Goal: Task Accomplishment & Management: Use online tool/utility

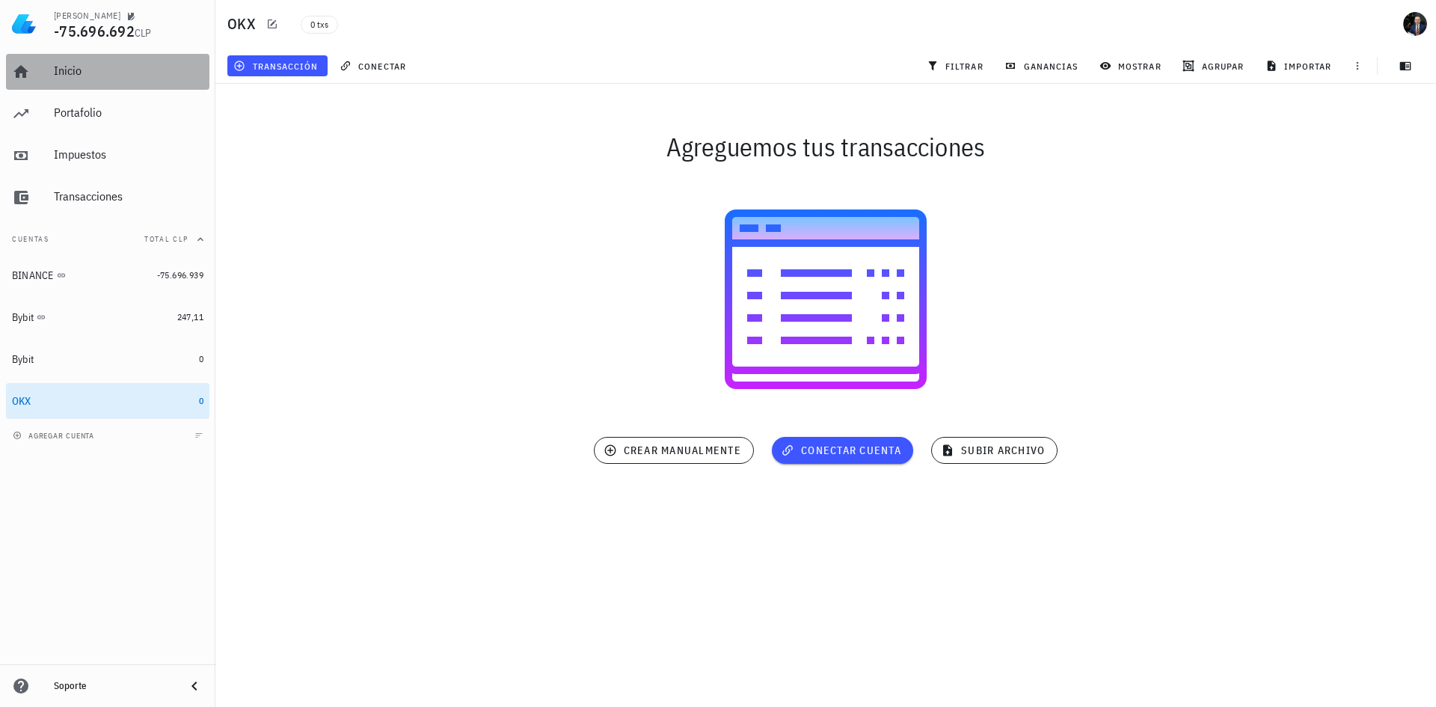
click at [92, 70] on div "Inicio" at bounding box center [129, 71] width 150 height 14
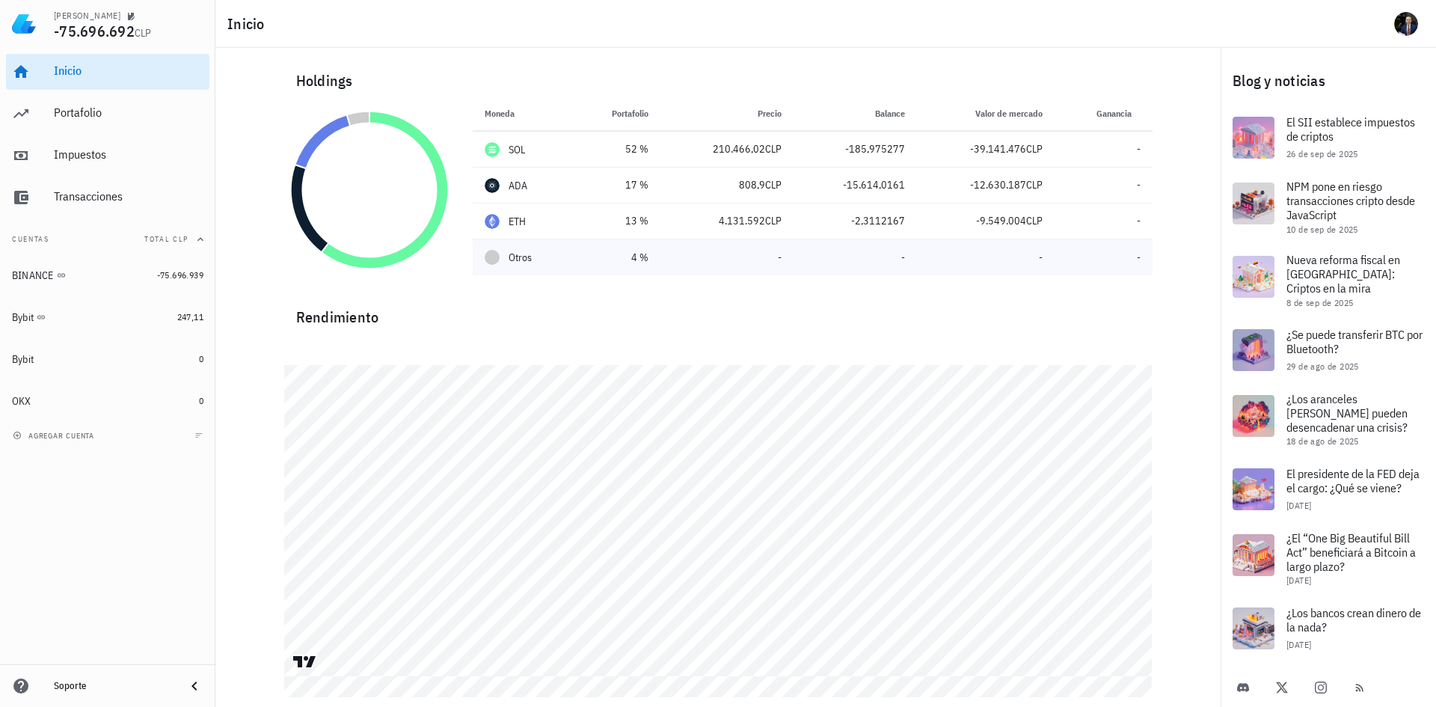
click at [533, 259] on div "Otros" at bounding box center [524, 258] width 78 height 16
click at [497, 256] on div at bounding box center [492, 257] width 15 height 15
click at [357, 117] on icon at bounding box center [357, 118] width 22 height 15
drag, startPoint x: 88, startPoint y: 114, endPoint x: 165, endPoint y: 105, distance: 76.8
click at [88, 114] on div "Portafolio" at bounding box center [129, 112] width 150 height 14
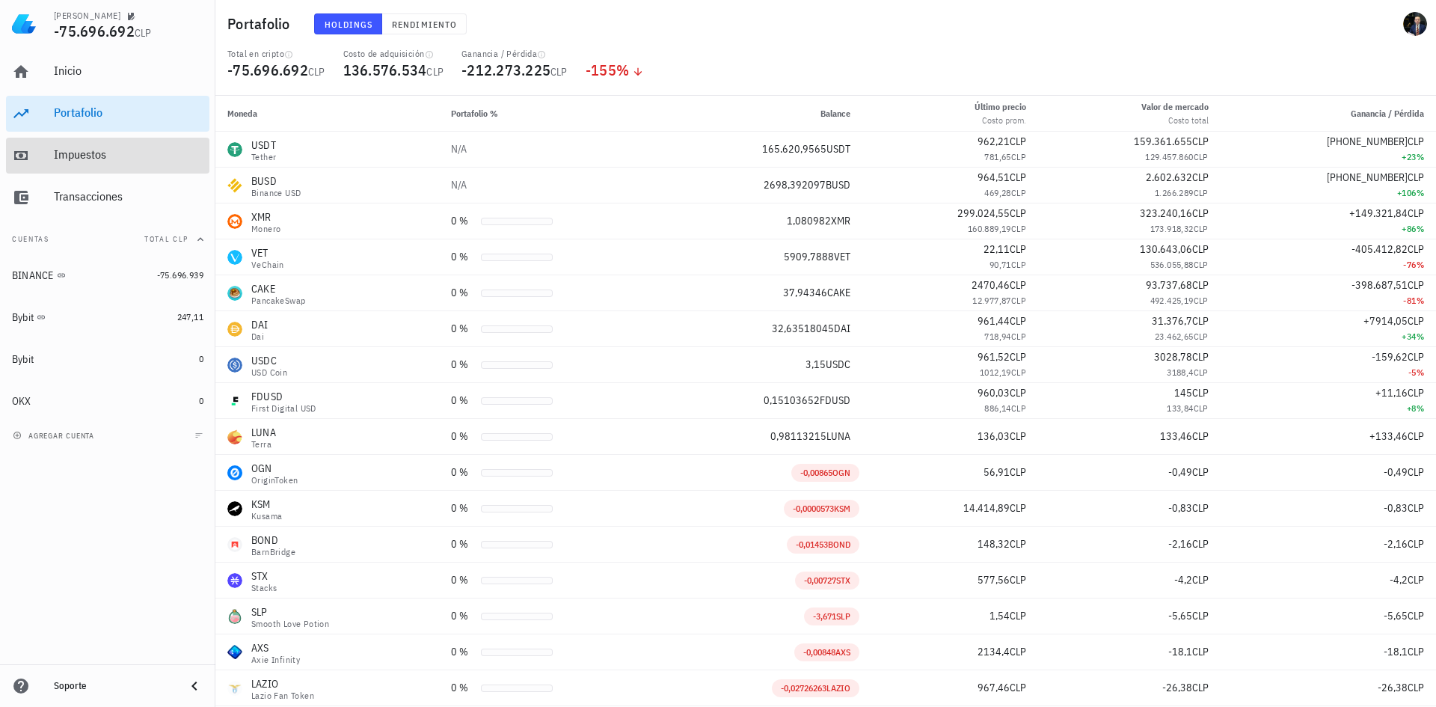
click at [91, 142] on div "Impuestos" at bounding box center [129, 155] width 150 height 34
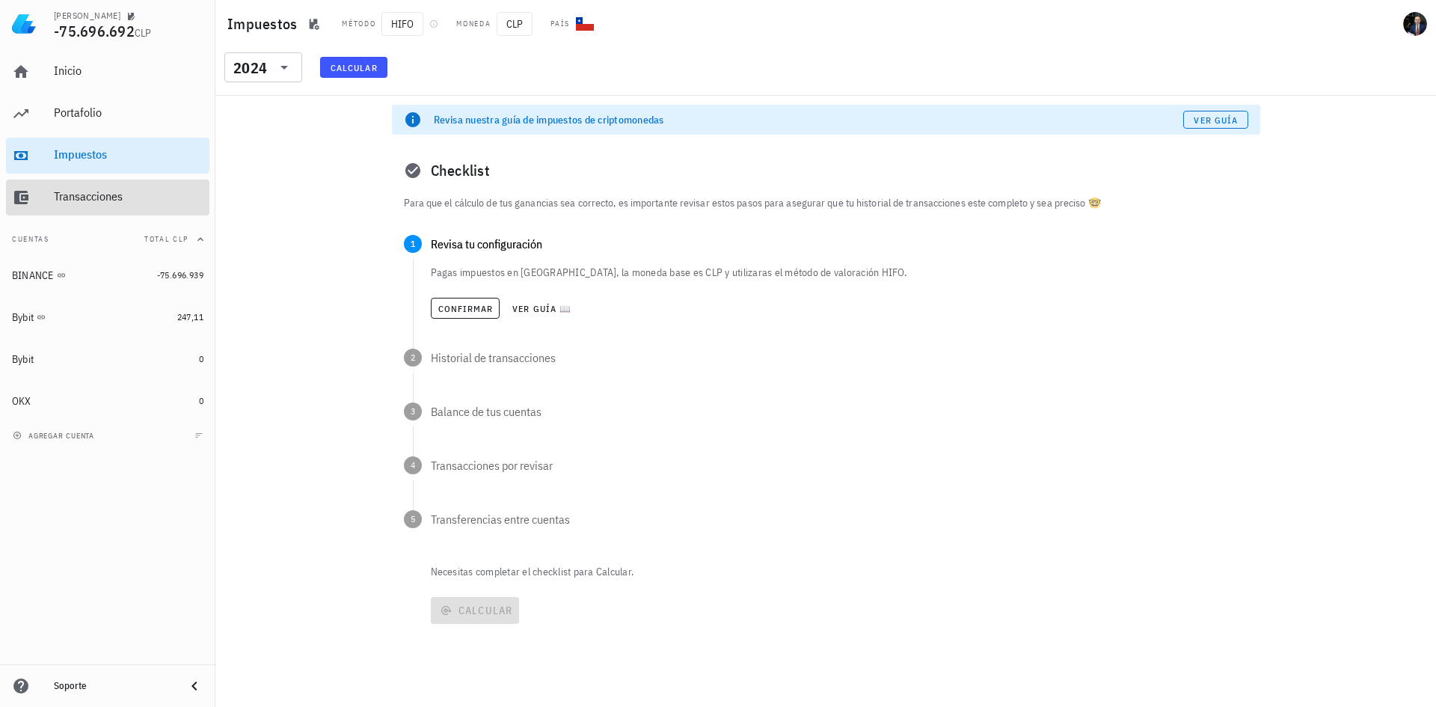
click at [120, 191] on div "Transacciones" at bounding box center [129, 196] width 150 height 14
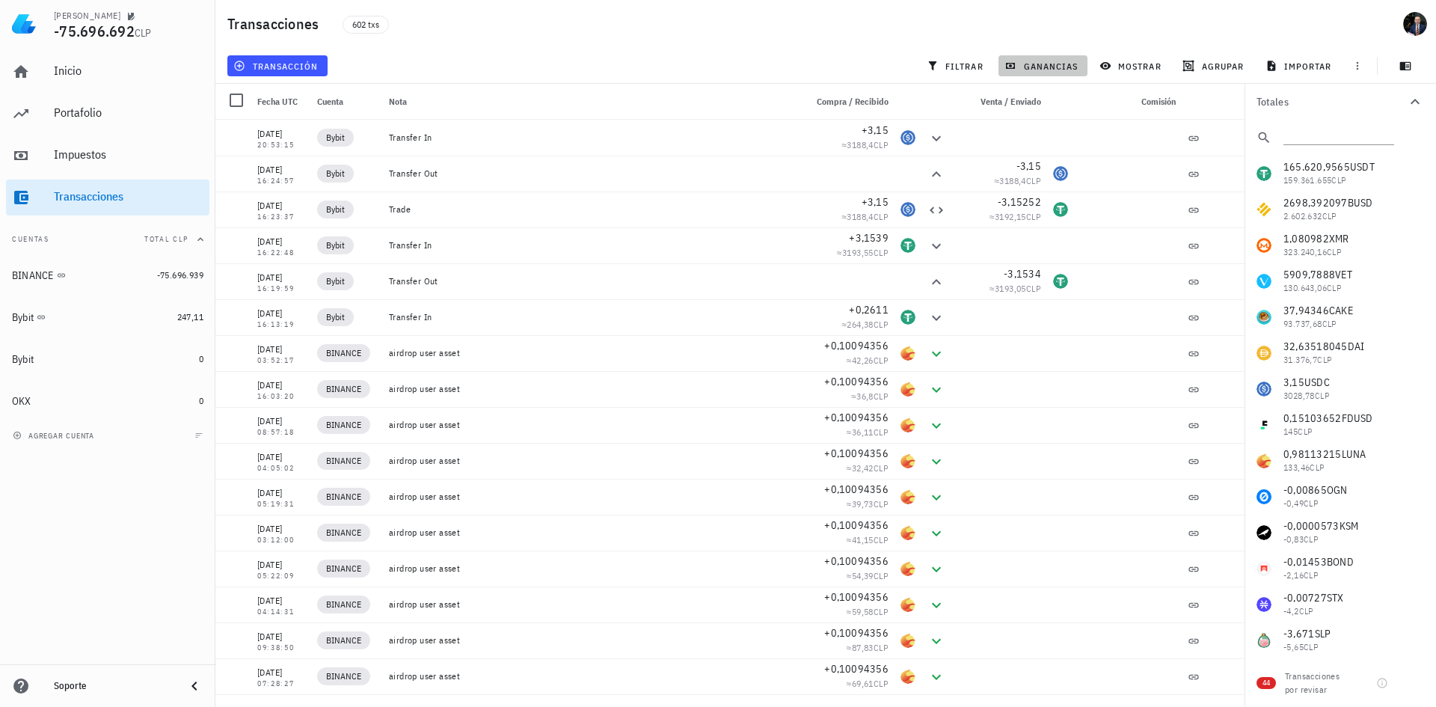
click at [1037, 64] on span "ganancias" at bounding box center [1042, 66] width 70 height 12
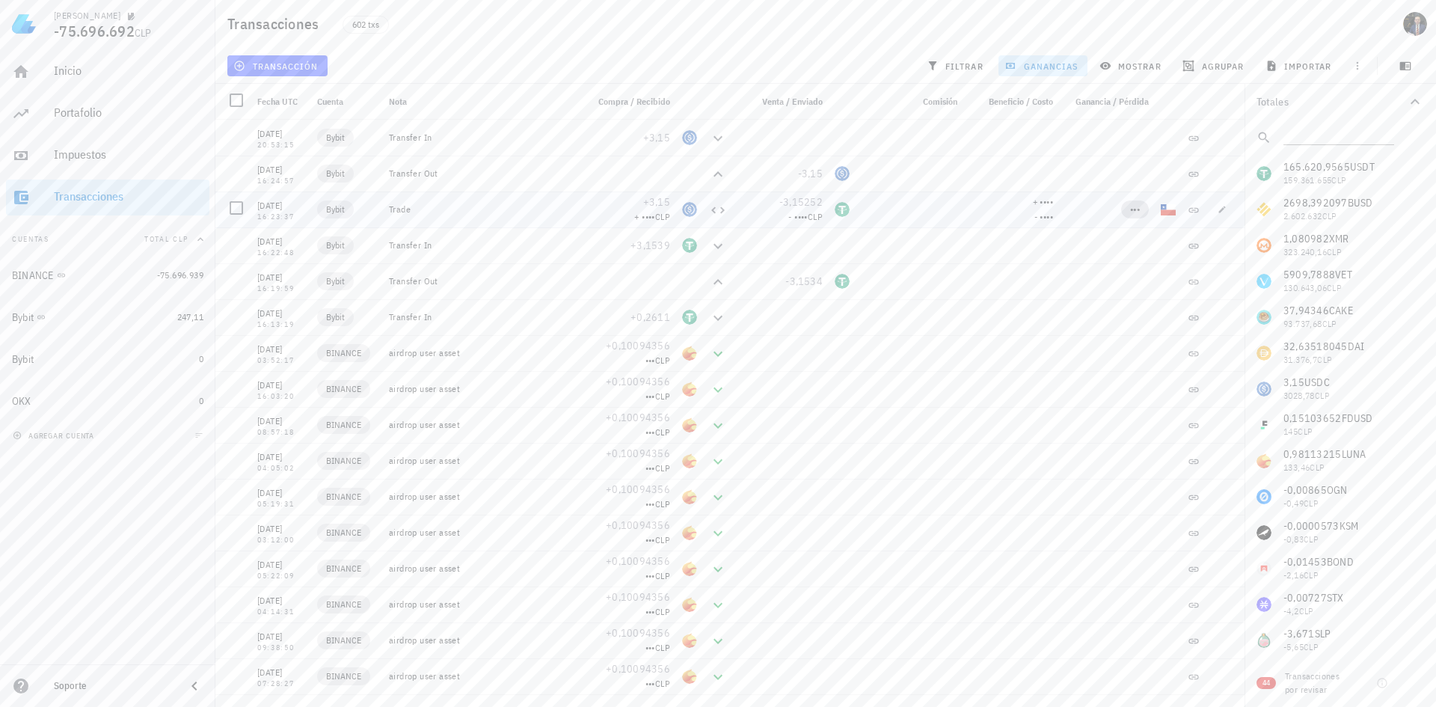
click at [1130, 208] on span "•••" at bounding box center [1135, 208] width 10 height 11
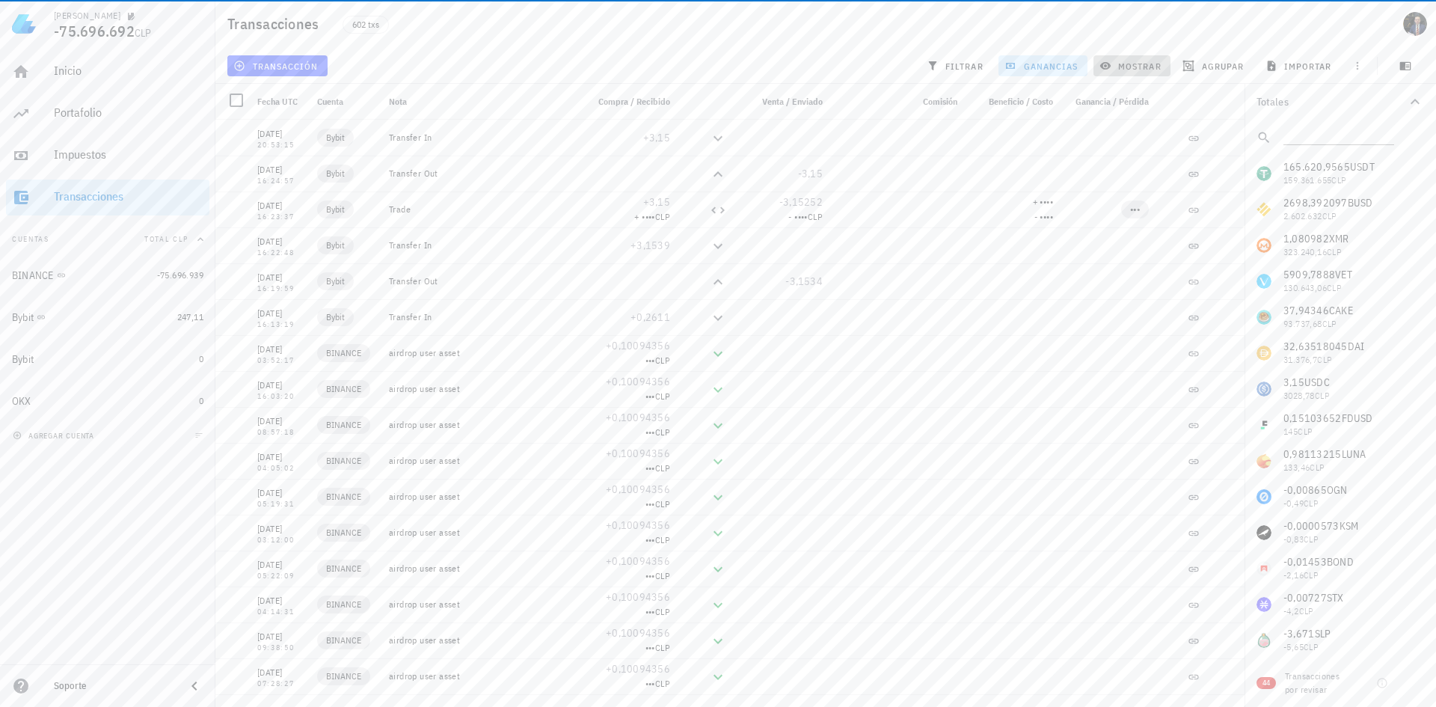
click at [1140, 70] on span "mostrar" at bounding box center [1131, 66] width 59 height 12
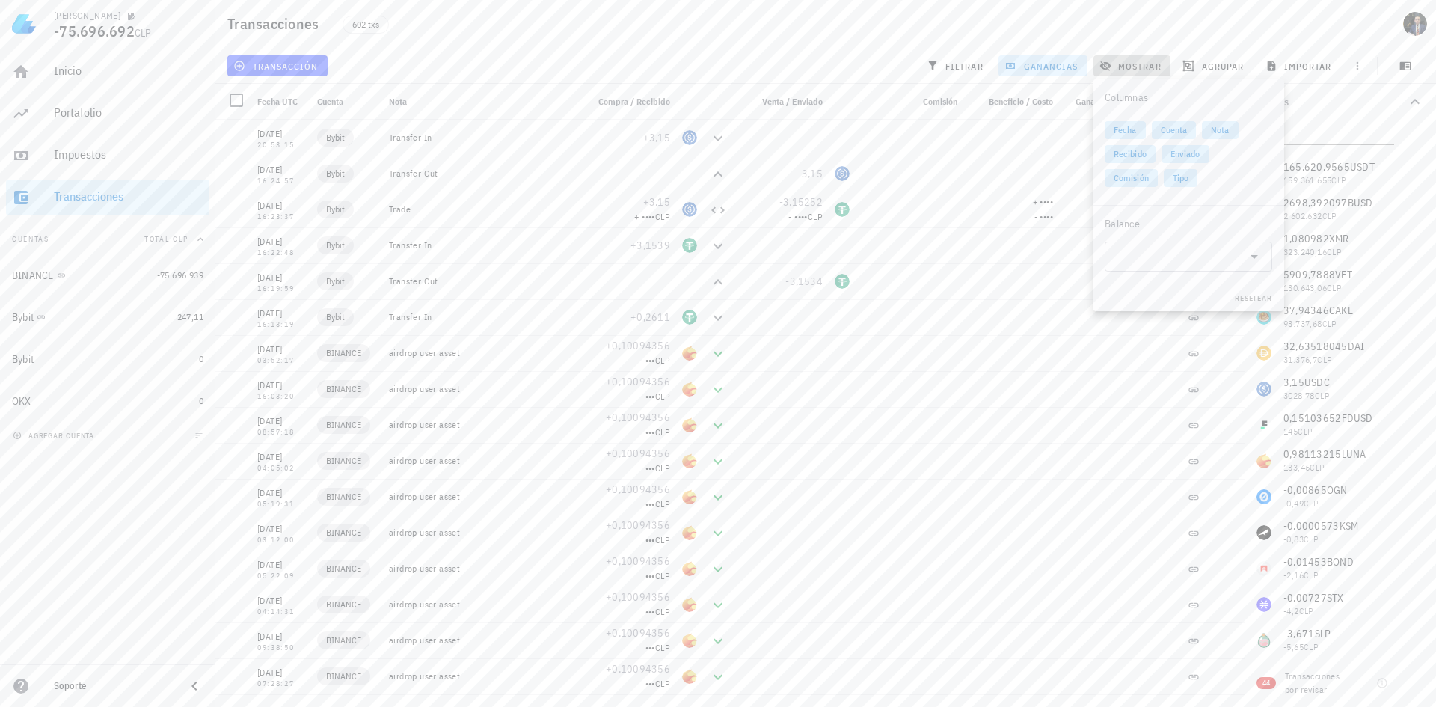
click at [1140, 70] on span "mostrar" at bounding box center [1131, 66] width 59 height 12
click at [1236, 67] on span "agrupar" at bounding box center [1214, 66] width 58 height 12
click at [988, 68] on button "filtrar" at bounding box center [957, 65] width 72 height 21
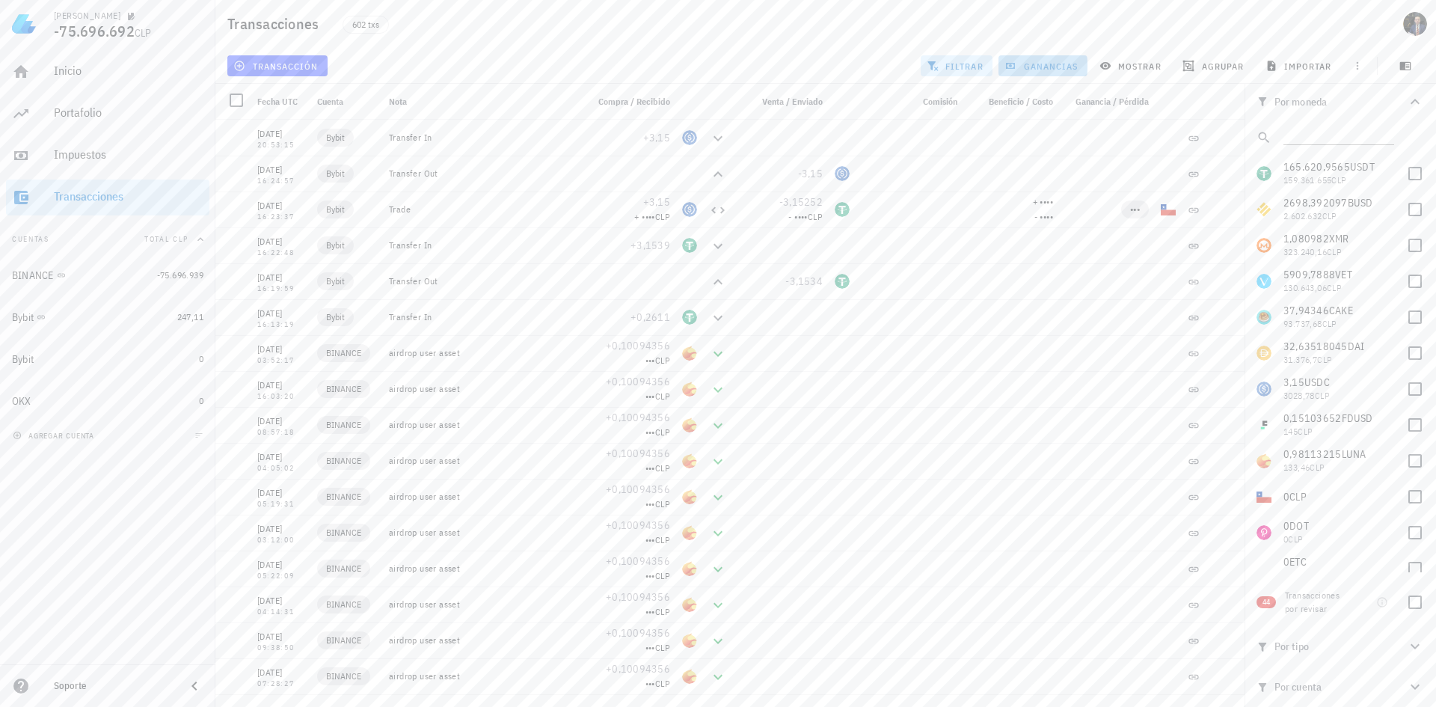
click at [1040, 57] on button "ganancias" at bounding box center [1042, 65] width 89 height 21
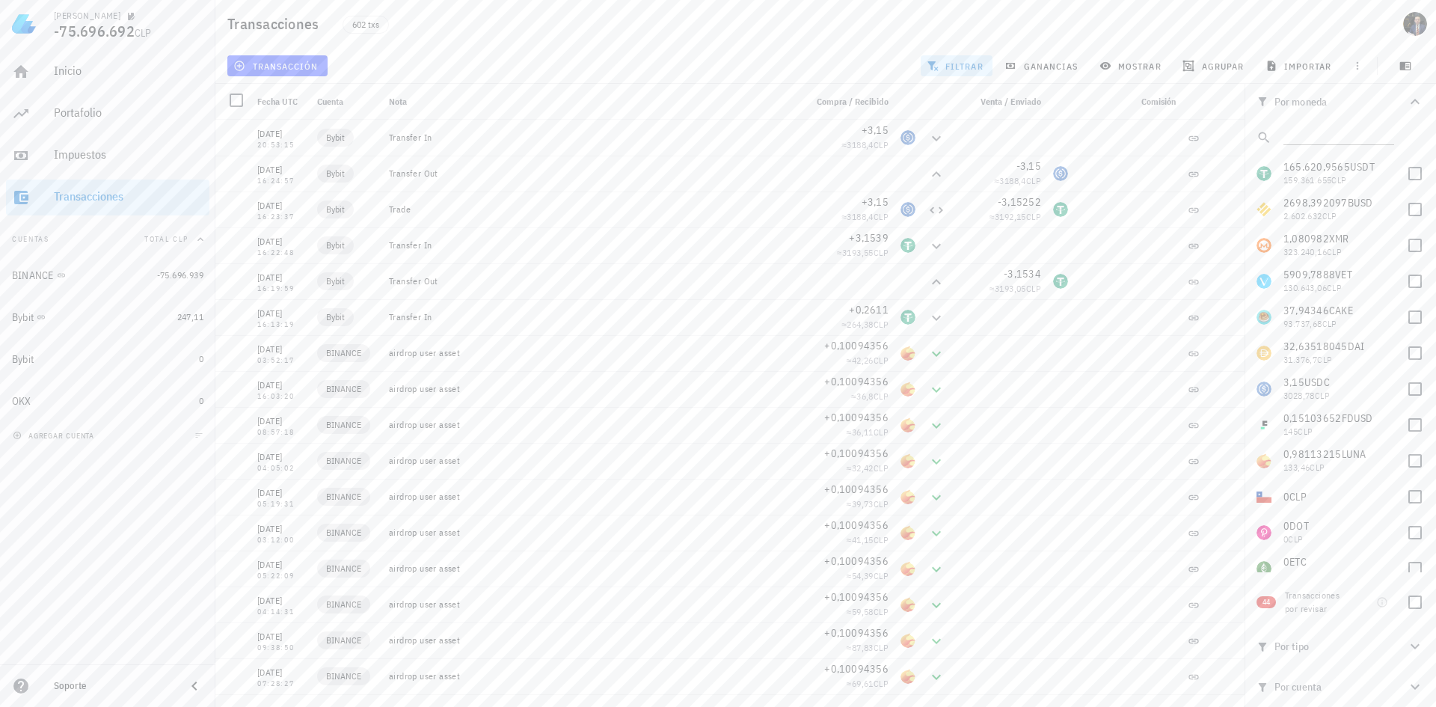
click at [964, 59] on button "filtrar" at bounding box center [957, 65] width 72 height 21
click at [1405, 168] on div at bounding box center [1414, 173] width 25 height 25
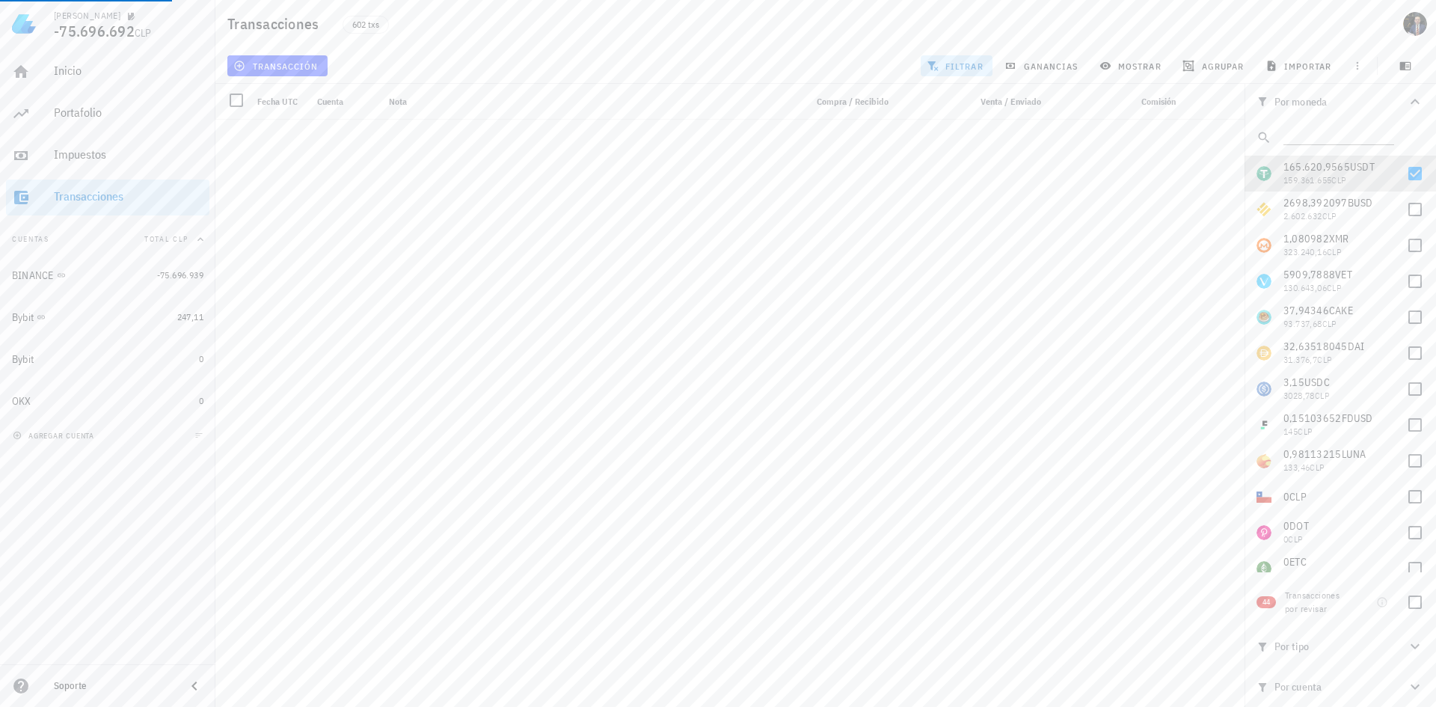
scroll to position [4307, 0]
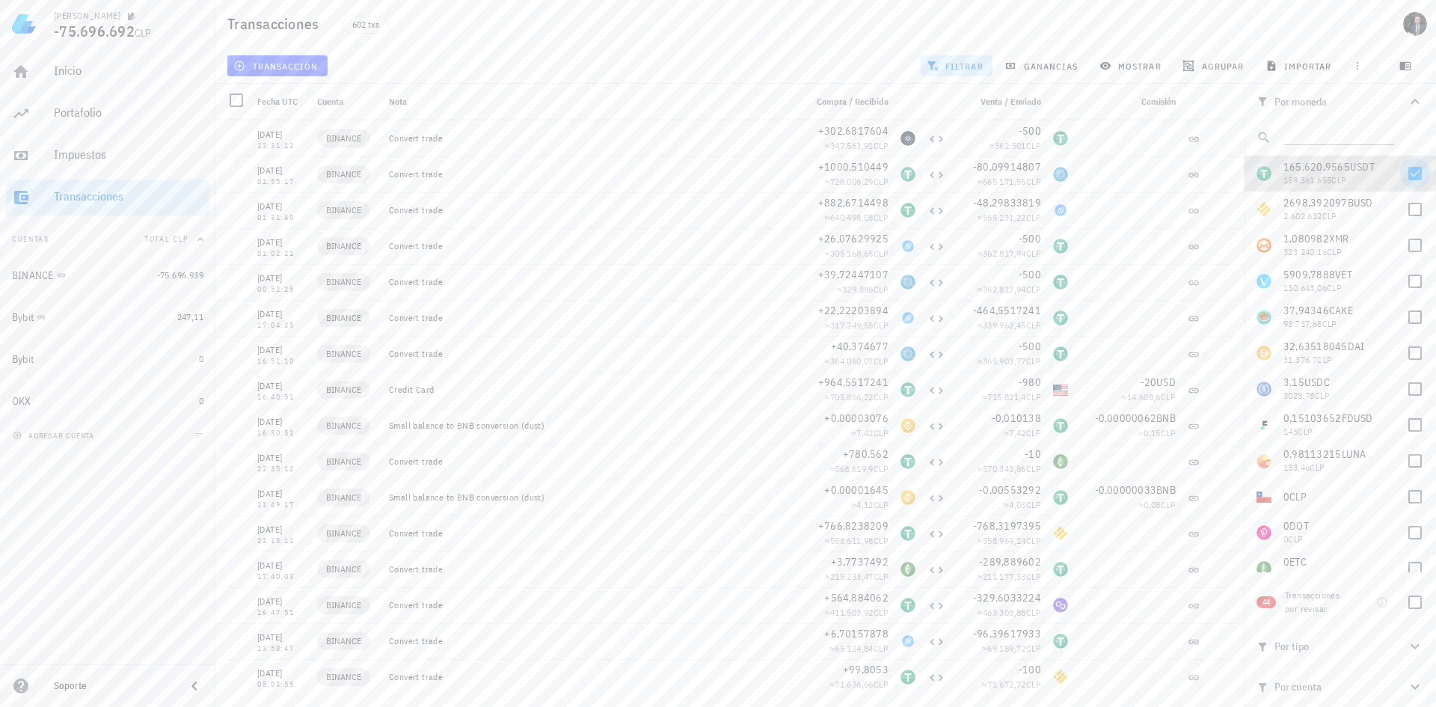
click at [1405, 170] on div at bounding box center [1414, 173] width 25 height 25
checkbox input "false"
click at [1407, 200] on div at bounding box center [1414, 209] width 25 height 25
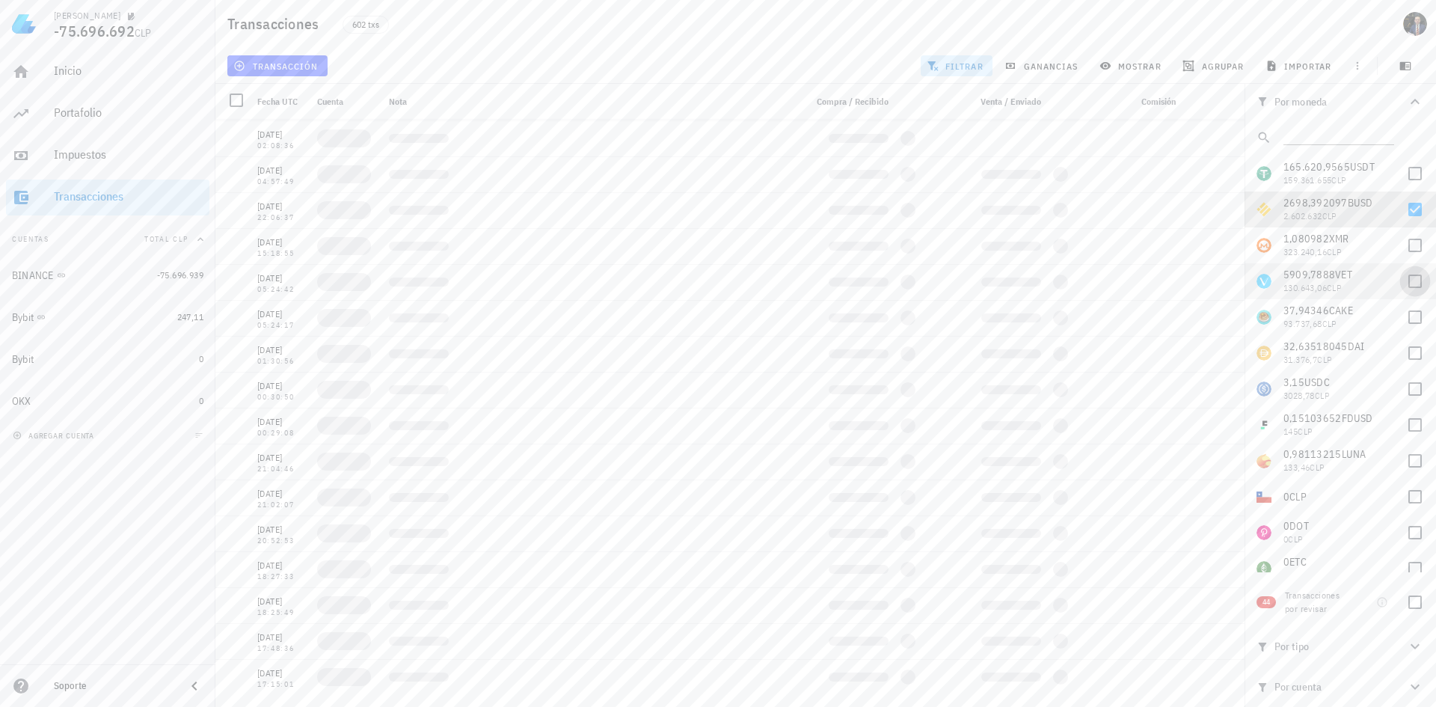
scroll to position [1435, 0]
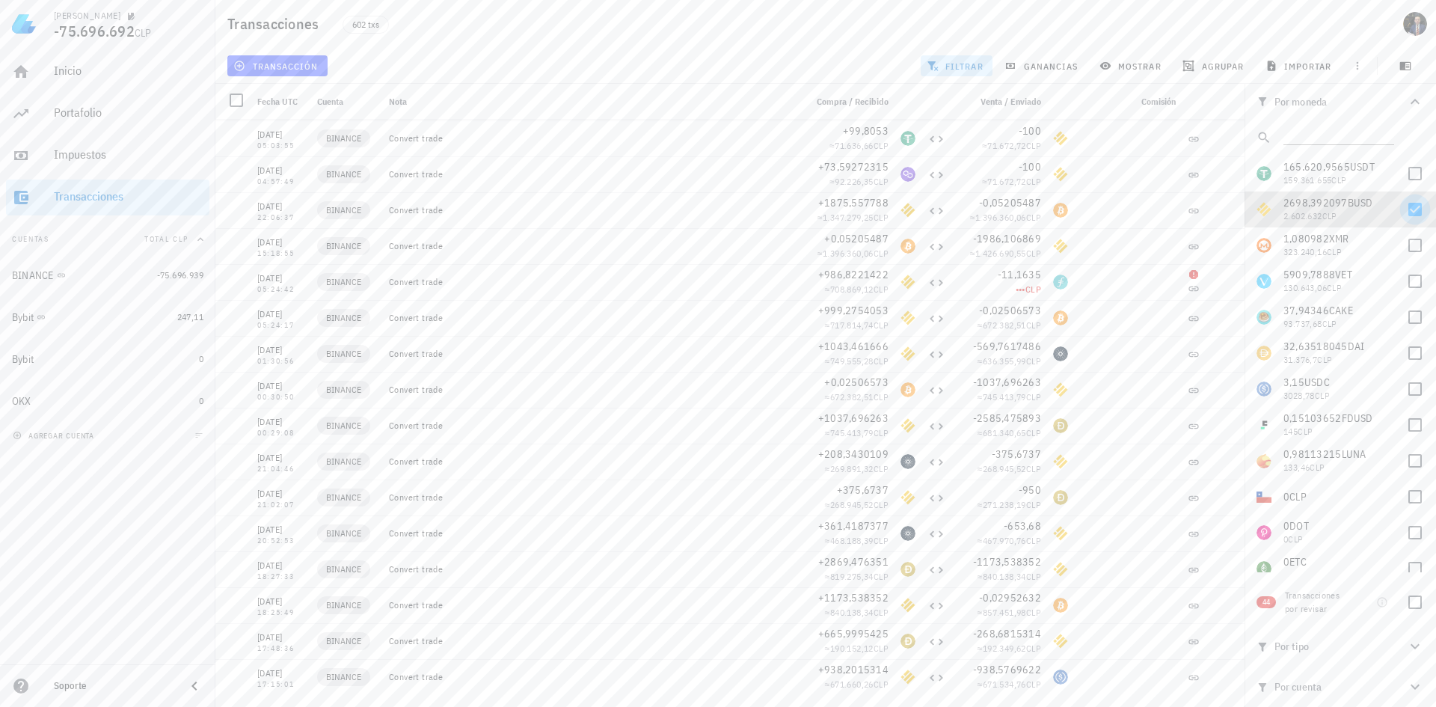
click at [1403, 205] on div at bounding box center [1414, 209] width 25 height 25
checkbox input "false"
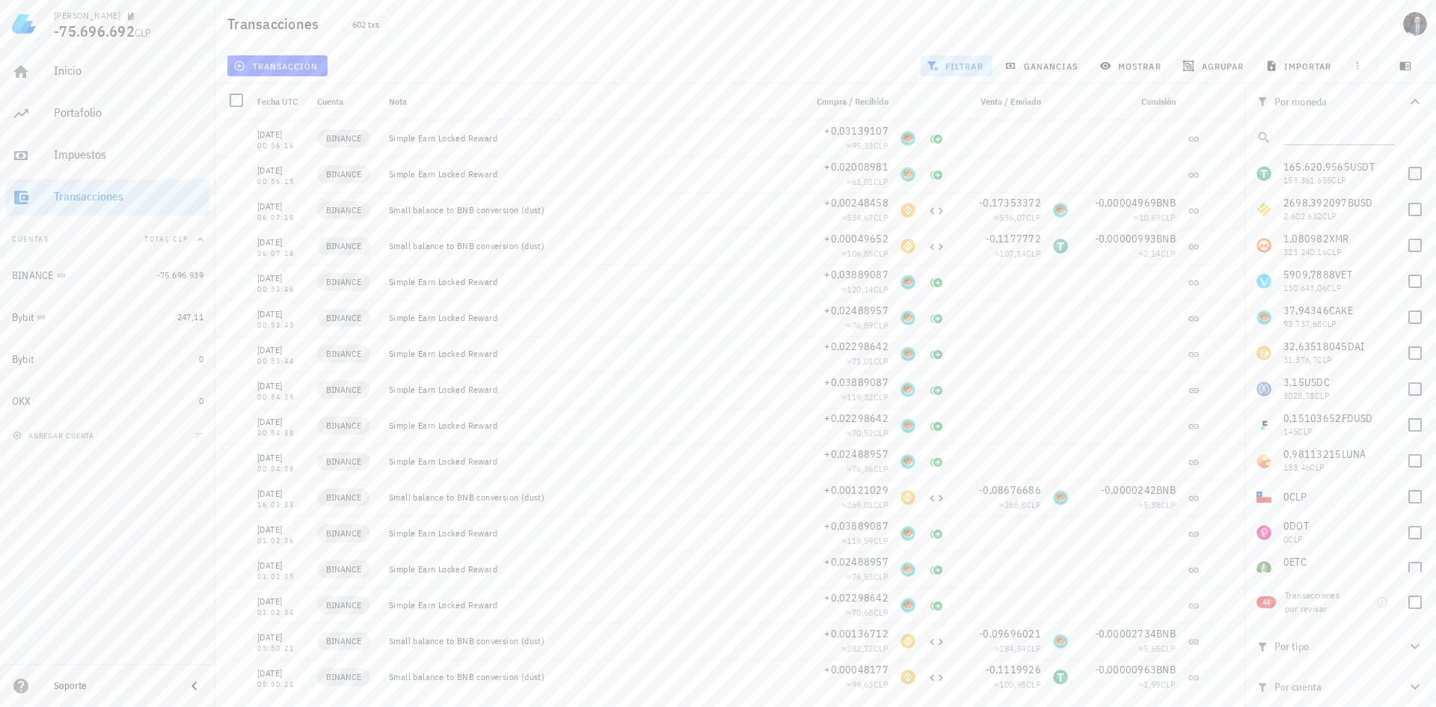
click at [1413, 104] on icon "button" at bounding box center [1415, 102] width 18 height 18
click at [1411, 189] on icon "button" at bounding box center [1415, 194] width 18 height 18
click at [1414, 255] on div at bounding box center [1414, 258] width 25 height 25
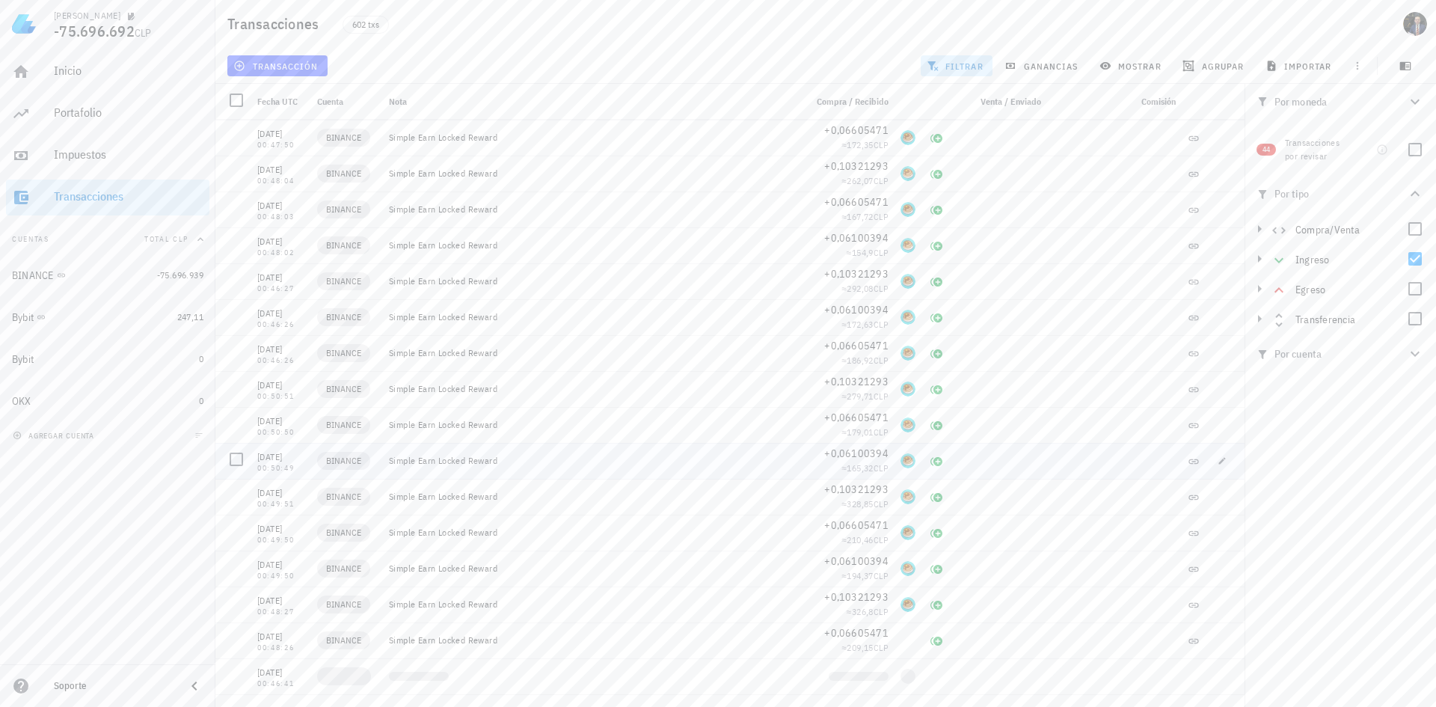
scroll to position [1959, 0]
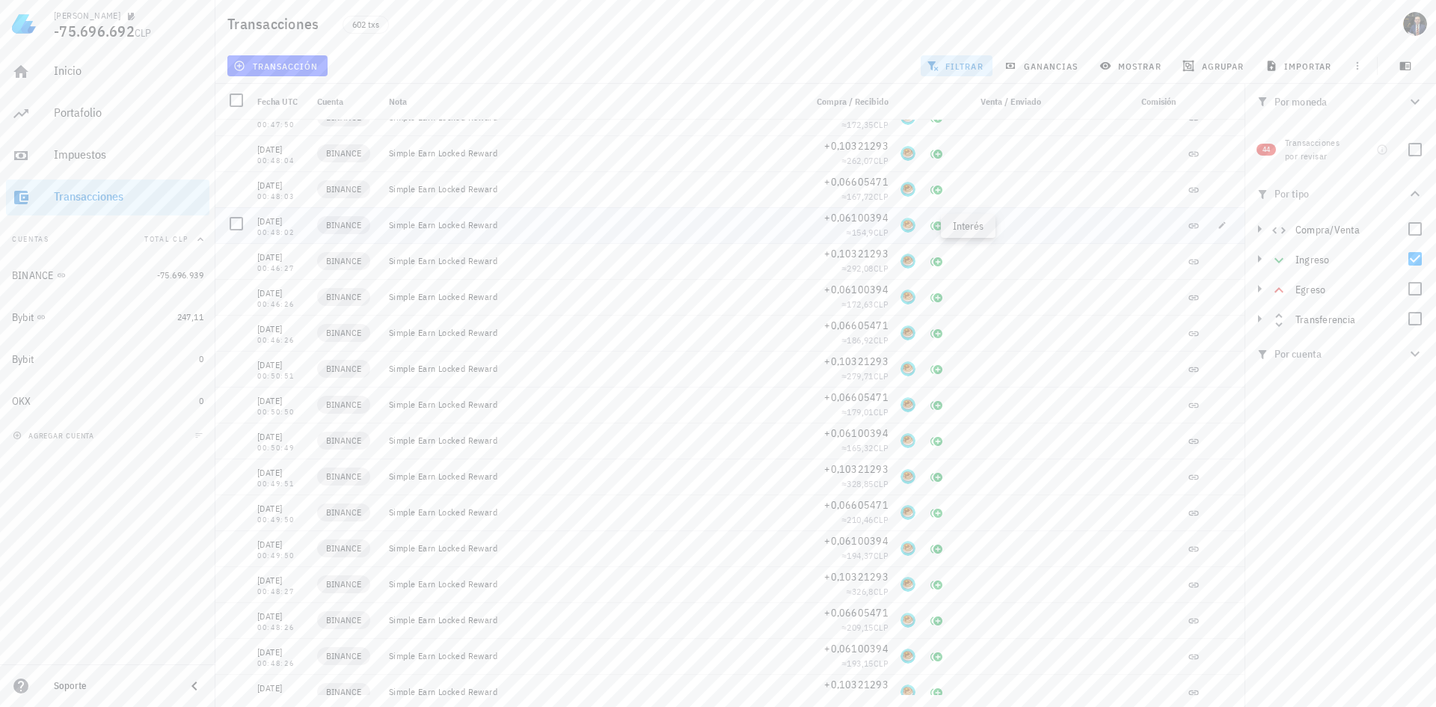
click at [930, 224] on icon at bounding box center [936, 225] width 12 height 9
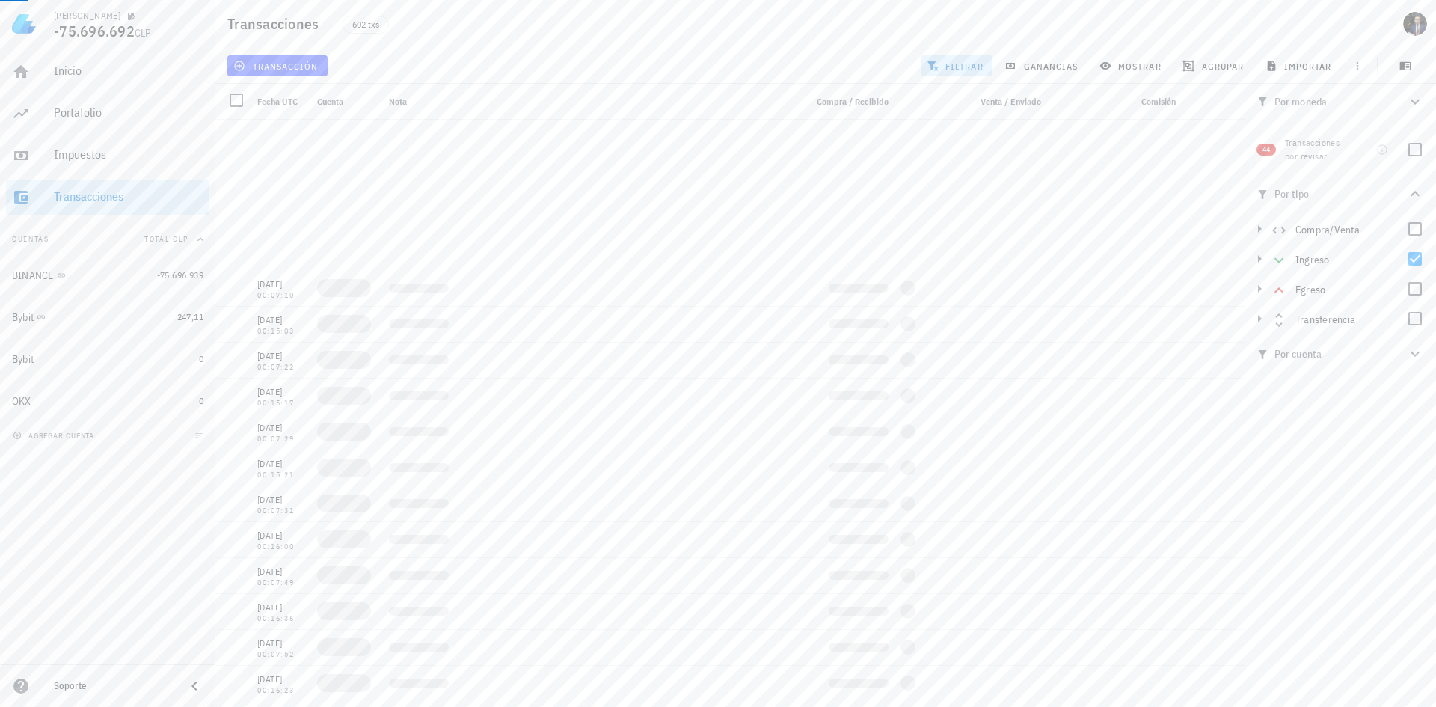
scroll to position [10123, 0]
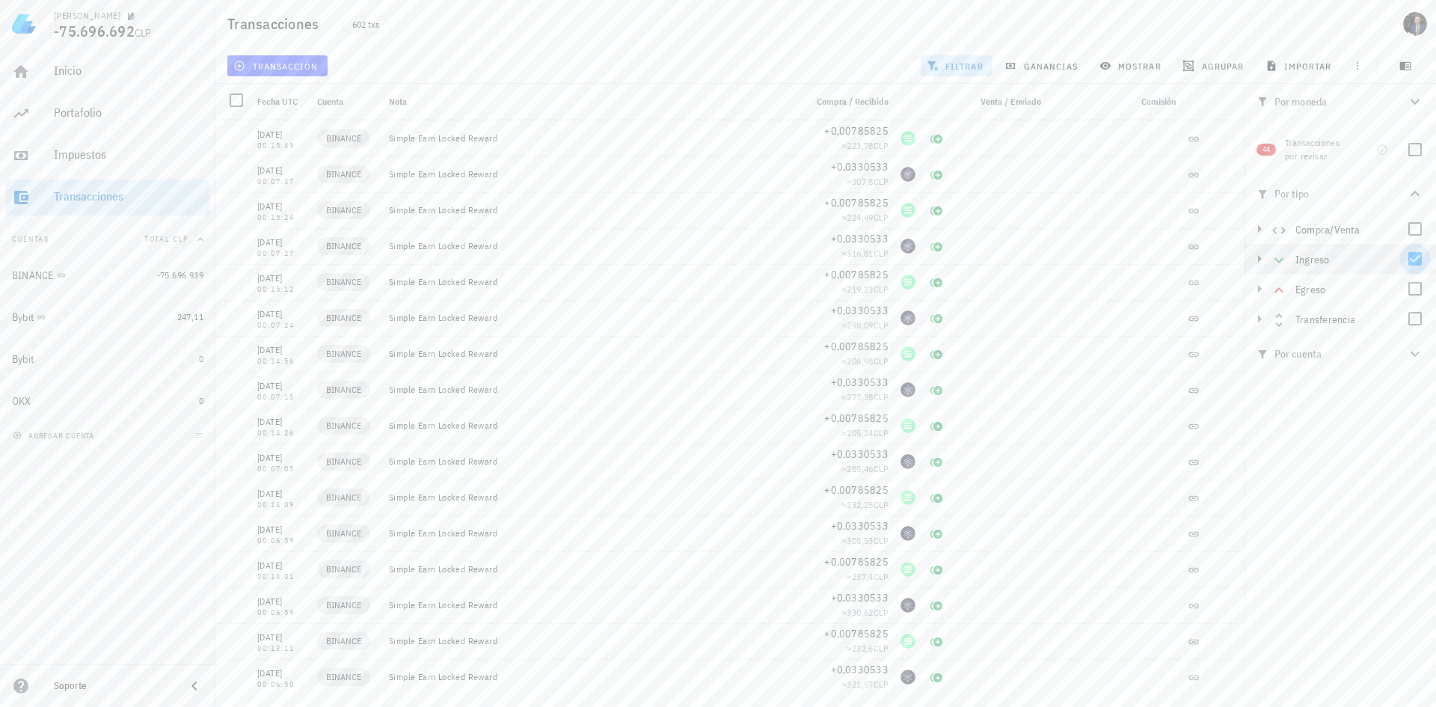
click at [1410, 258] on div at bounding box center [1414, 258] width 25 height 25
click at [1418, 222] on div at bounding box center [1414, 228] width 25 height 25
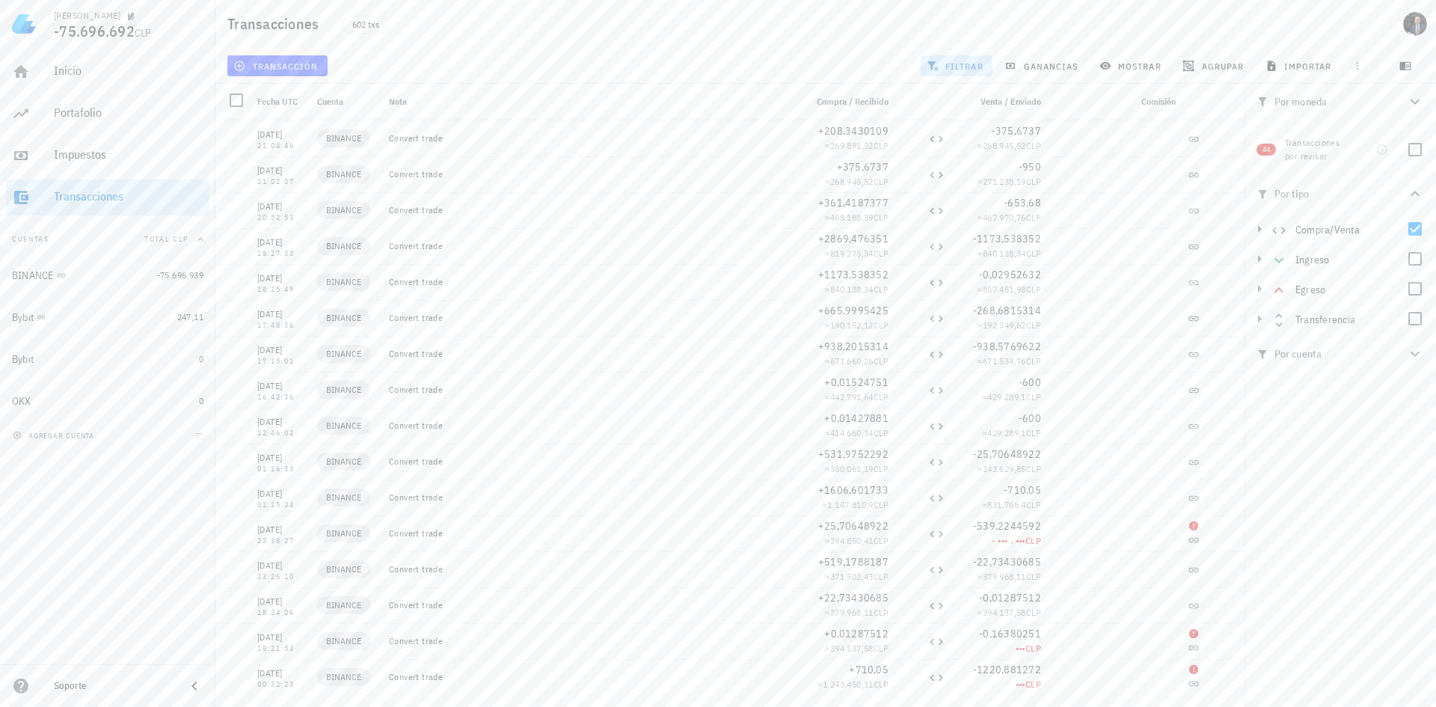
scroll to position [8902, 0]
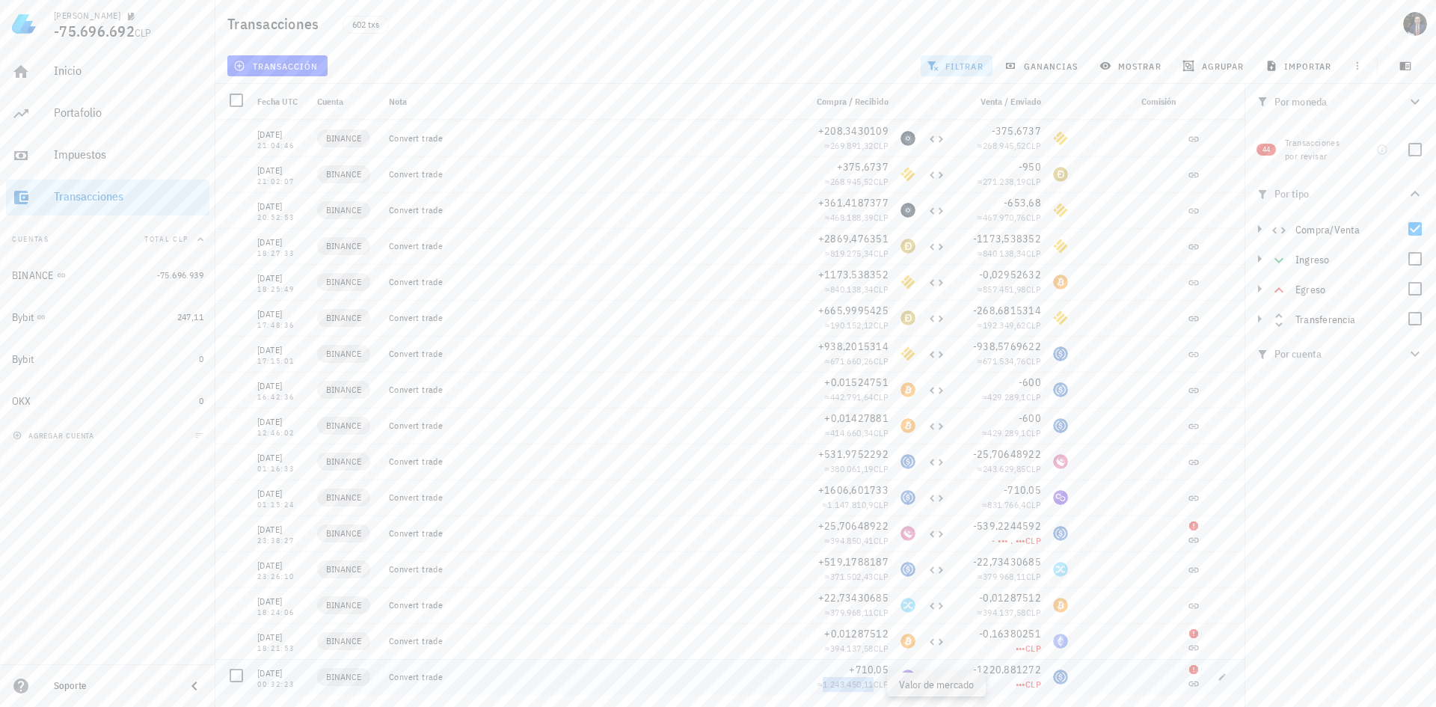
click at [827, 684] on span "1.243.450,11" at bounding box center [848, 683] width 51 height 11
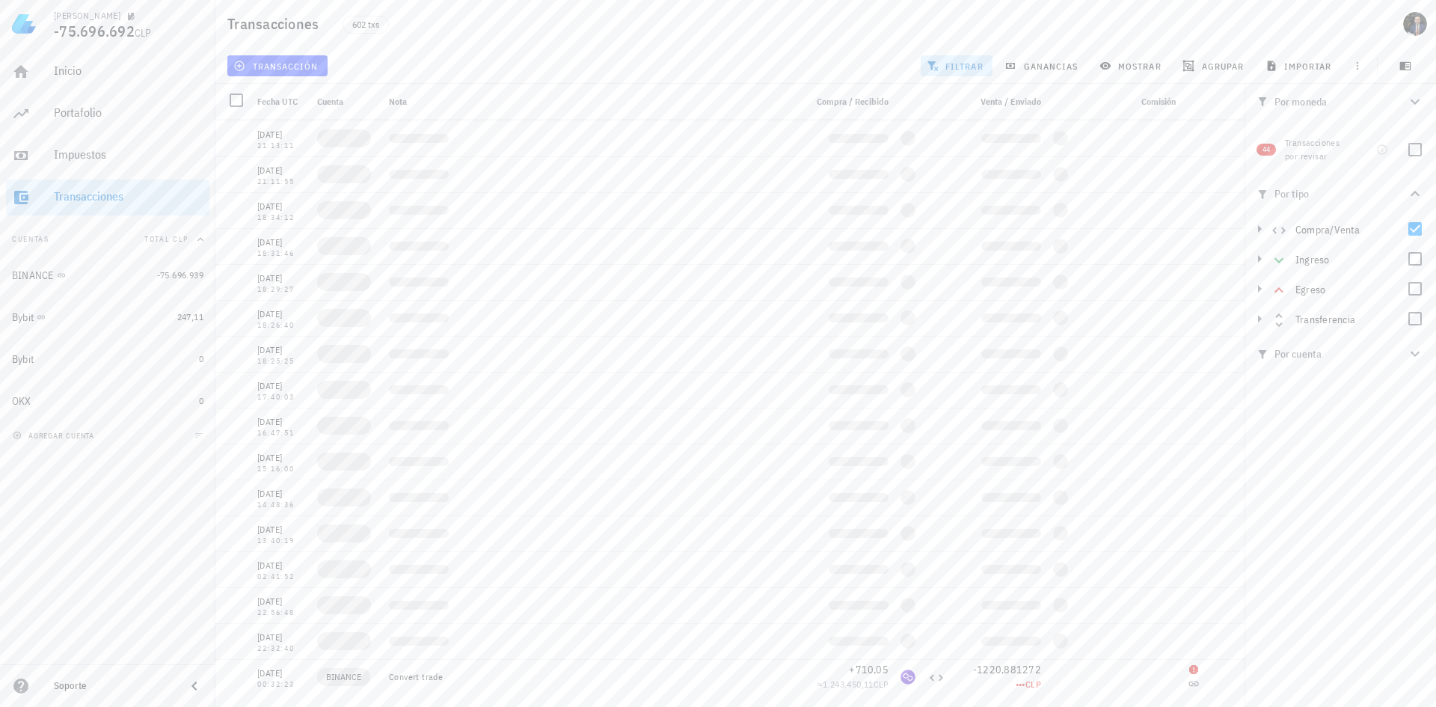
scroll to position [7481, 0]
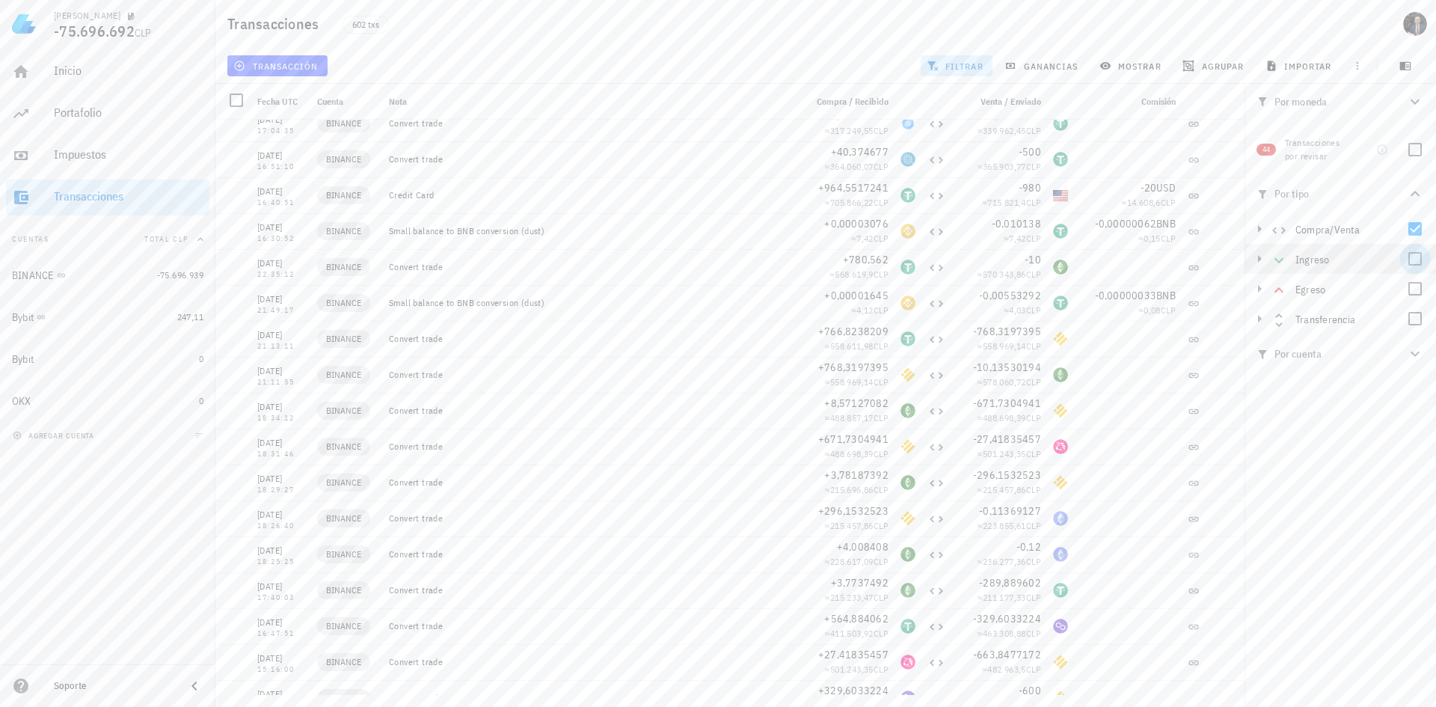
click at [1412, 260] on div at bounding box center [1414, 258] width 25 height 25
click at [1416, 229] on div at bounding box center [1414, 228] width 25 height 25
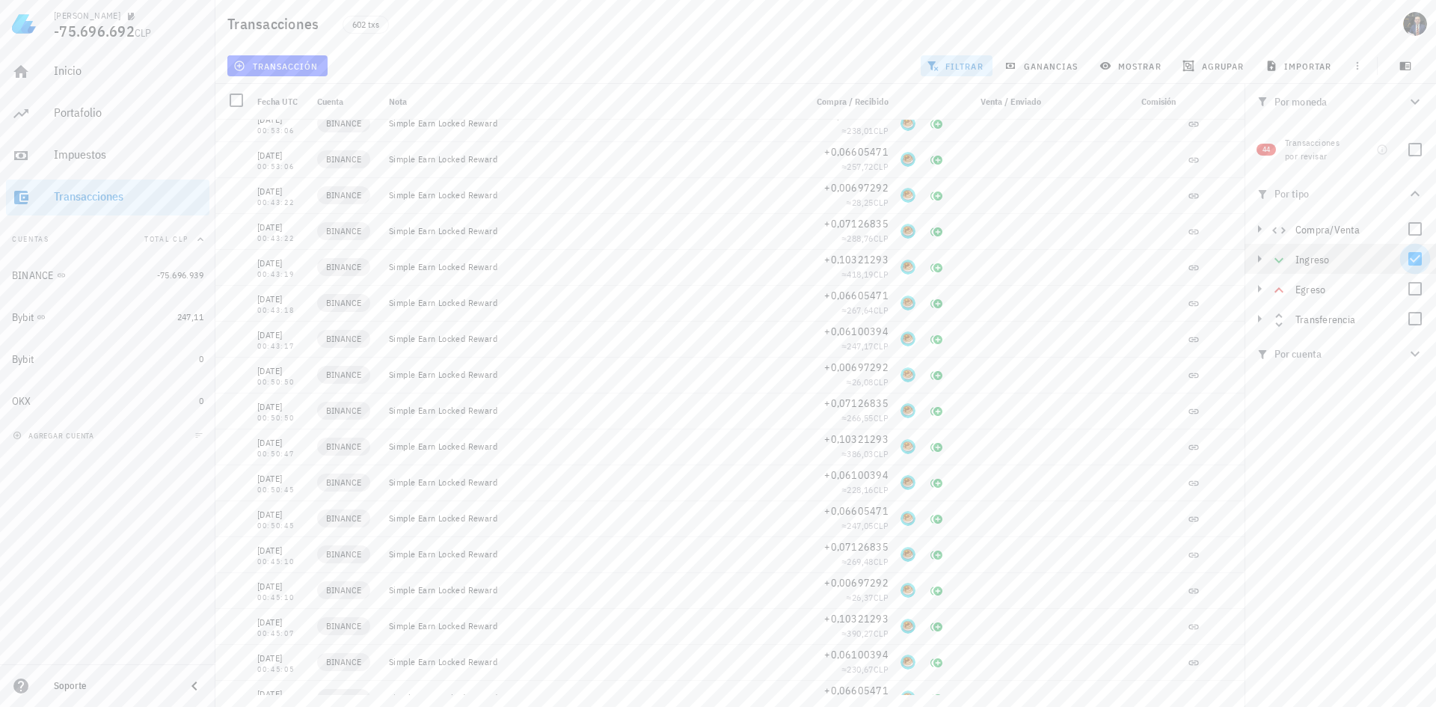
click at [1417, 259] on div at bounding box center [1414, 258] width 25 height 25
click at [1416, 287] on div at bounding box center [1414, 288] width 25 height 25
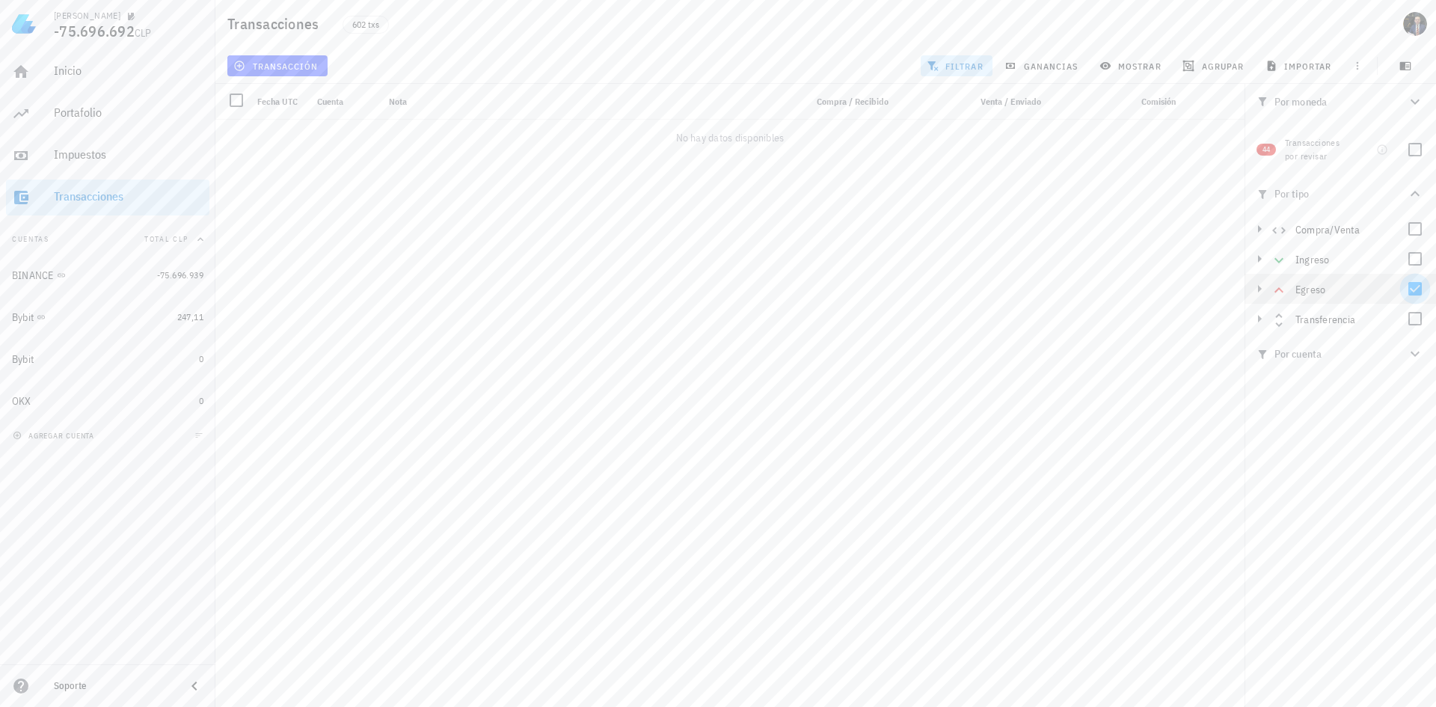
click at [1414, 287] on div at bounding box center [1414, 288] width 25 height 25
click at [1417, 315] on div at bounding box center [1414, 318] width 25 height 25
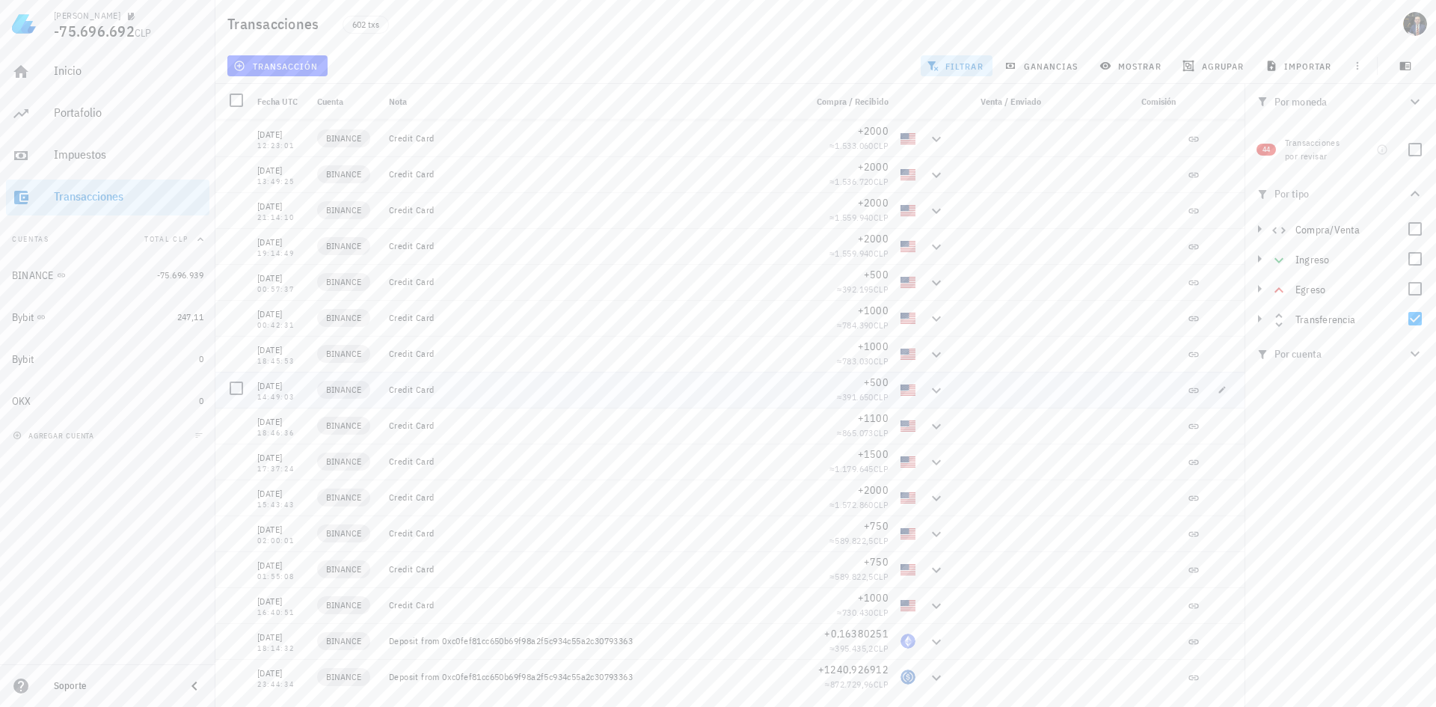
scroll to position [0, 0]
click at [1411, 321] on div at bounding box center [1414, 318] width 25 height 25
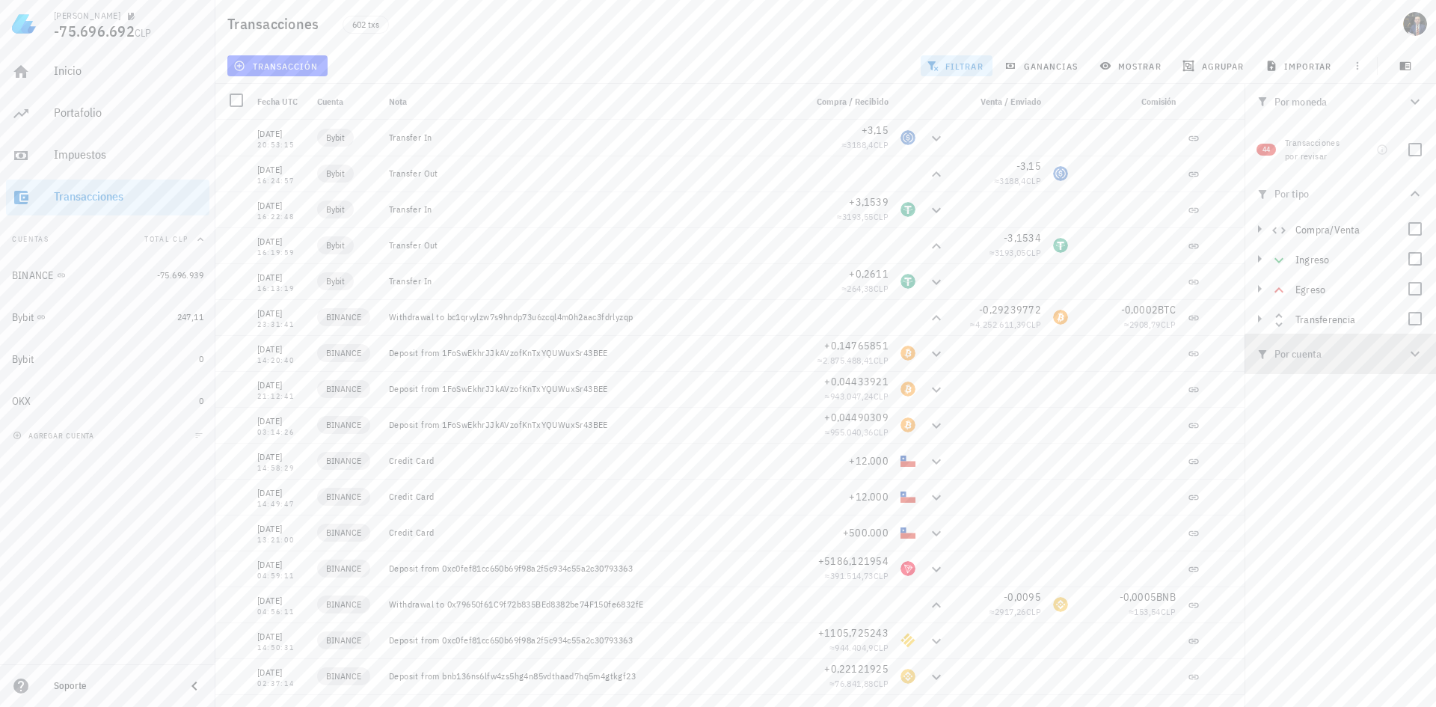
click at [1404, 361] on span "Por cuenta" at bounding box center [1331, 354] width 150 height 16
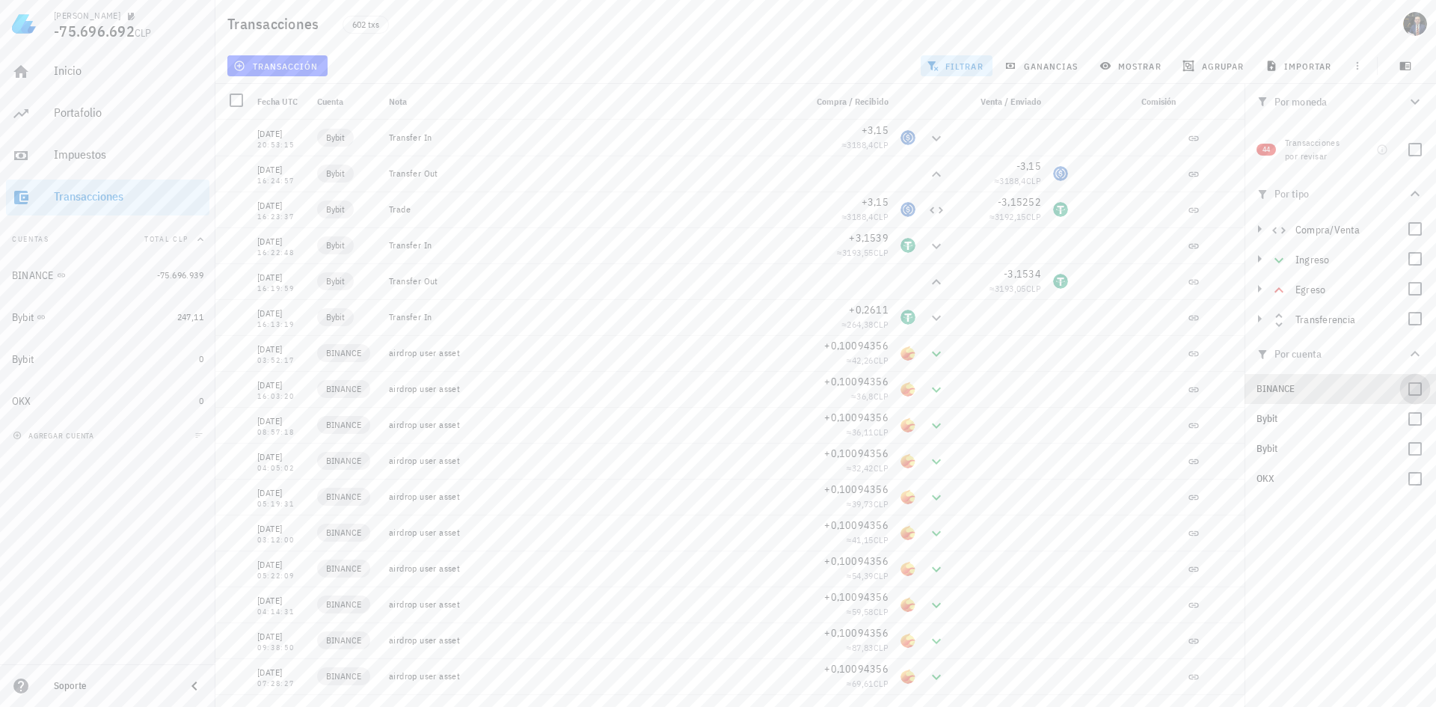
click at [1422, 383] on div at bounding box center [1414, 388] width 25 height 25
checkbox input "true"
click at [283, 102] on span "Fecha UTC" at bounding box center [277, 101] width 40 height 11
click at [1030, 63] on span "ganancias" at bounding box center [1042, 66] width 70 height 12
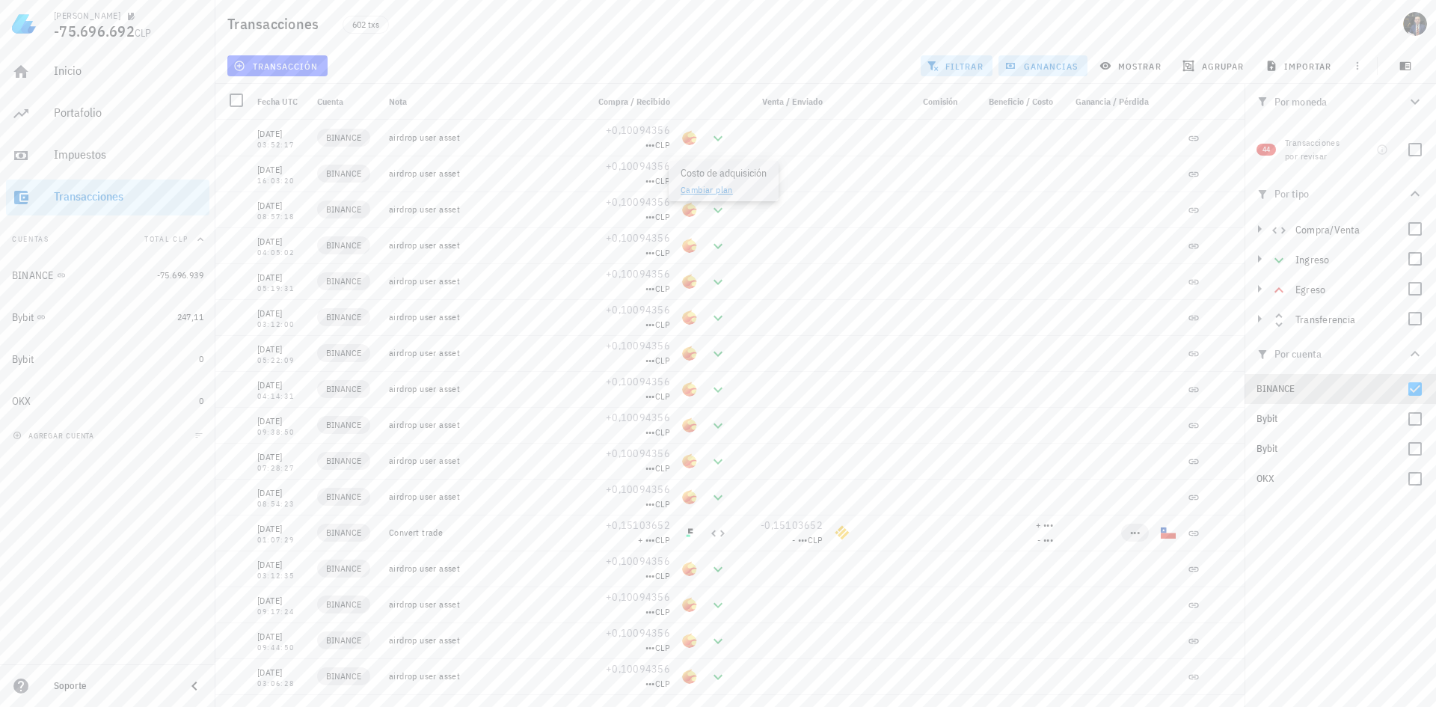
click at [699, 190] on link "Cambiar plan" at bounding box center [707, 189] width 52 height 11
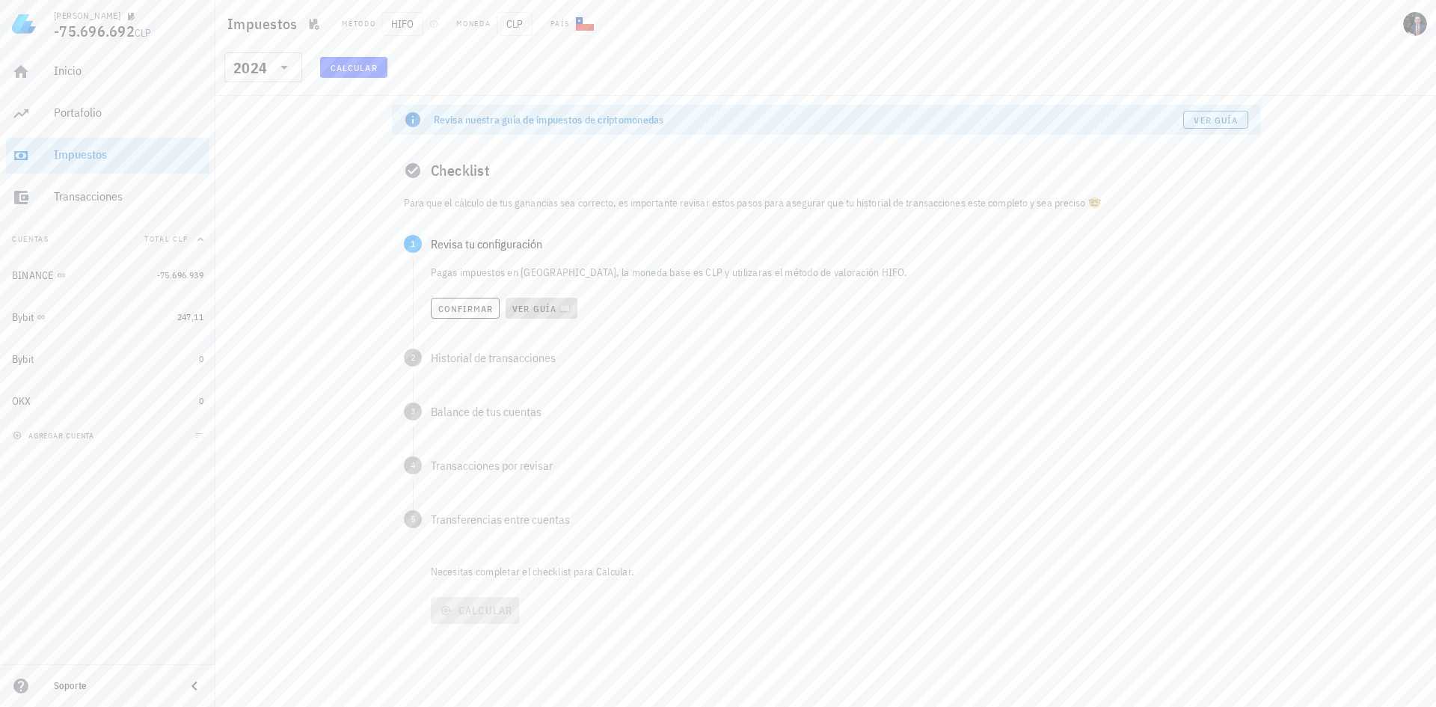
click at [560, 308] on span "Ver guía 📖" at bounding box center [542, 308] width 60 height 11
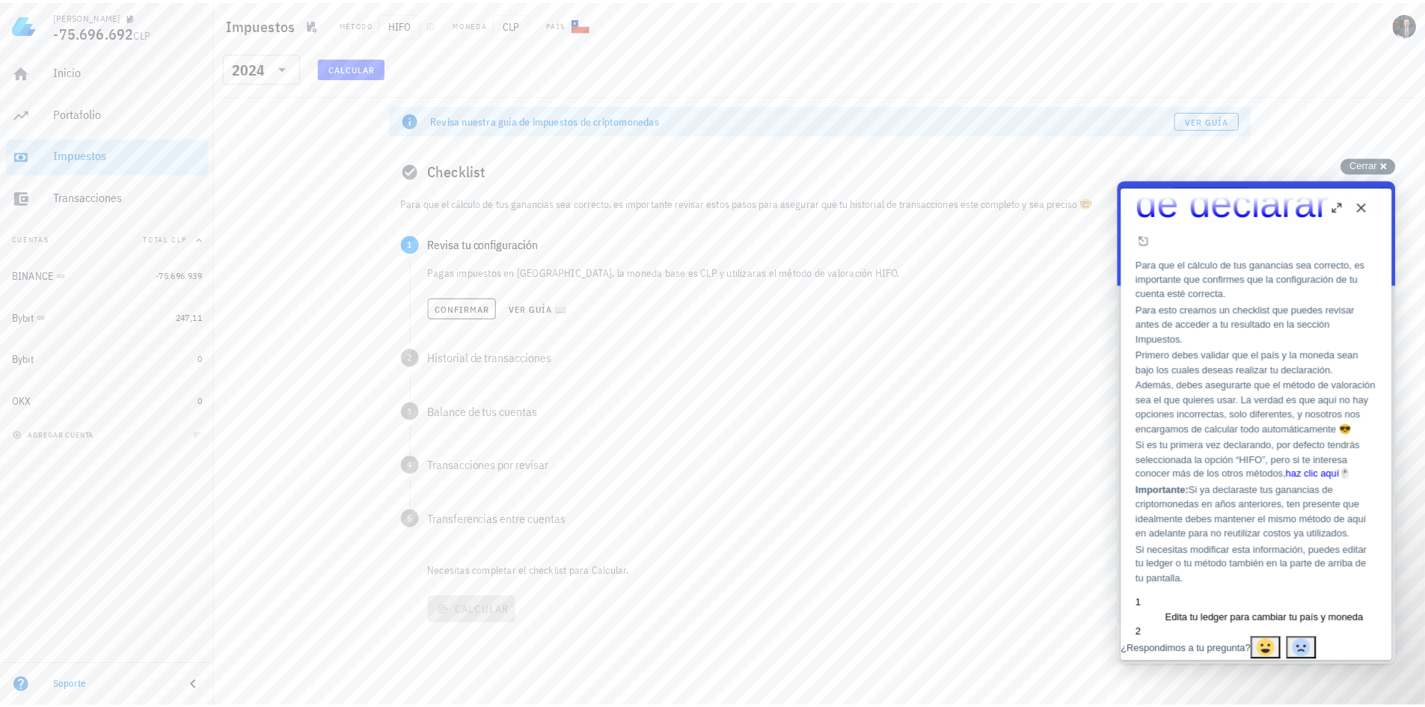
scroll to position [224, 0]
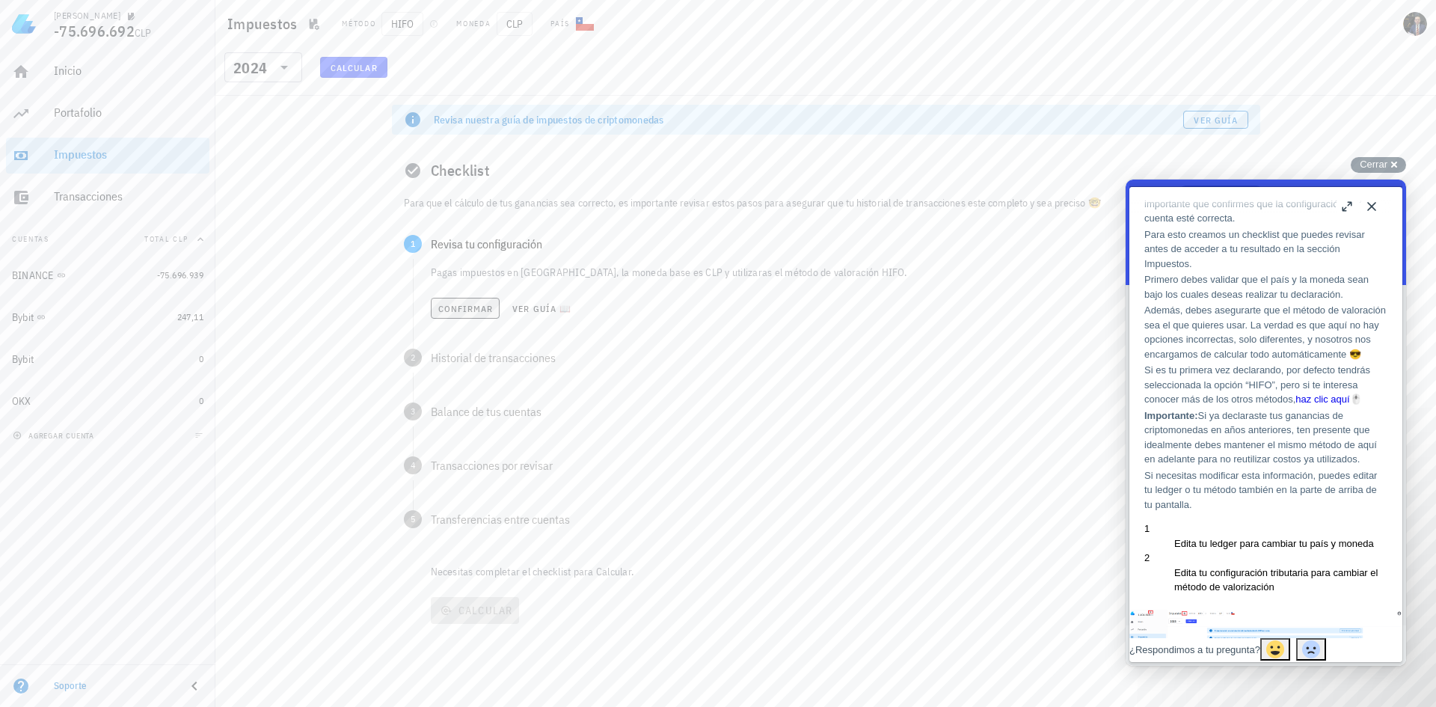
click at [472, 313] on span "Confirmar" at bounding box center [466, 308] width 56 height 11
click at [562, 364] on span "Ver guía 📖" at bounding box center [542, 362] width 60 height 11
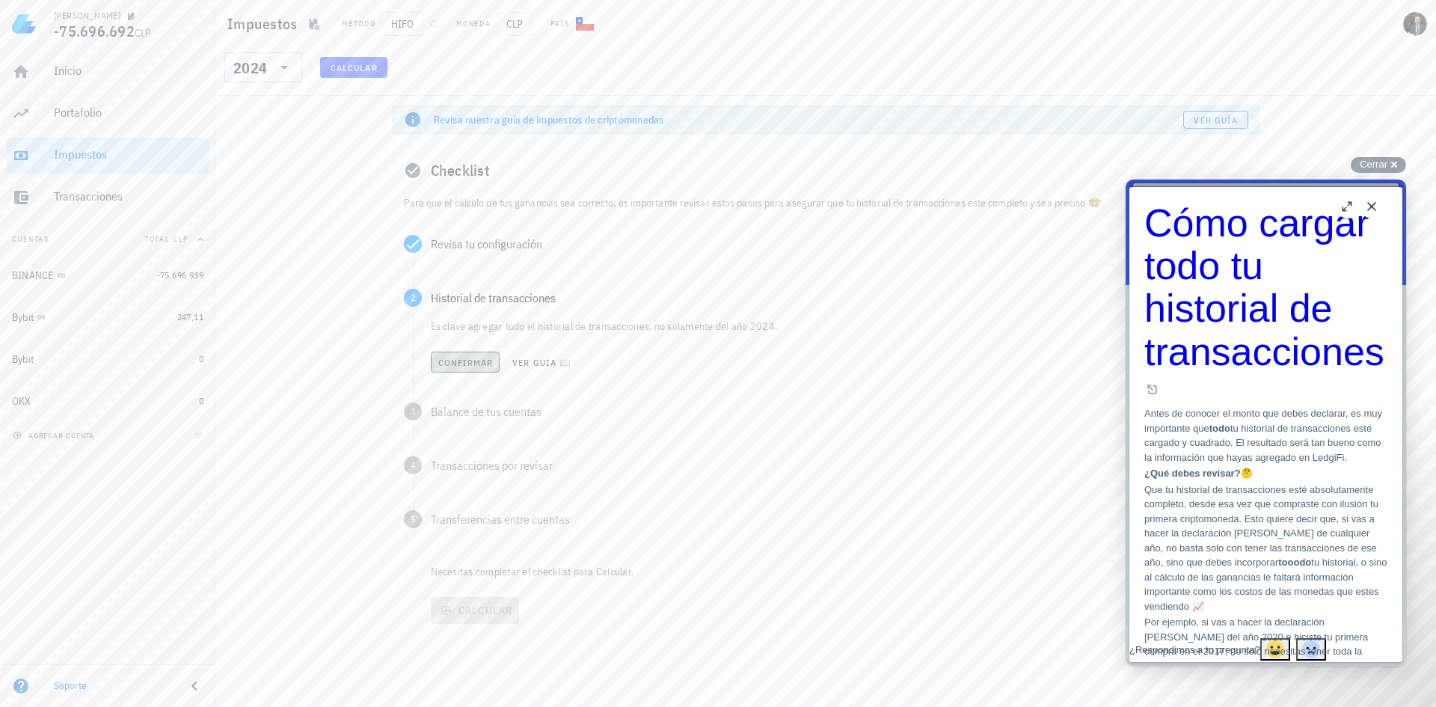
click at [469, 359] on span "Confirmar" at bounding box center [466, 362] width 56 height 11
click at [476, 411] on span "Confirmar" at bounding box center [466, 416] width 56 height 11
click at [517, 349] on div "Balance de tus cuentas" at bounding box center [839, 352] width 817 height 12
click at [511, 411] on span "Confirmar" at bounding box center [476, 416] width 77 height 12
click at [491, 413] on span "Confirmar" at bounding box center [466, 416] width 56 height 11
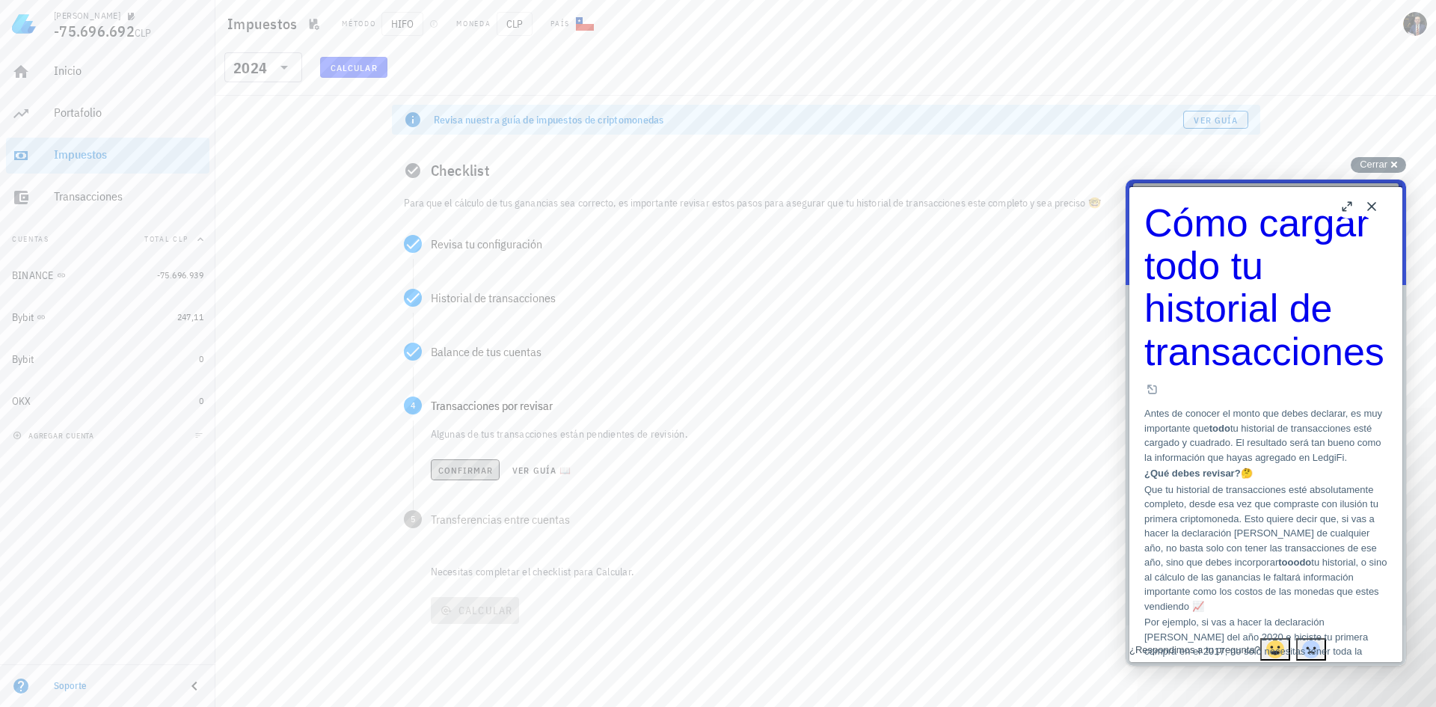
click at [476, 471] on span "Confirmar" at bounding box center [466, 469] width 56 height 11
click at [468, 524] on span "Confirmar" at bounding box center [465, 524] width 56 height 11
click at [487, 559] on button "Calcular" at bounding box center [475, 550] width 88 height 27
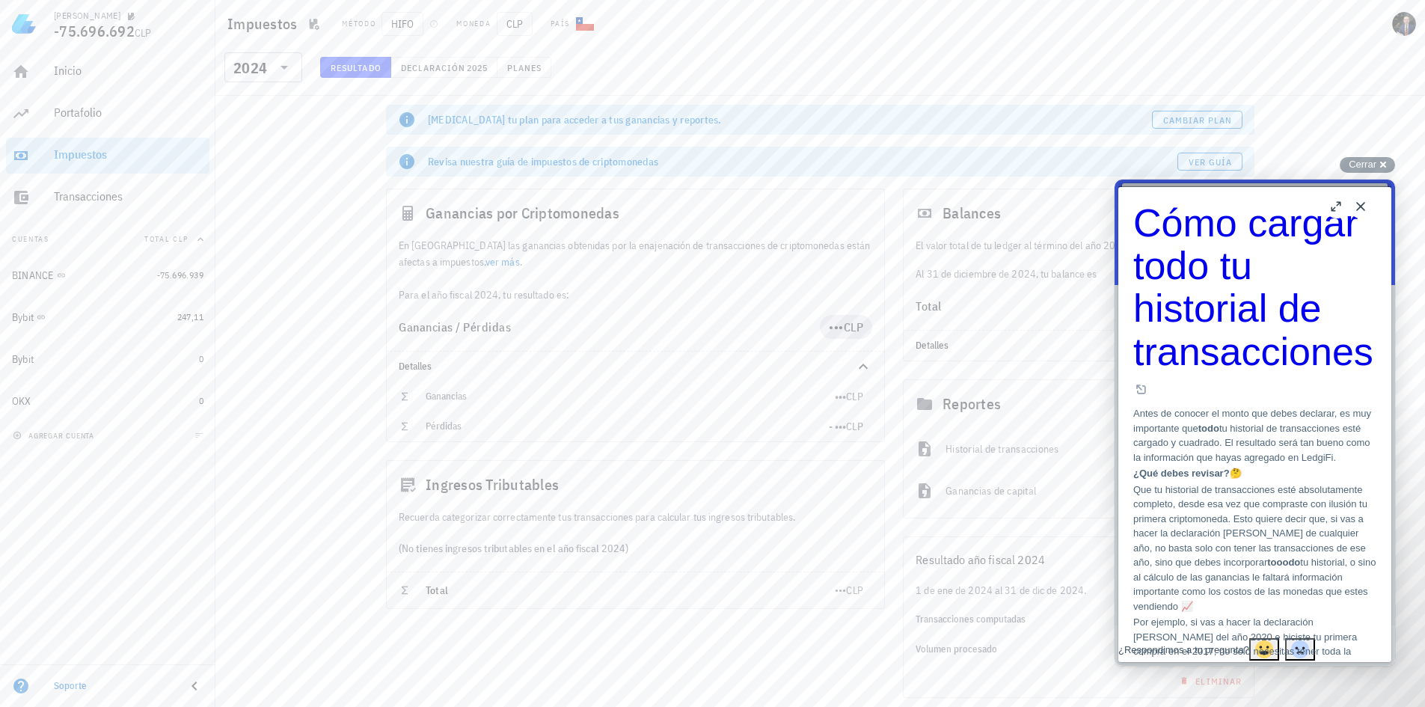
click at [1363, 206] on button "Close" at bounding box center [1360, 206] width 24 height 24
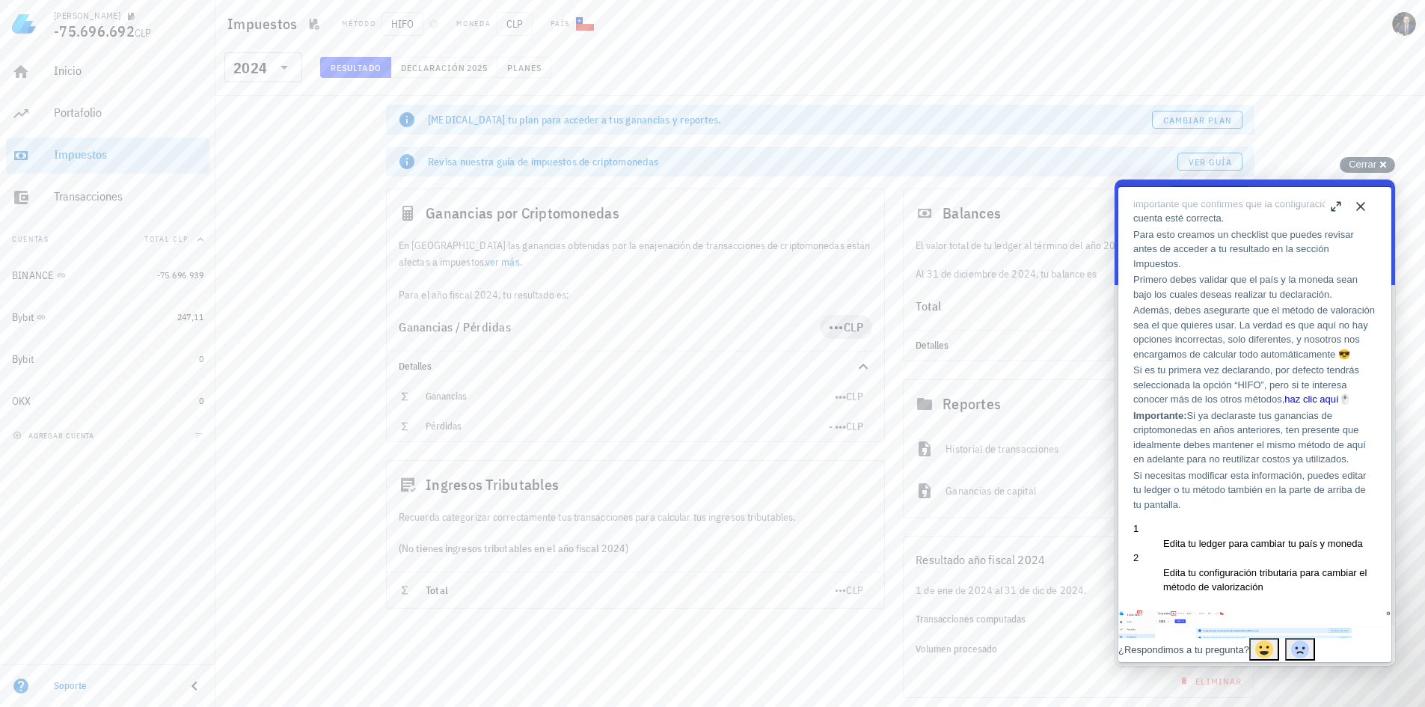
click at [1361, 206] on button "Close" at bounding box center [1360, 206] width 24 height 24
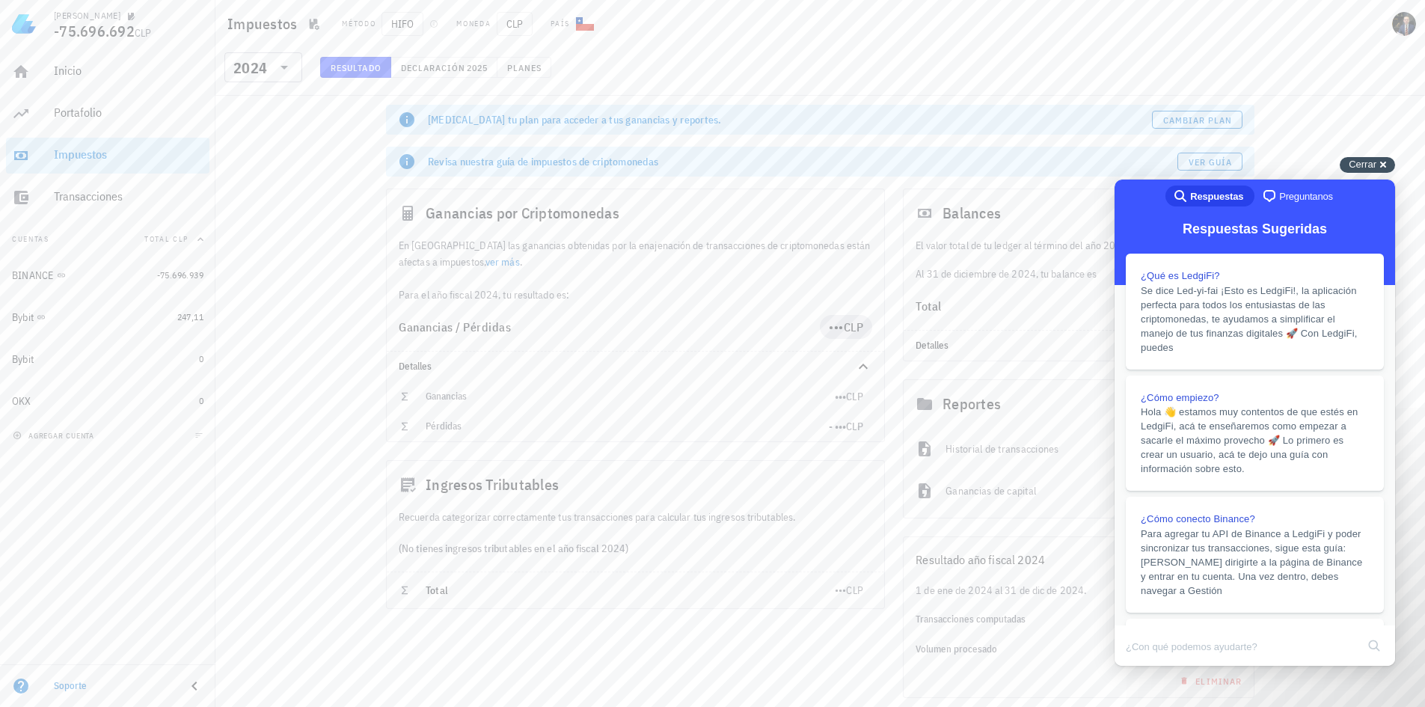
click at [1384, 157] on div "Cerrar cross-small" at bounding box center [1366, 165] width 55 height 16
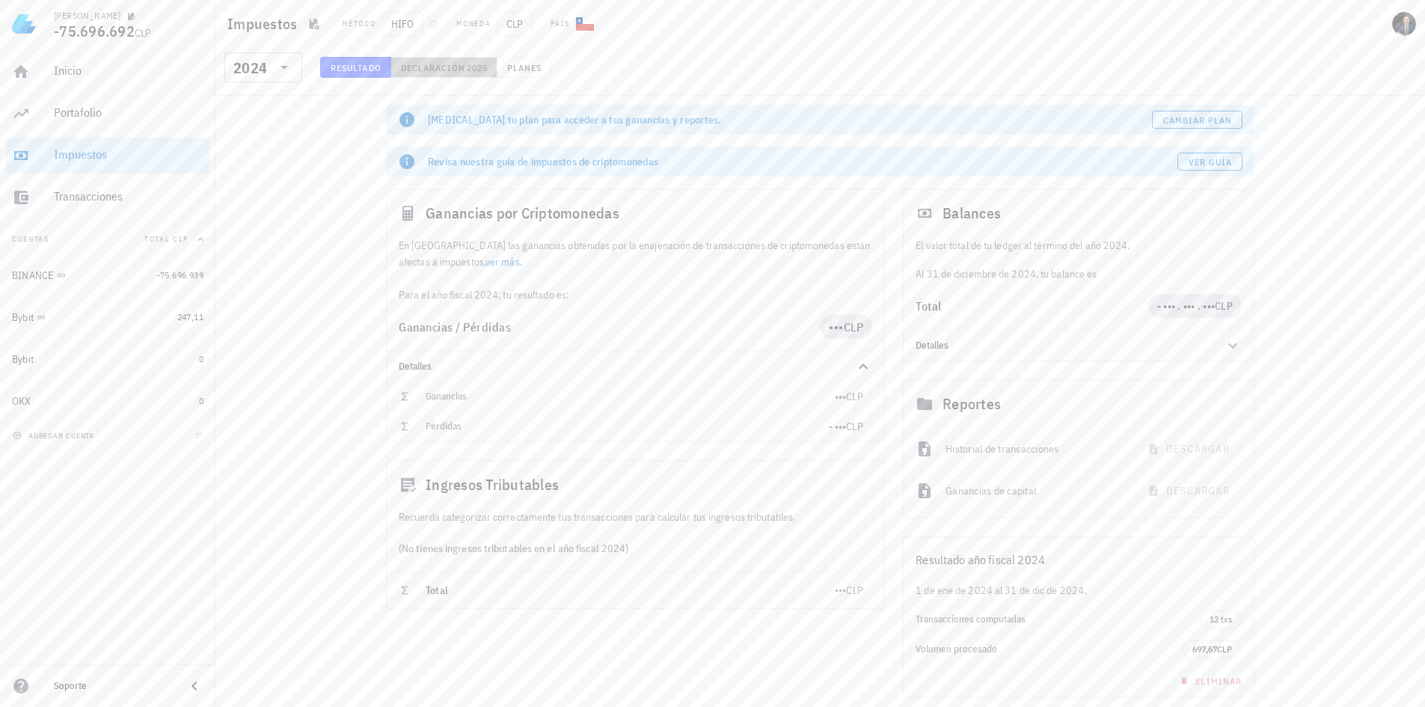
click at [466, 73] on button "Declaración 2025" at bounding box center [444, 67] width 106 height 21
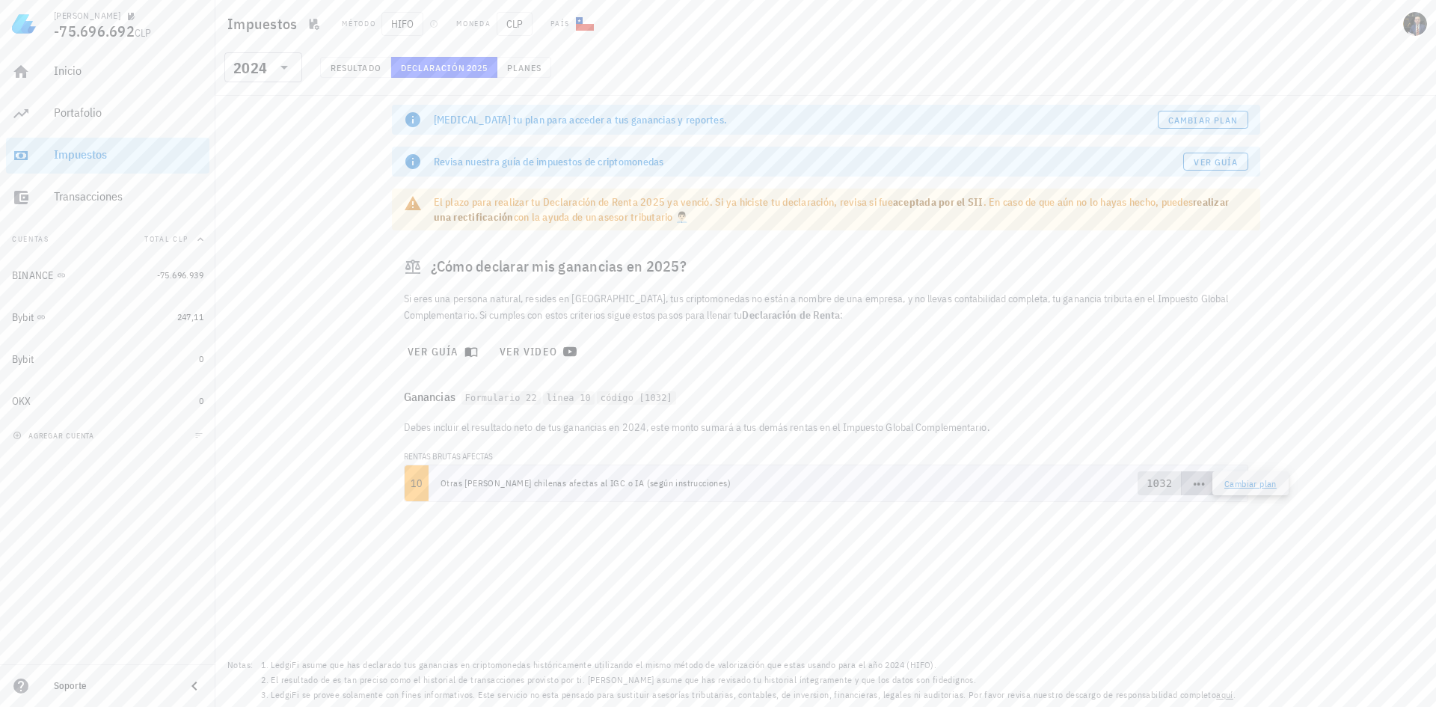
click at [1203, 488] on span "•••" at bounding box center [1199, 482] width 12 height 13
click at [1153, 477] on pre "1032" at bounding box center [1159, 483] width 25 height 15
click at [800, 390] on div "Ganancias Formulario 22 linea 10 código [1032]" at bounding box center [826, 396] width 868 height 45
click at [1209, 483] on span "•••" at bounding box center [1199, 483] width 36 height 24
click at [1236, 478] on span "1032 ••• +" at bounding box center [1189, 483] width 103 height 24
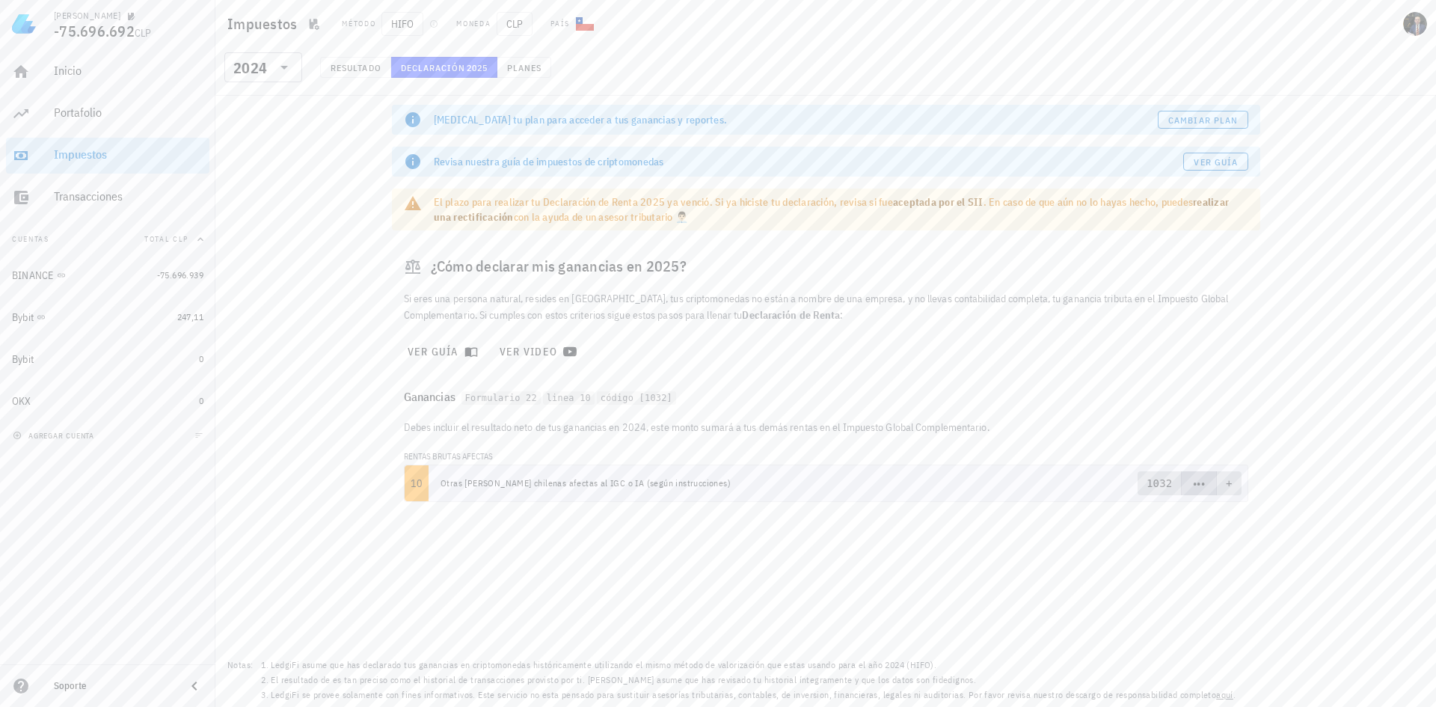
click at [1228, 482] on pre "+" at bounding box center [1229, 483] width 7 height 15
click at [1230, 482] on link "Cambiar plan" at bounding box center [1250, 483] width 52 height 11
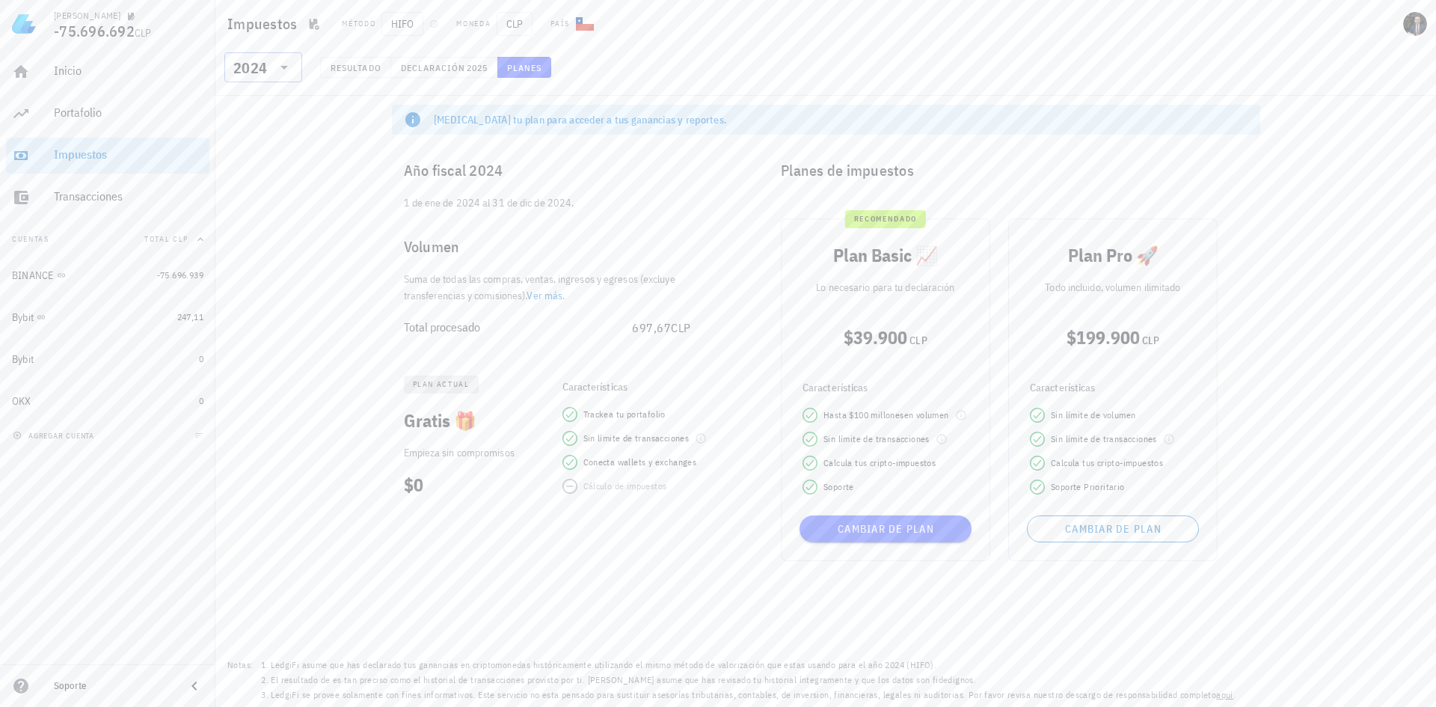
click at [275, 71] on icon at bounding box center [284, 67] width 18 height 18
click at [268, 224] on div "2021" at bounding box center [263, 226] width 54 height 12
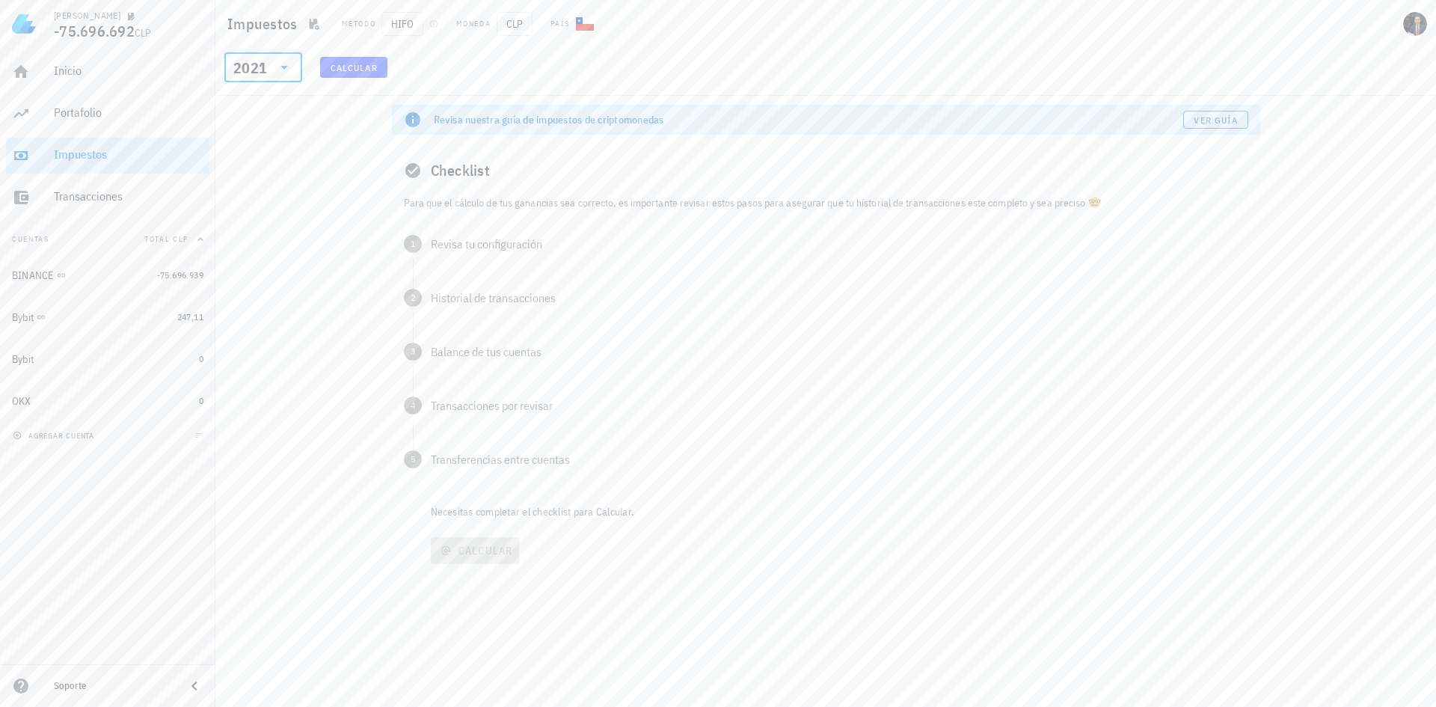
click at [343, 67] on span "Calcular" at bounding box center [354, 67] width 48 height 11
click at [277, 59] on icon at bounding box center [284, 67] width 18 height 18
click at [263, 101] on div "2025" at bounding box center [263, 106] width 54 height 12
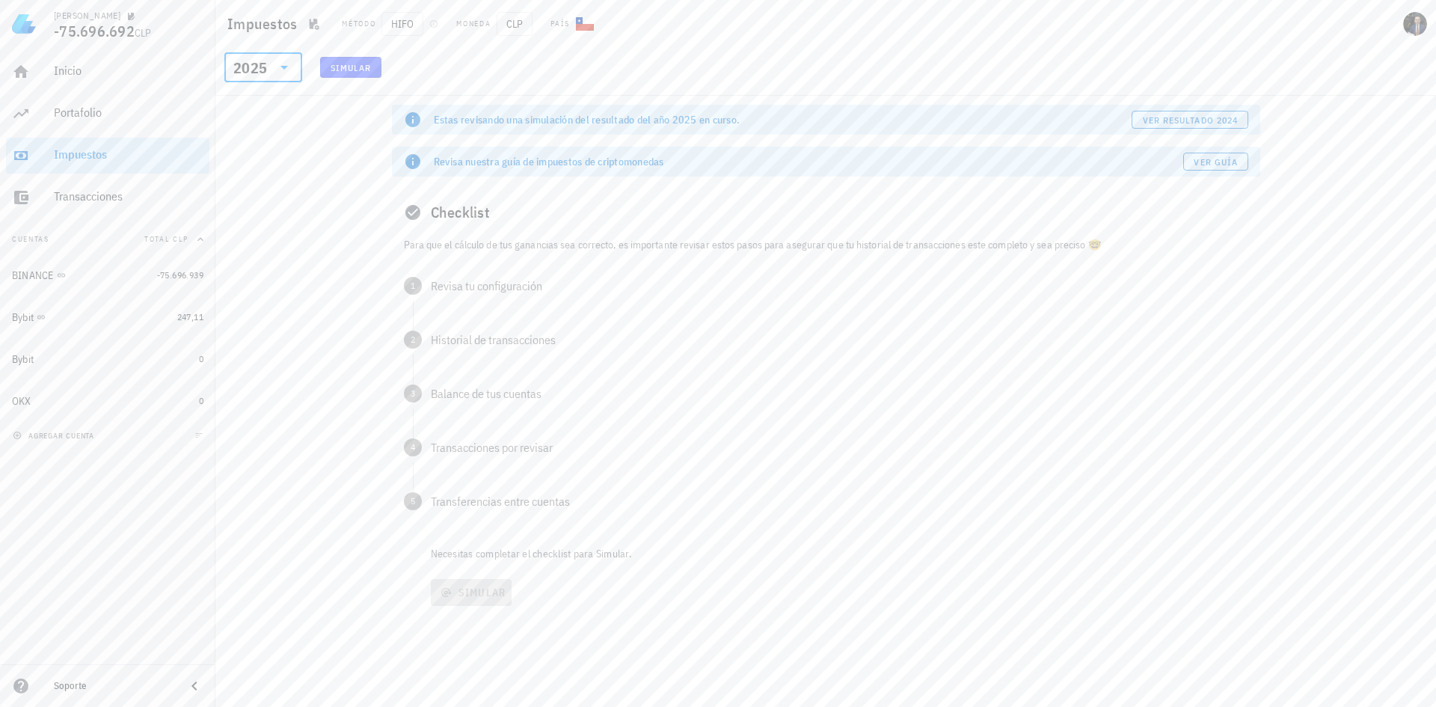
click at [286, 64] on icon at bounding box center [284, 67] width 18 height 18
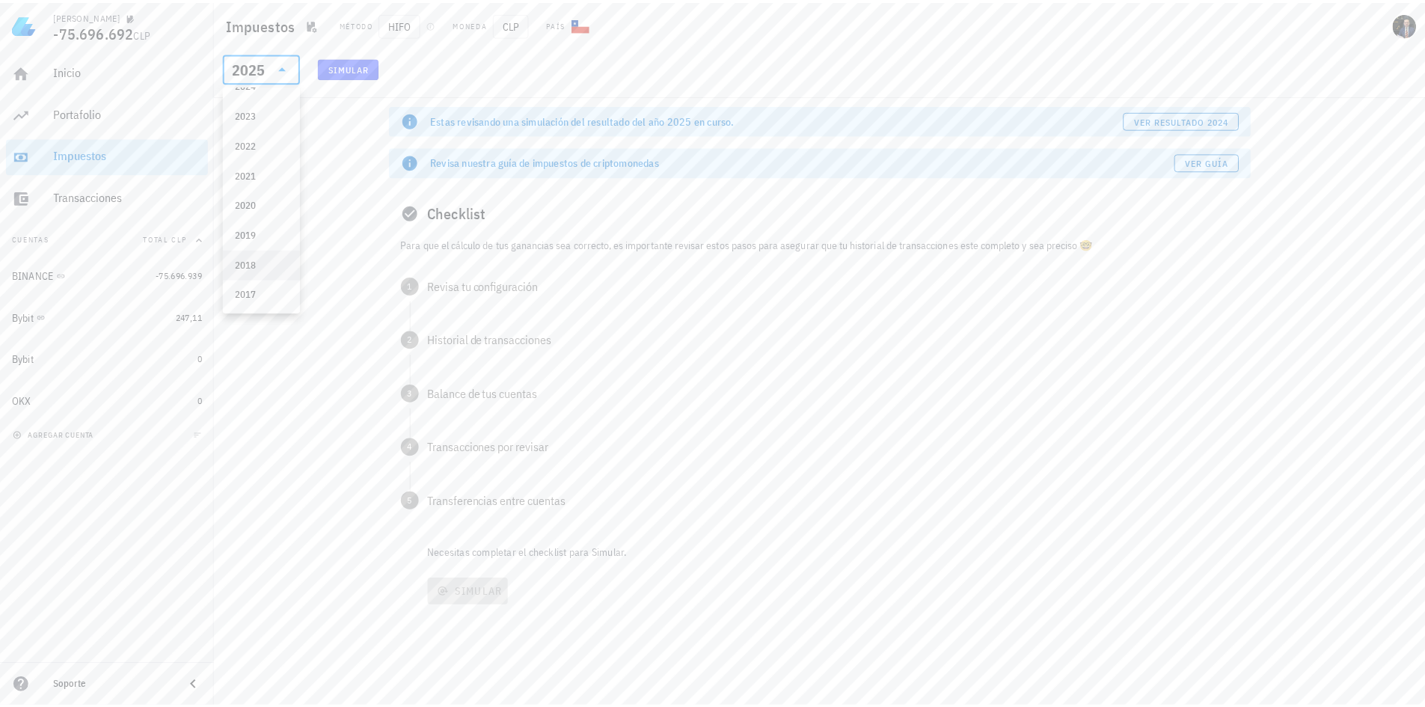
scroll to position [75, 0]
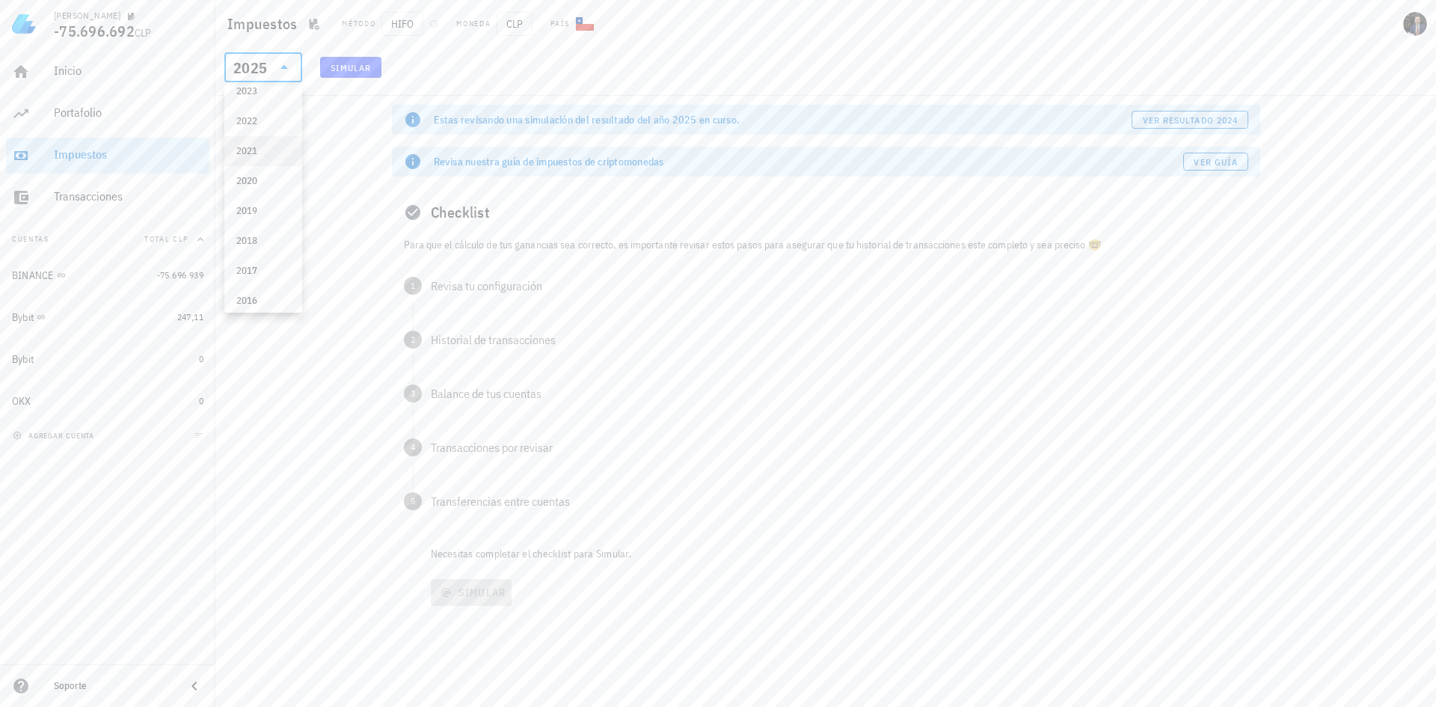
click at [264, 155] on div "2021" at bounding box center [263, 151] width 54 height 12
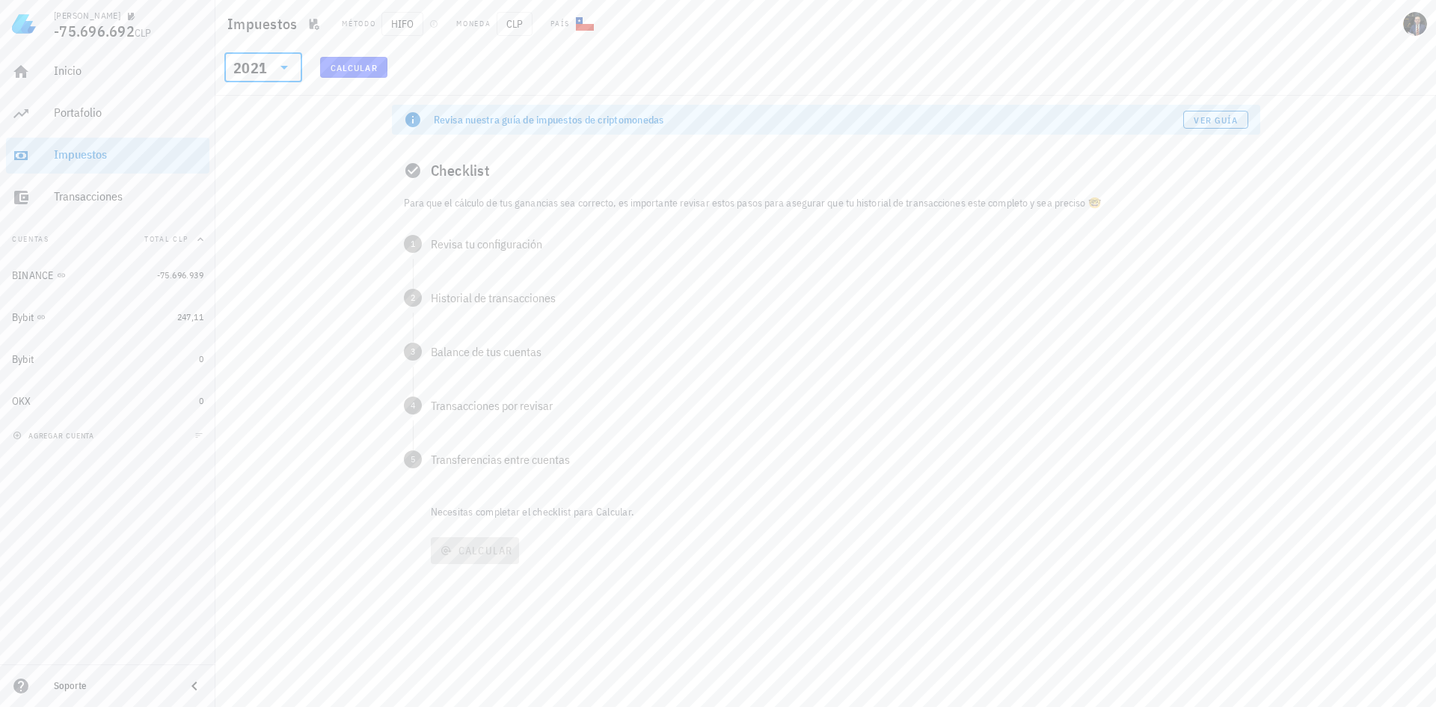
click at [498, 198] on p "Para que el cálculo de tus ganancias sea correcto, es importante revisar estos …" at bounding box center [826, 202] width 844 height 16
drag, startPoint x: 502, startPoint y: 209, endPoint x: 503, endPoint y: 218, distance: 9.0
click at [502, 209] on p "Para que el cálculo de tus ganancias sea correcto, es importante revisar estos …" at bounding box center [826, 202] width 844 height 16
click at [503, 233] on div "1 Revisa tu configuración" at bounding box center [826, 244] width 868 height 42
click at [494, 305] on button "Confirmar" at bounding box center [466, 308] width 70 height 21
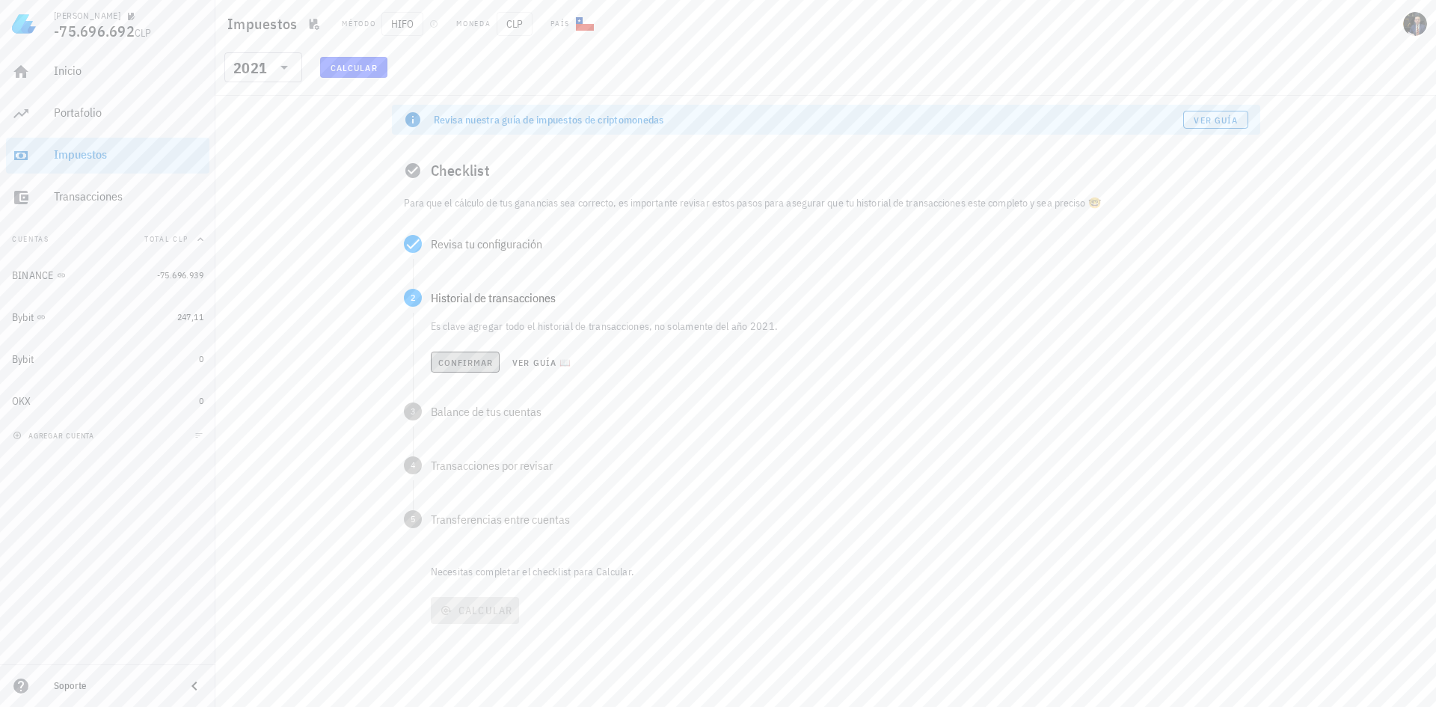
click at [476, 355] on button "Confirmar" at bounding box center [466, 362] width 70 height 21
click at [485, 417] on span "Confirmar" at bounding box center [466, 416] width 56 height 11
click at [466, 468] on span "Confirmar" at bounding box center [466, 469] width 56 height 11
click at [473, 530] on button "Confirmar" at bounding box center [465, 524] width 70 height 21
click at [482, 556] on span "Calcular" at bounding box center [475, 550] width 76 height 13
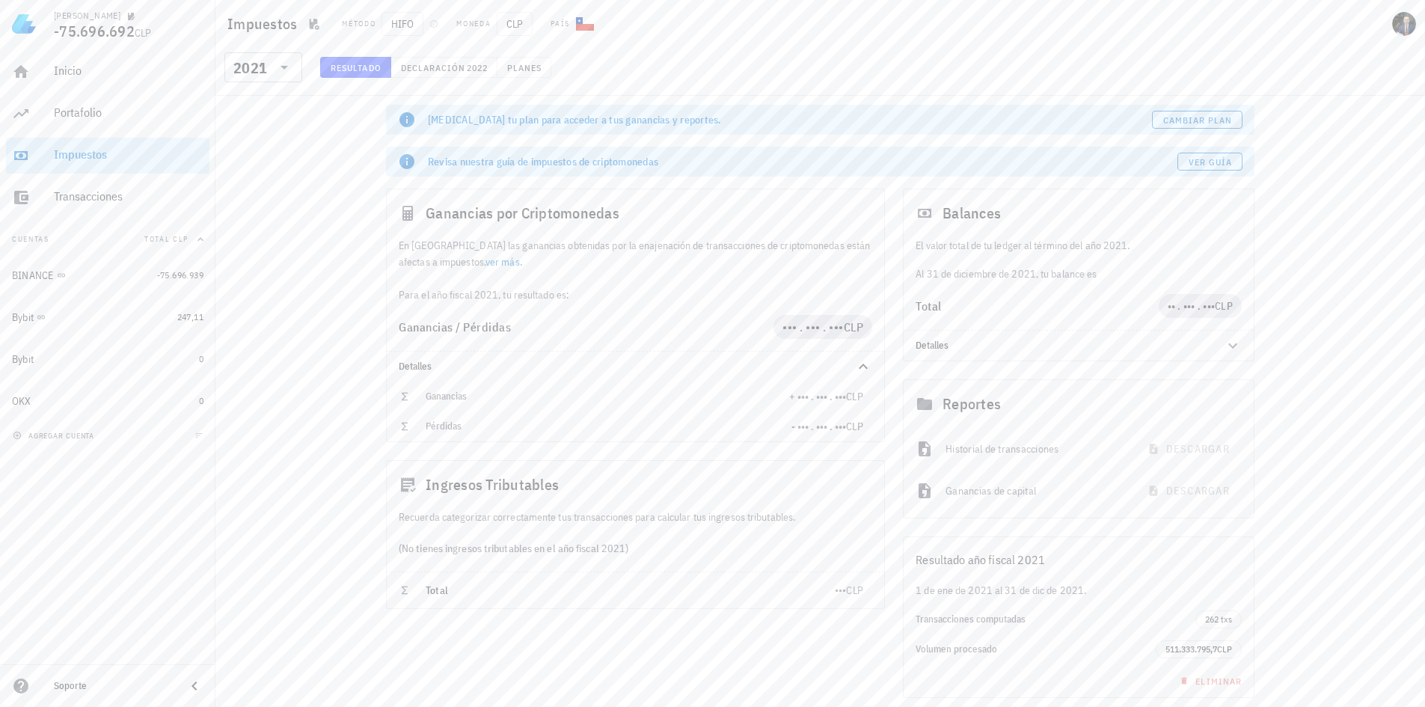
click at [1318, 360] on div "[MEDICAL_DATA] tu plan para acceder a tus ganancias y reportes. Cambiar plan Re…" at bounding box center [819, 428] width 1209 height 665
click at [1350, 360] on div "[MEDICAL_DATA] tu plan para acceder a tus ganancias y reportes. Cambiar plan Re…" at bounding box center [819, 428] width 1209 height 665
click at [439, 67] on span "Declaración" at bounding box center [433, 67] width 66 height 11
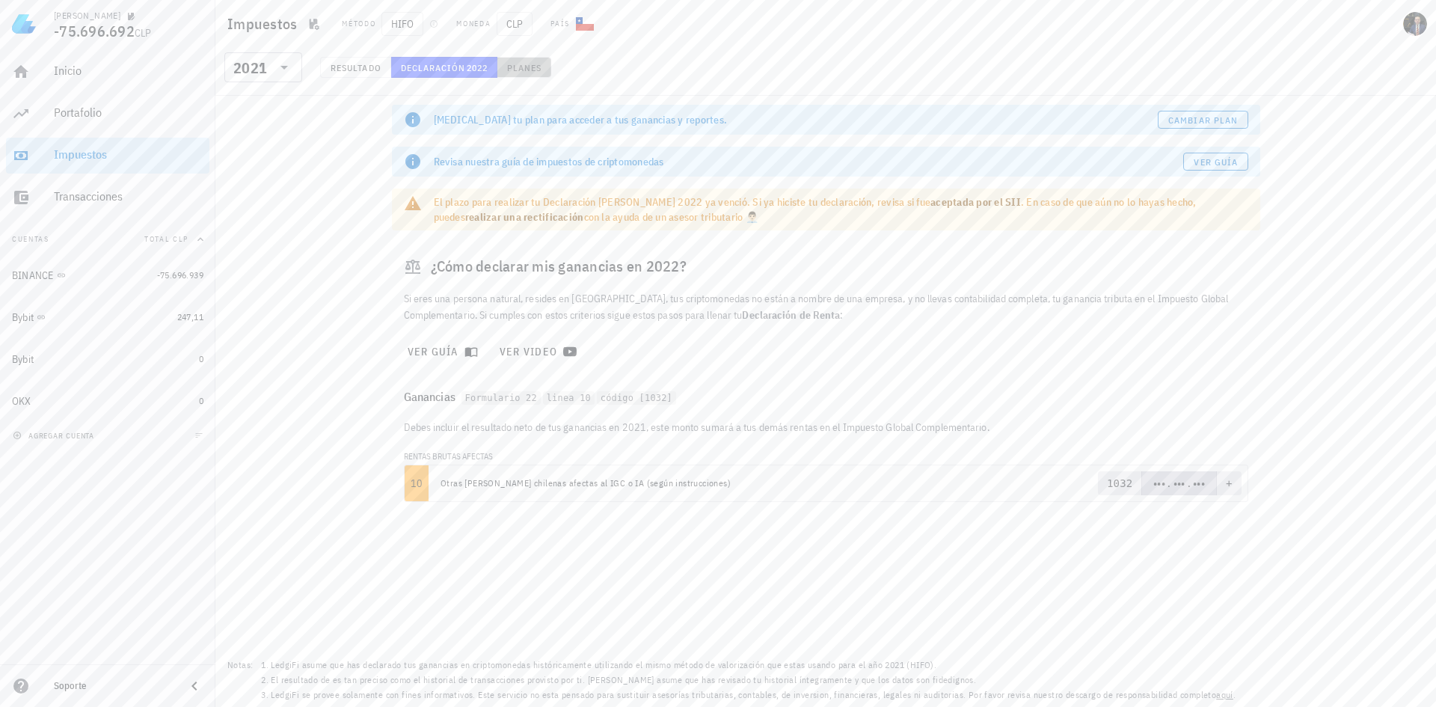
click at [527, 73] on span "Planes" at bounding box center [524, 67] width 36 height 11
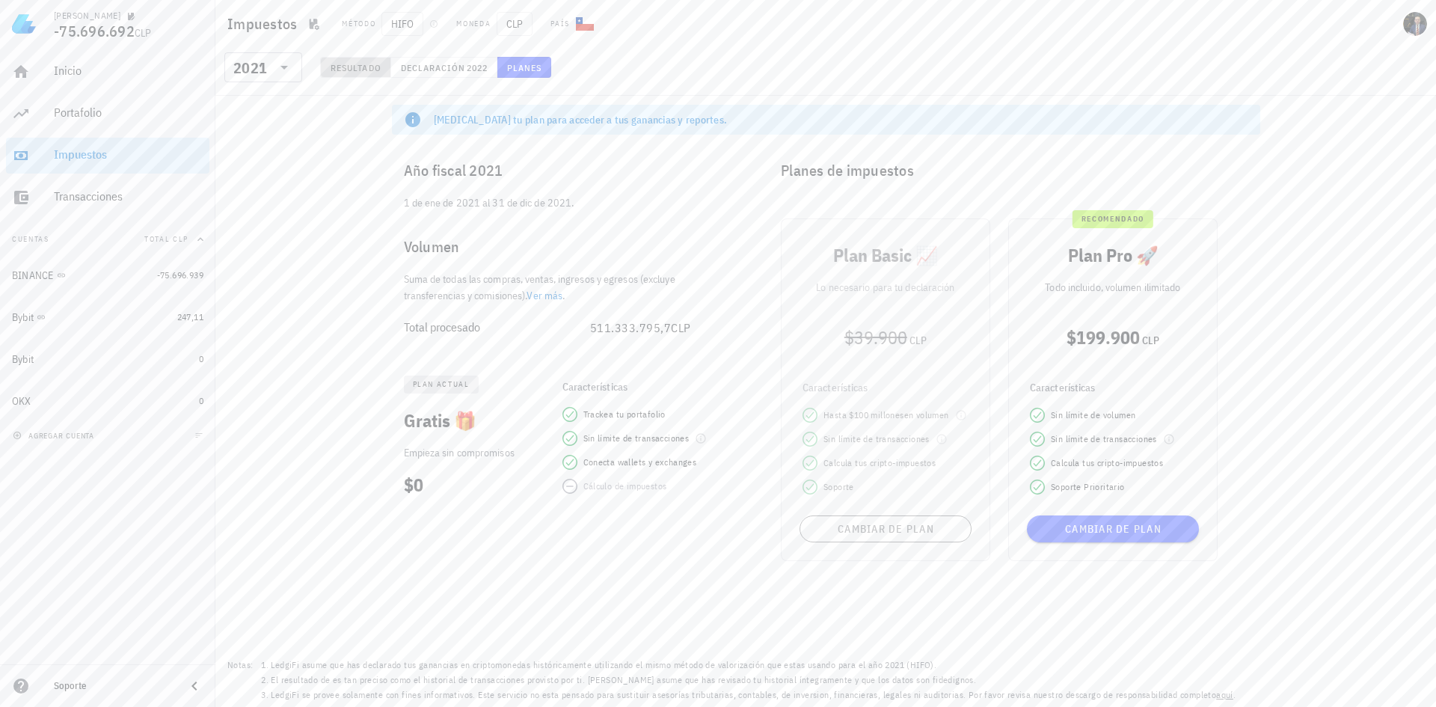
click at [346, 62] on span "Resultado" at bounding box center [356, 67] width 52 height 11
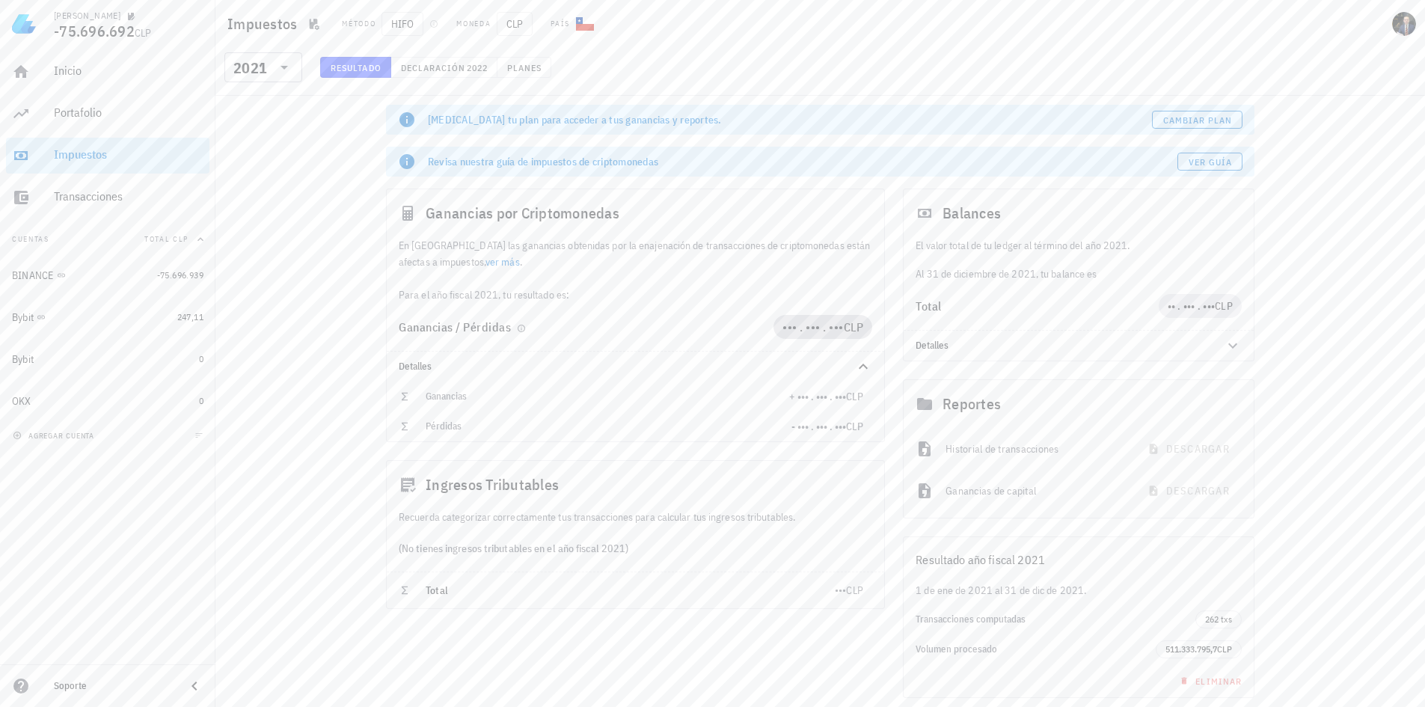
click at [823, 331] on span "••• . ••• . •••" at bounding box center [812, 326] width 61 height 15
click at [227, 345] on div "[MEDICAL_DATA] tu plan para acceder a tus ganancias y reportes. Cambiar plan Re…" at bounding box center [819, 428] width 1209 height 665
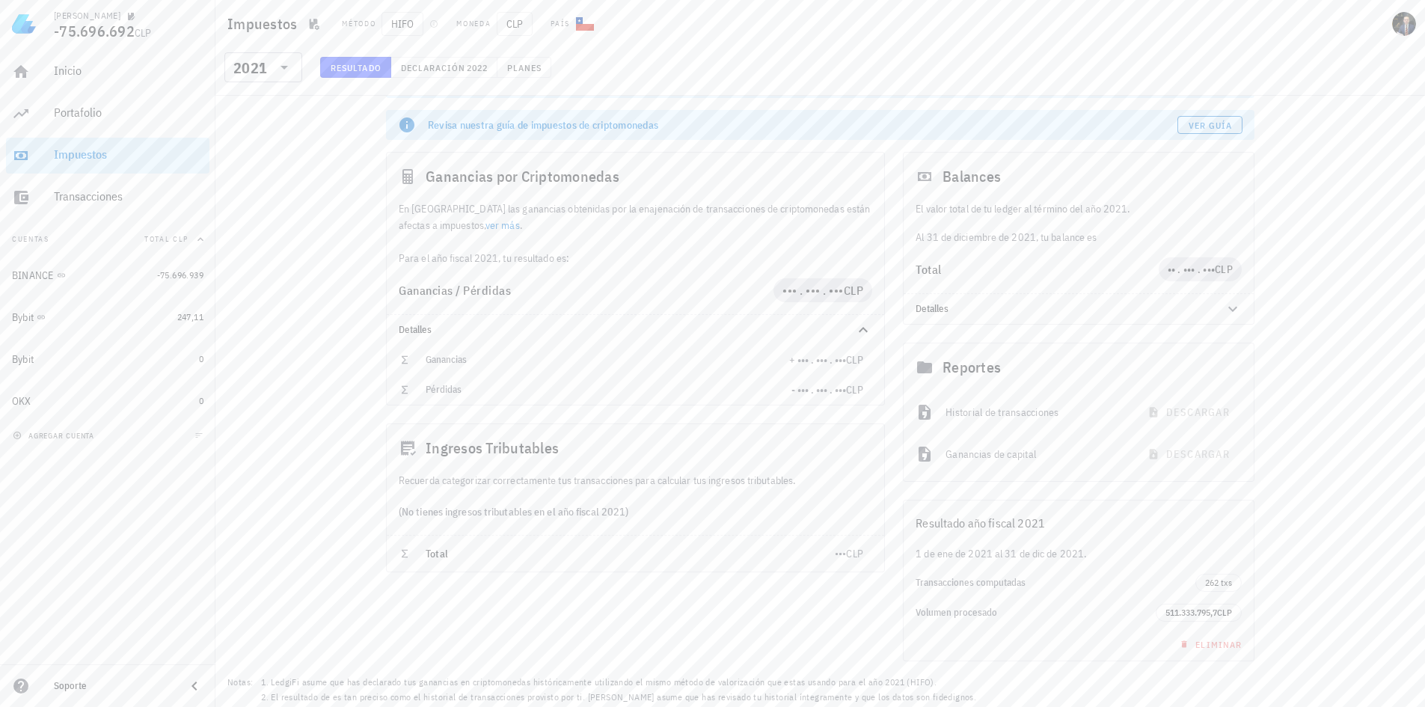
scroll to position [54, 0]
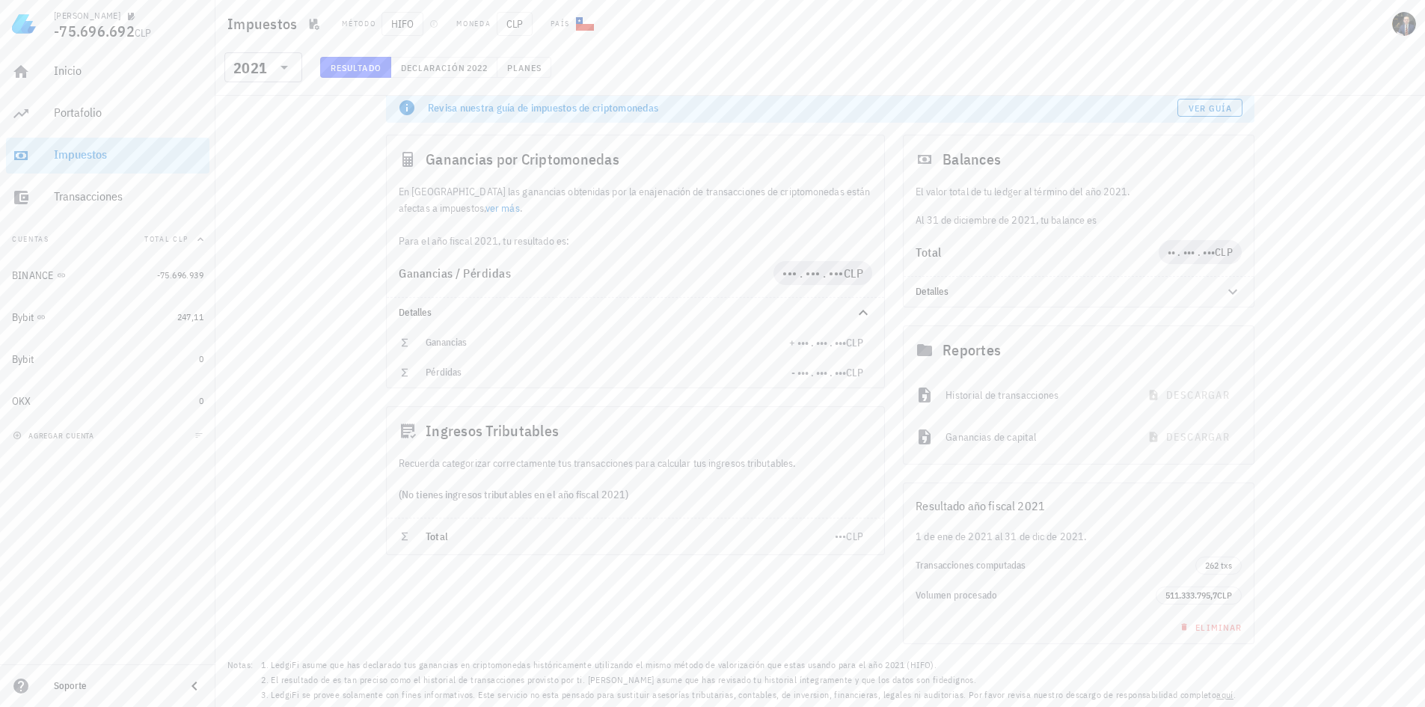
click at [1376, 452] on div "[MEDICAL_DATA] tu plan para acceder a tus ganancias y reportes. Cambiar plan Re…" at bounding box center [819, 374] width 1209 height 665
click at [1228, 287] on icon at bounding box center [1233, 292] width 18 height 18
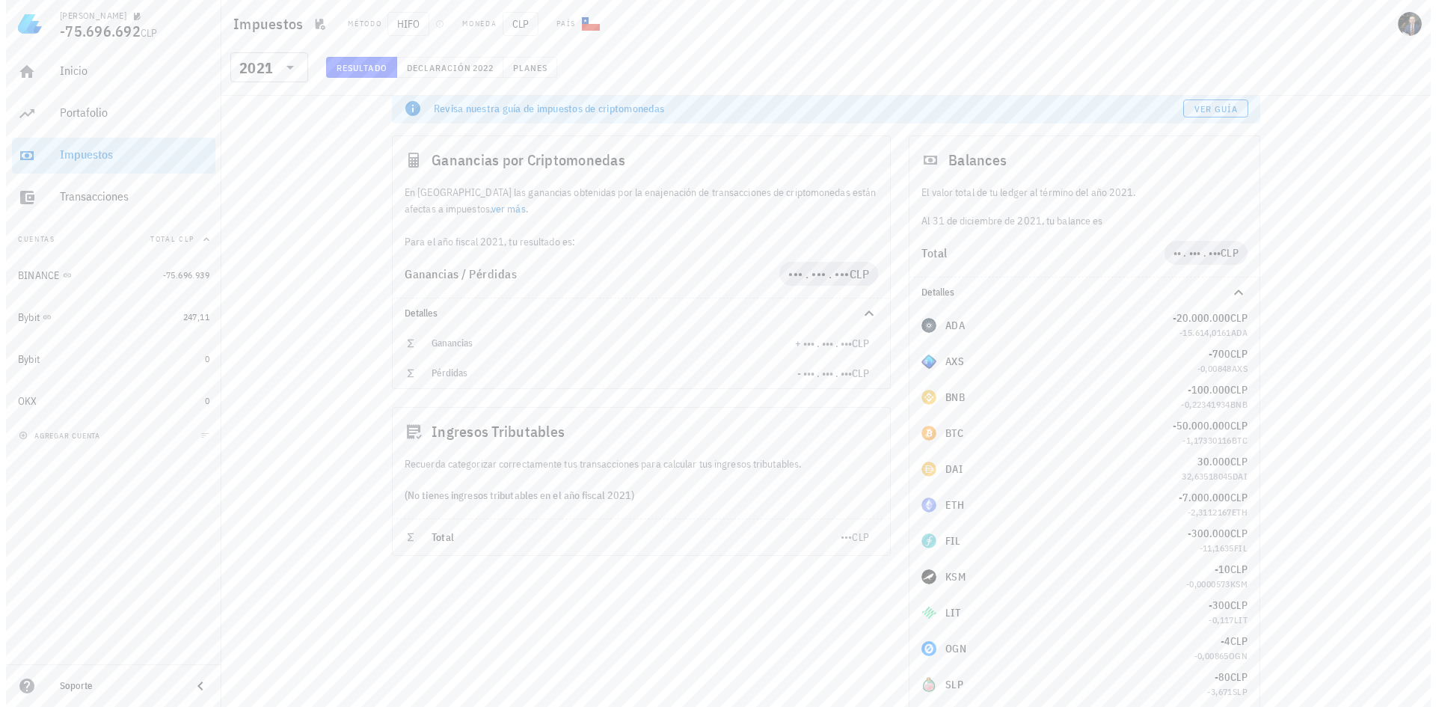
scroll to position [0, 0]
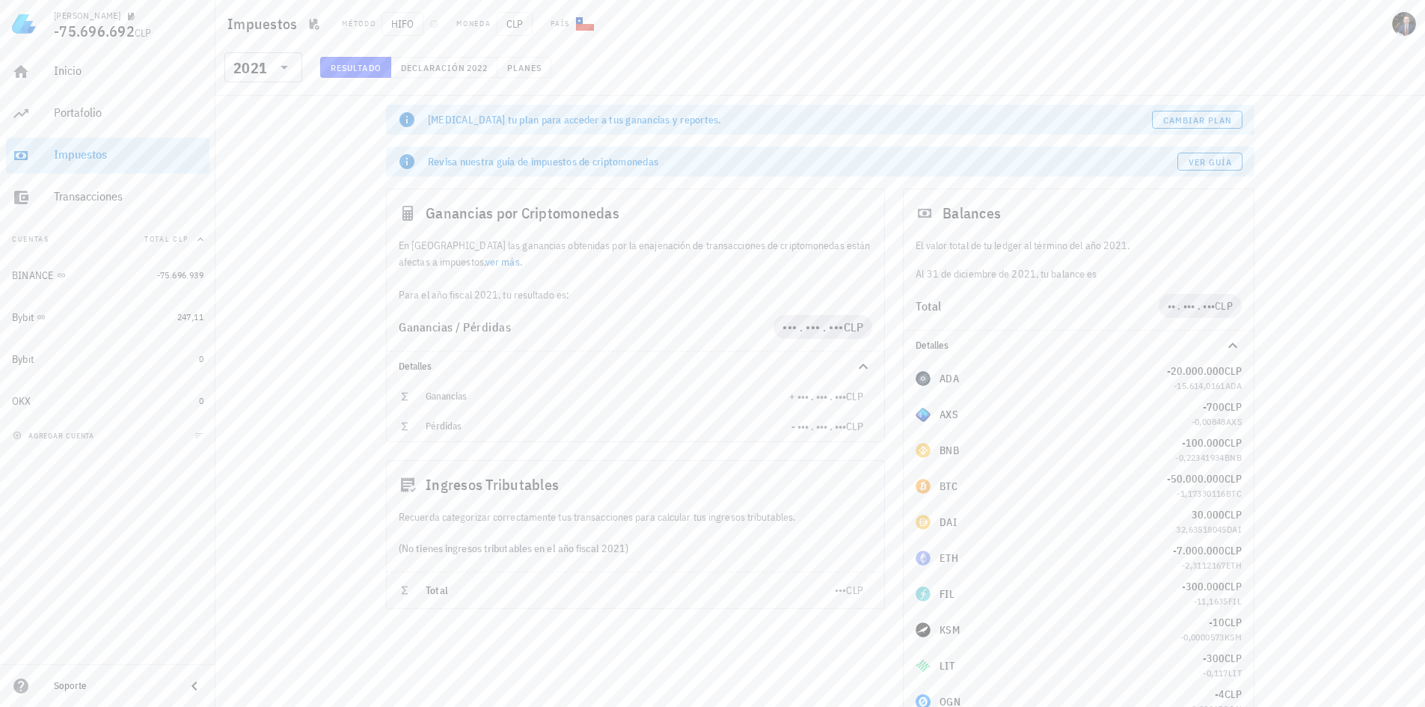
click at [1081, 247] on p "El valor total de tu ledger al término del año 2021." at bounding box center [1078, 245] width 326 height 16
click at [456, 68] on span "Declaración" at bounding box center [433, 67] width 66 height 11
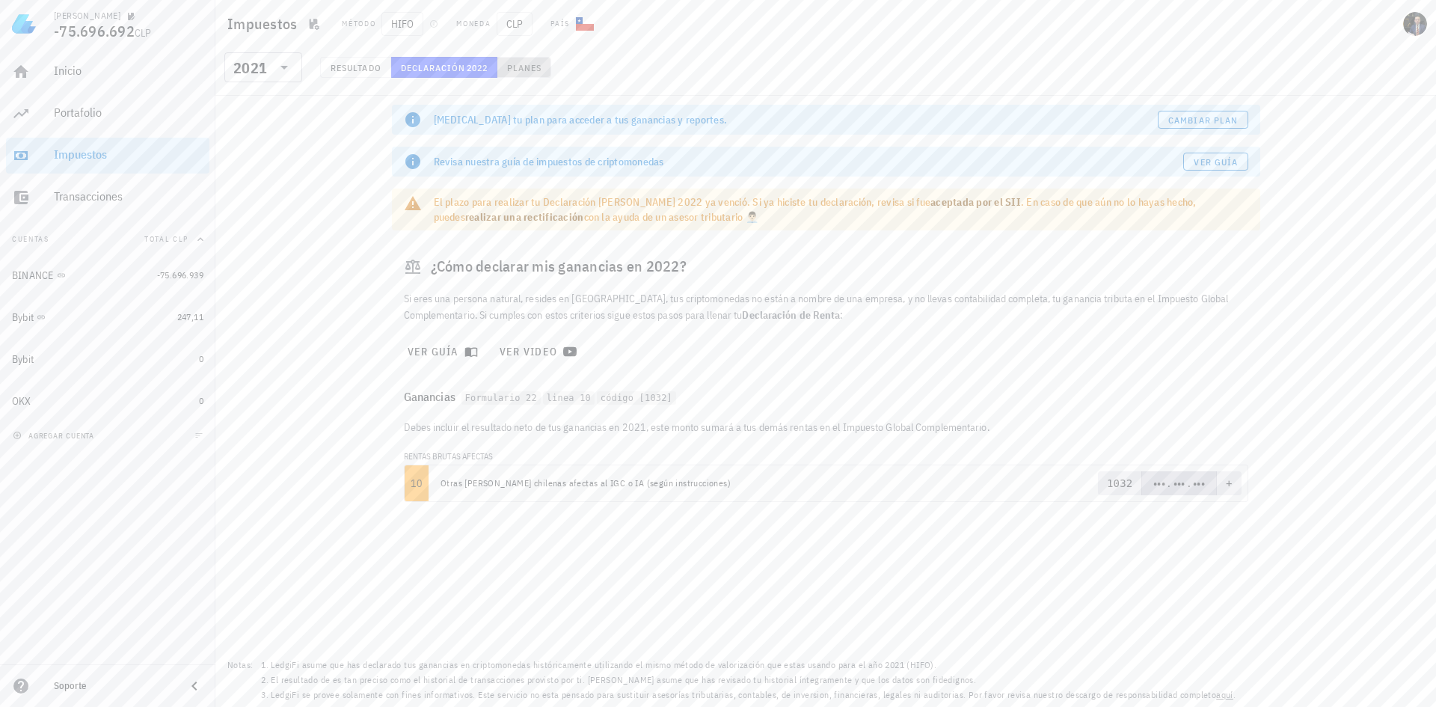
click at [513, 64] on span "Planes" at bounding box center [524, 67] width 36 height 11
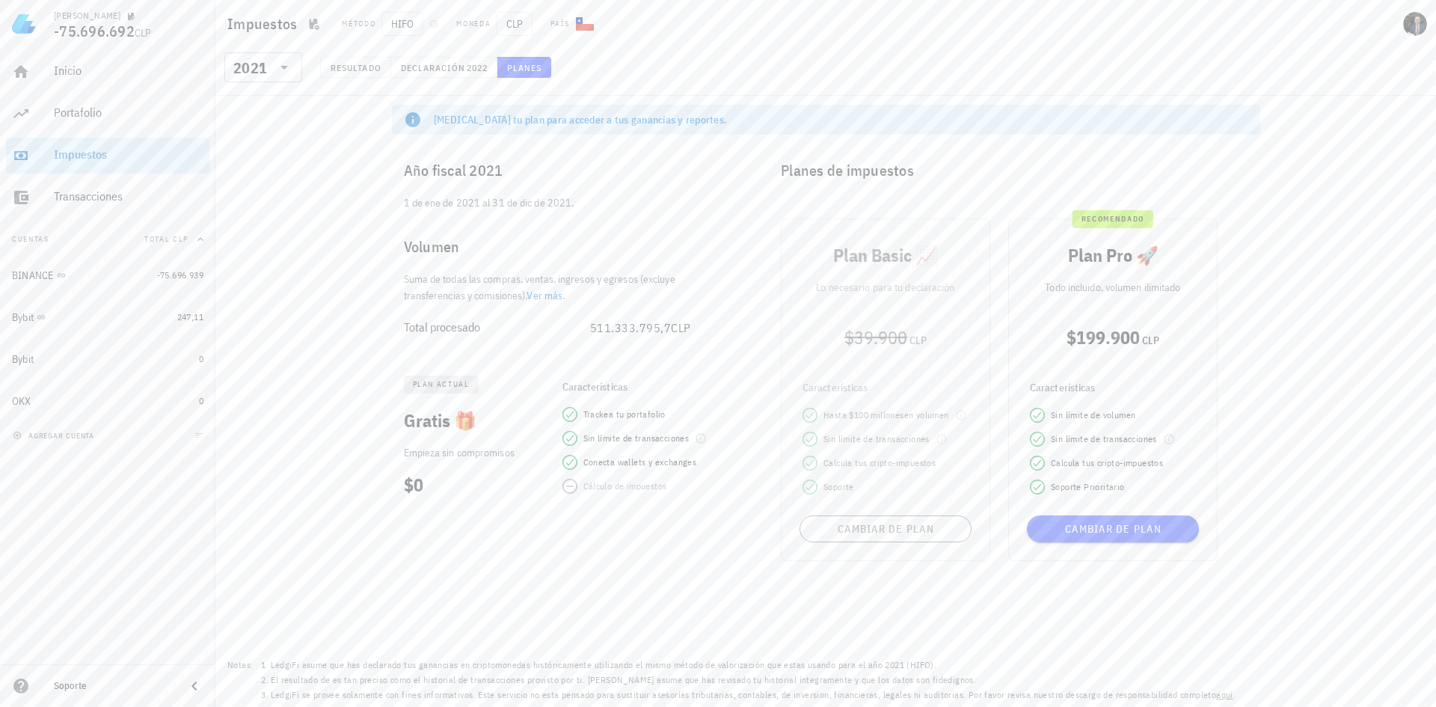
click at [559, 298] on link "Ver más" at bounding box center [545, 295] width 36 height 13
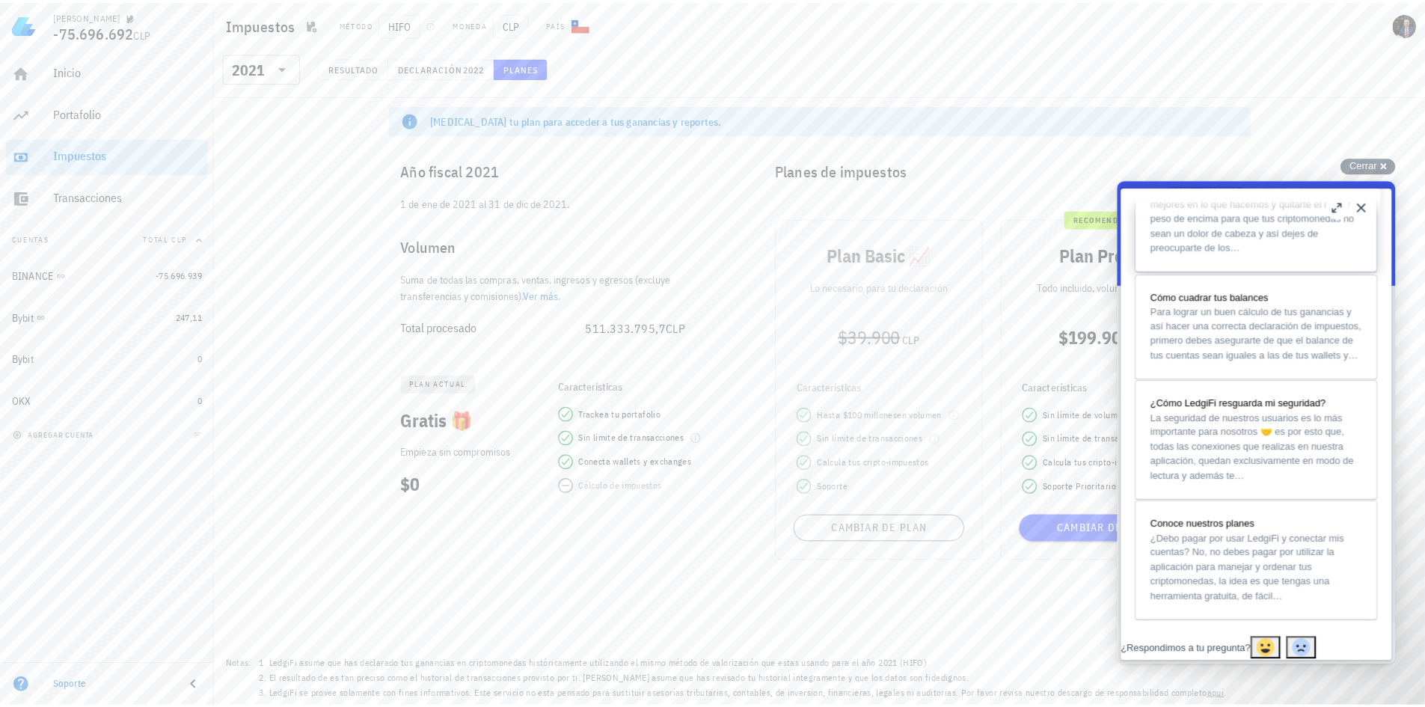
scroll to position [1121, 0]
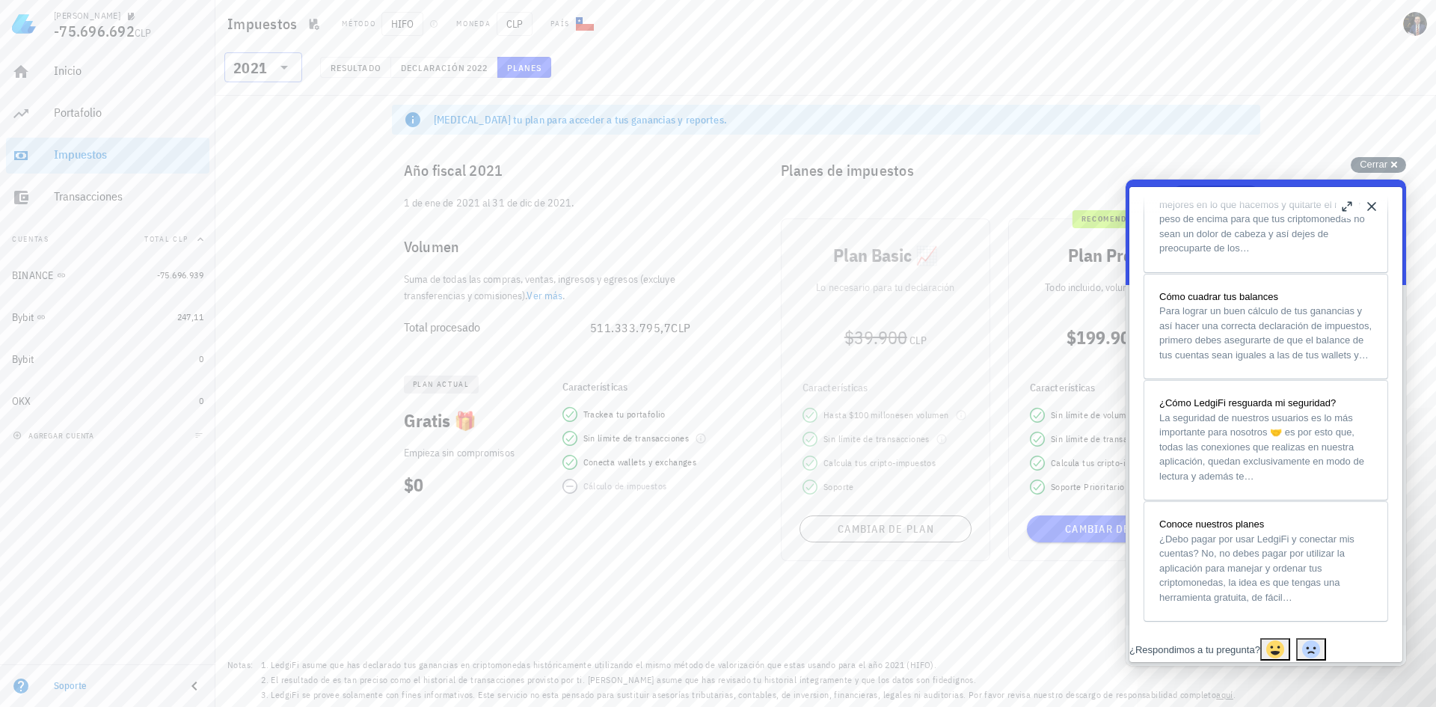
click at [283, 63] on icon at bounding box center [284, 67] width 18 height 18
click at [270, 119] on div "2022" at bounding box center [263, 121] width 54 height 12
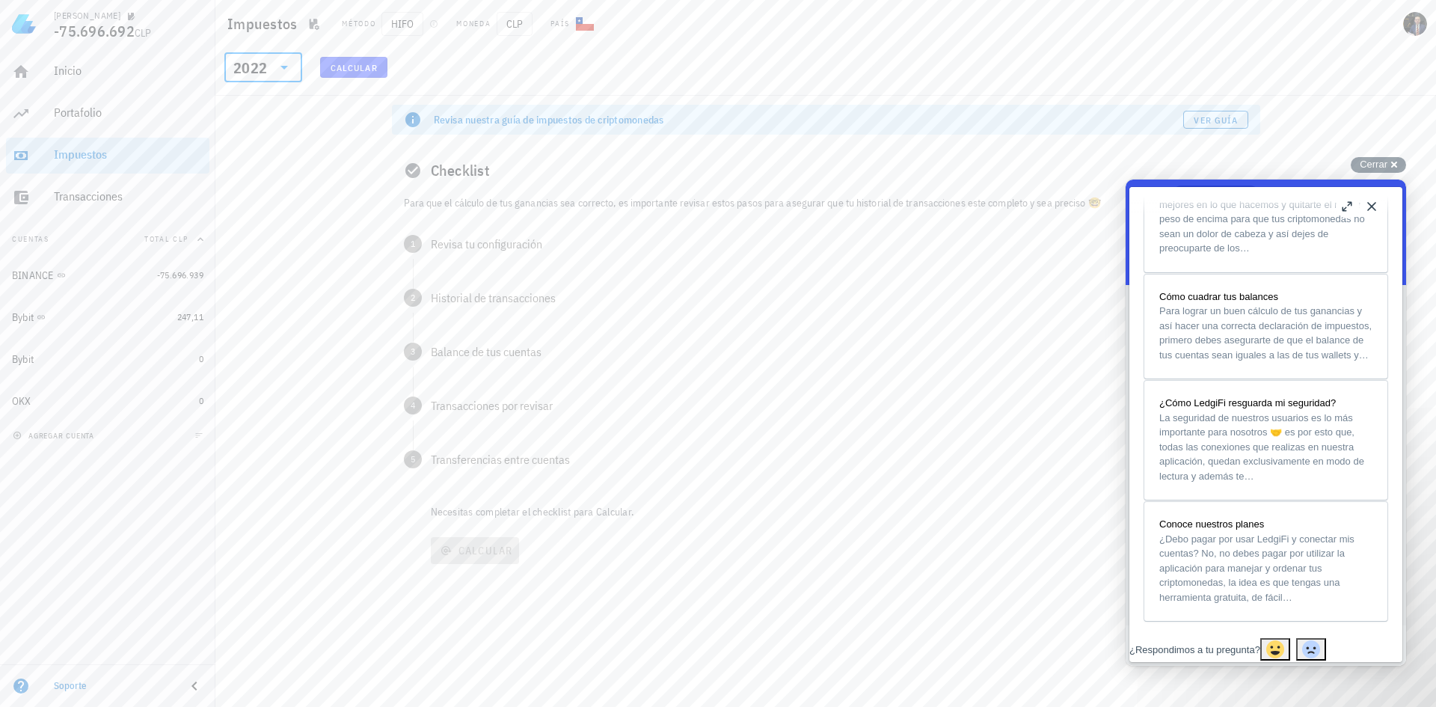
click at [371, 67] on span "Calcular" at bounding box center [354, 67] width 48 height 11
click at [559, 187] on div "Checklist" at bounding box center [826, 171] width 868 height 48
click at [559, 197] on p "Para que el cálculo de tus ganancias sea correcto, es importante revisar estos …" at bounding box center [826, 202] width 844 height 16
click at [487, 209] on p "Para que el cálculo de tus ganancias sea correcto, es importante revisar estos …" at bounding box center [826, 202] width 844 height 16
click at [1373, 209] on button "Close" at bounding box center [1372, 206] width 24 height 24
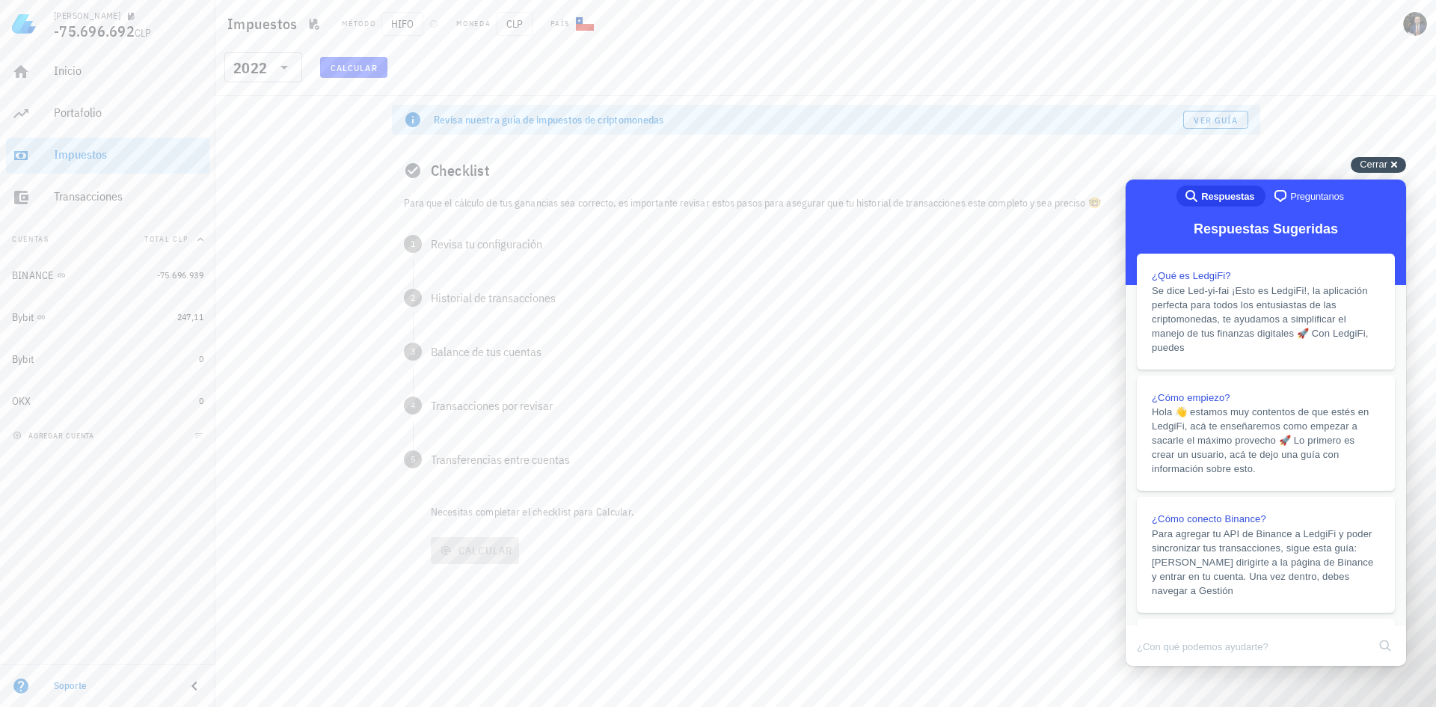
click at [1393, 165] on div "Cerrar cross-small" at bounding box center [1378, 165] width 55 height 16
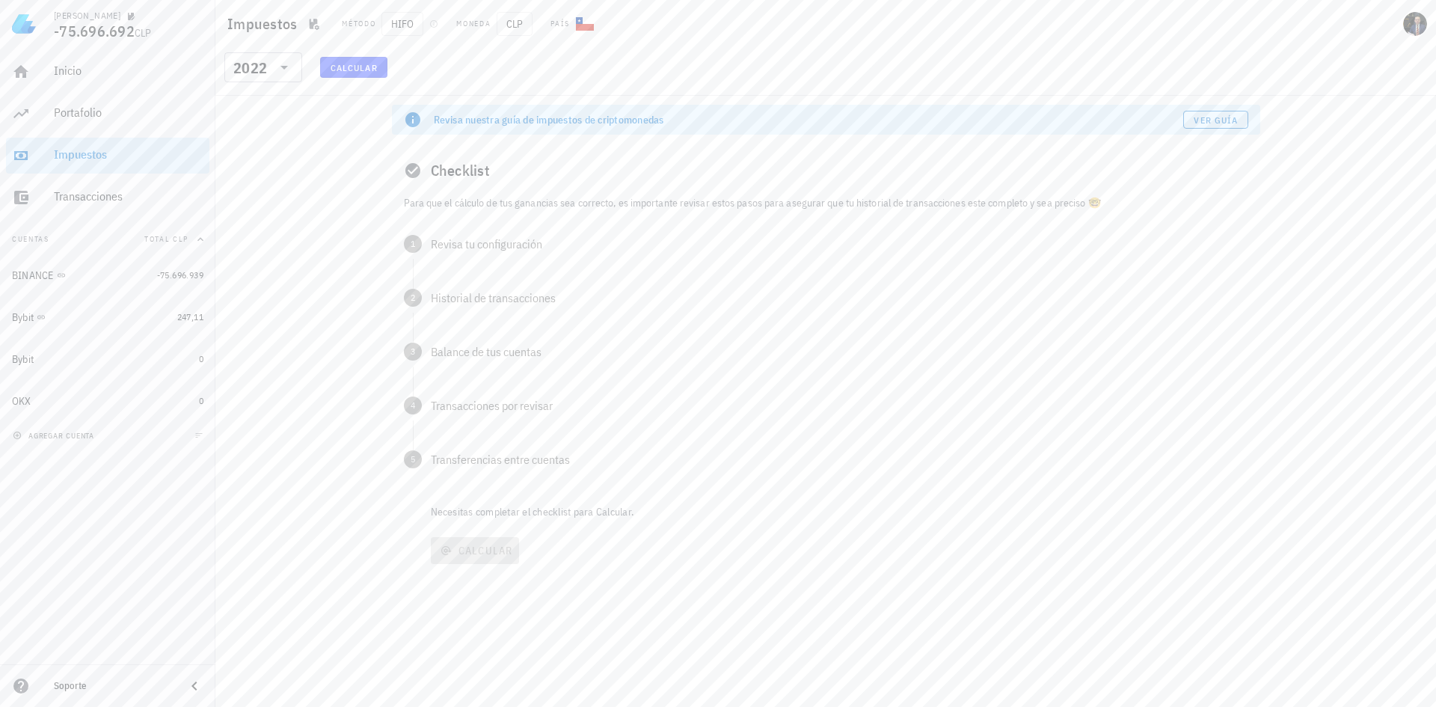
click at [498, 197] on p "Para que el cálculo de tus ganancias sea correcto, es importante revisar estos …" at bounding box center [826, 202] width 844 height 16
click at [443, 173] on div "Checklist" at bounding box center [826, 171] width 868 height 48
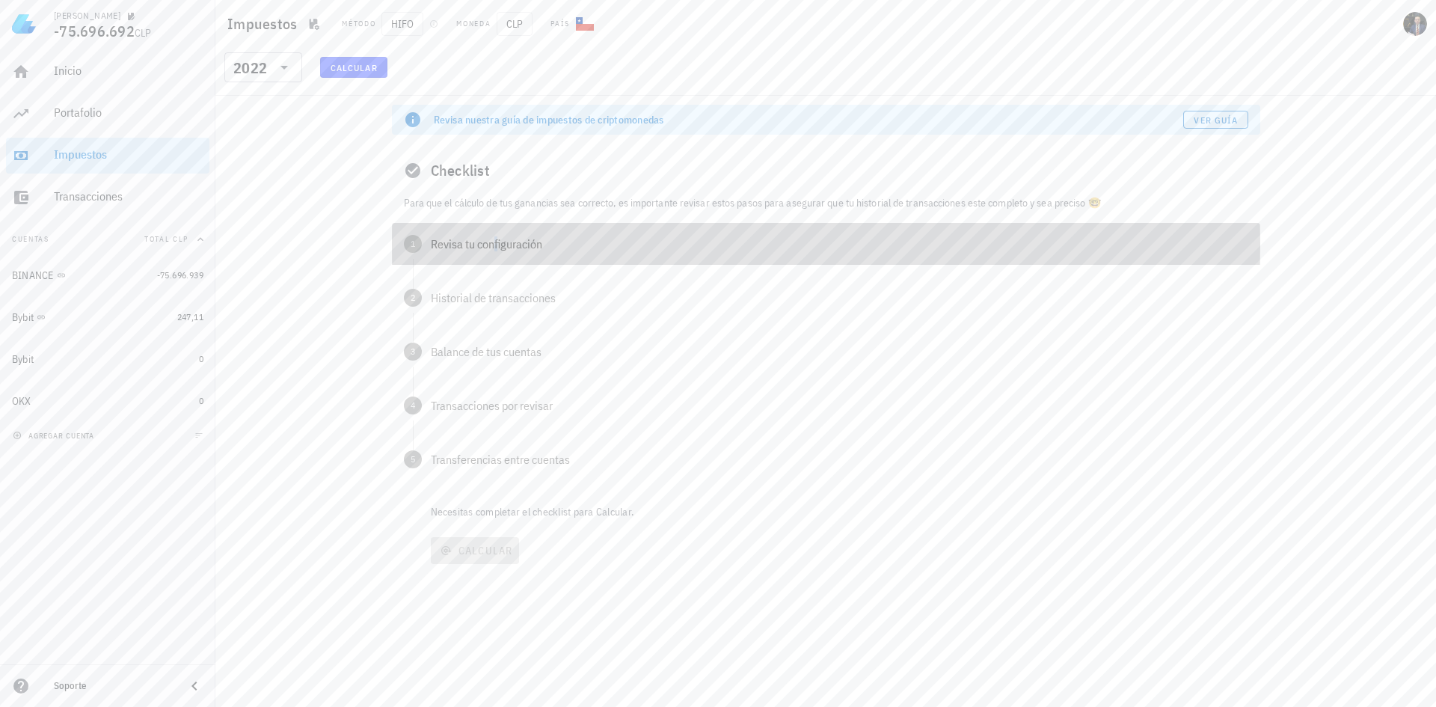
click at [447, 238] on div "Revisa tu configuración" at bounding box center [839, 244] width 817 height 12
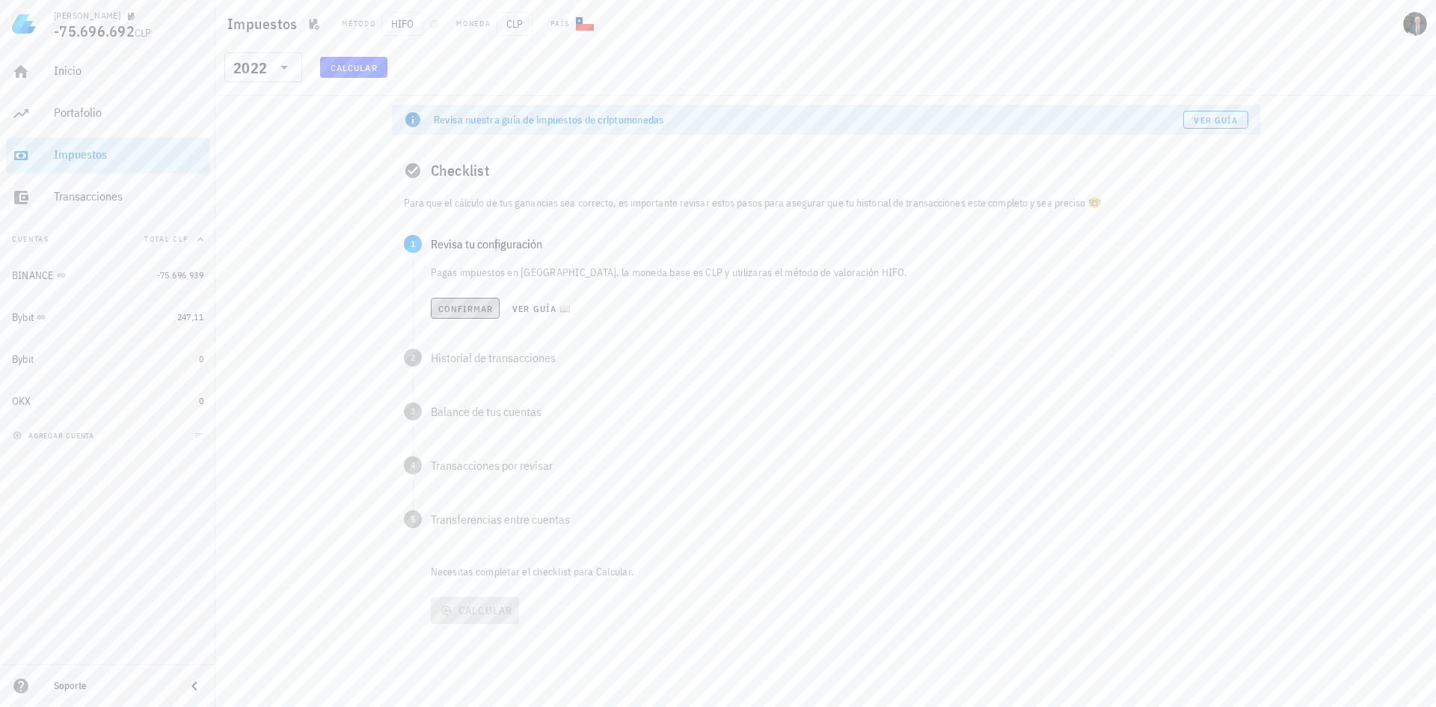
click at [483, 300] on button "Confirmar" at bounding box center [466, 308] width 70 height 21
click at [483, 300] on div "Historial de transacciones" at bounding box center [839, 298] width 817 height 12
click at [464, 362] on span "Confirmar" at bounding box center [466, 362] width 56 height 11
click at [465, 411] on span "Confirmar" at bounding box center [466, 416] width 56 height 11
click at [468, 473] on span "Confirmar" at bounding box center [466, 469] width 56 height 11
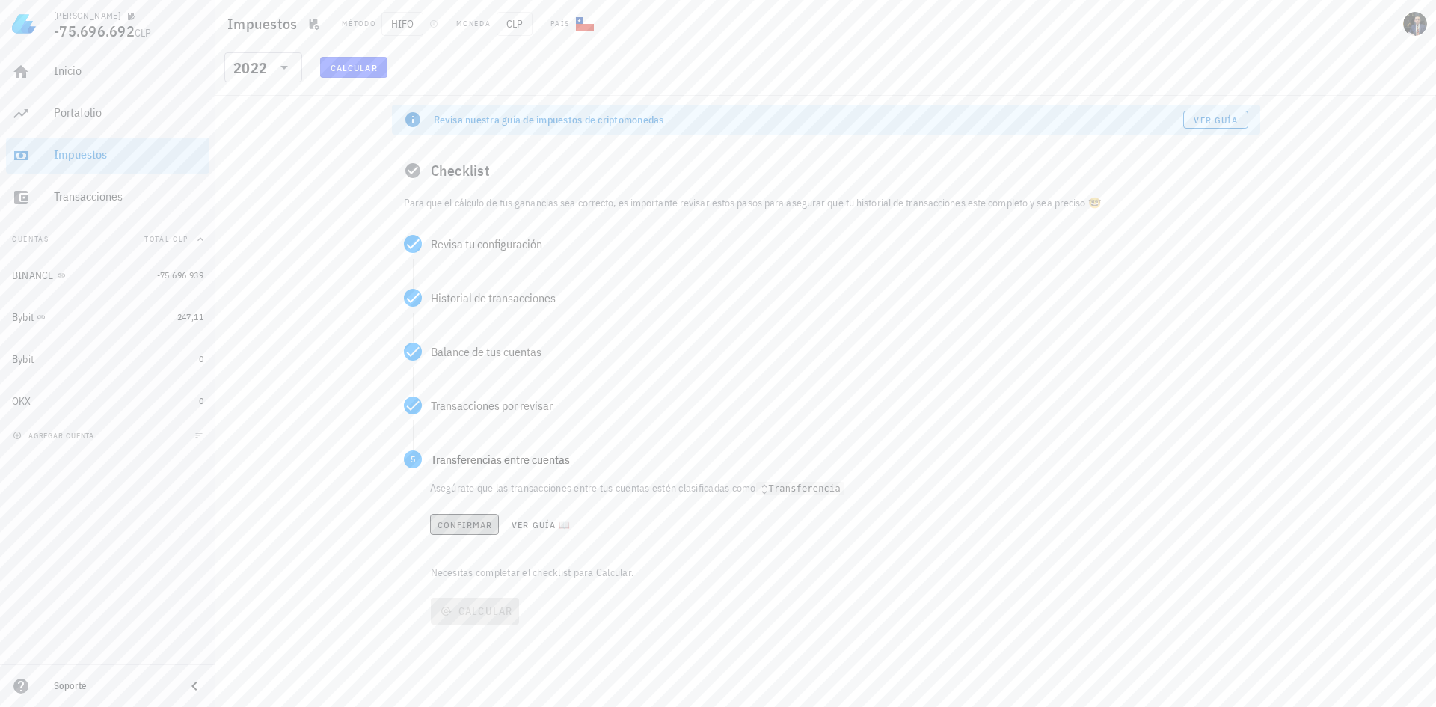
click at [471, 526] on span "Confirmar" at bounding box center [465, 524] width 56 height 11
click at [478, 549] on span "Calcular" at bounding box center [475, 550] width 76 height 13
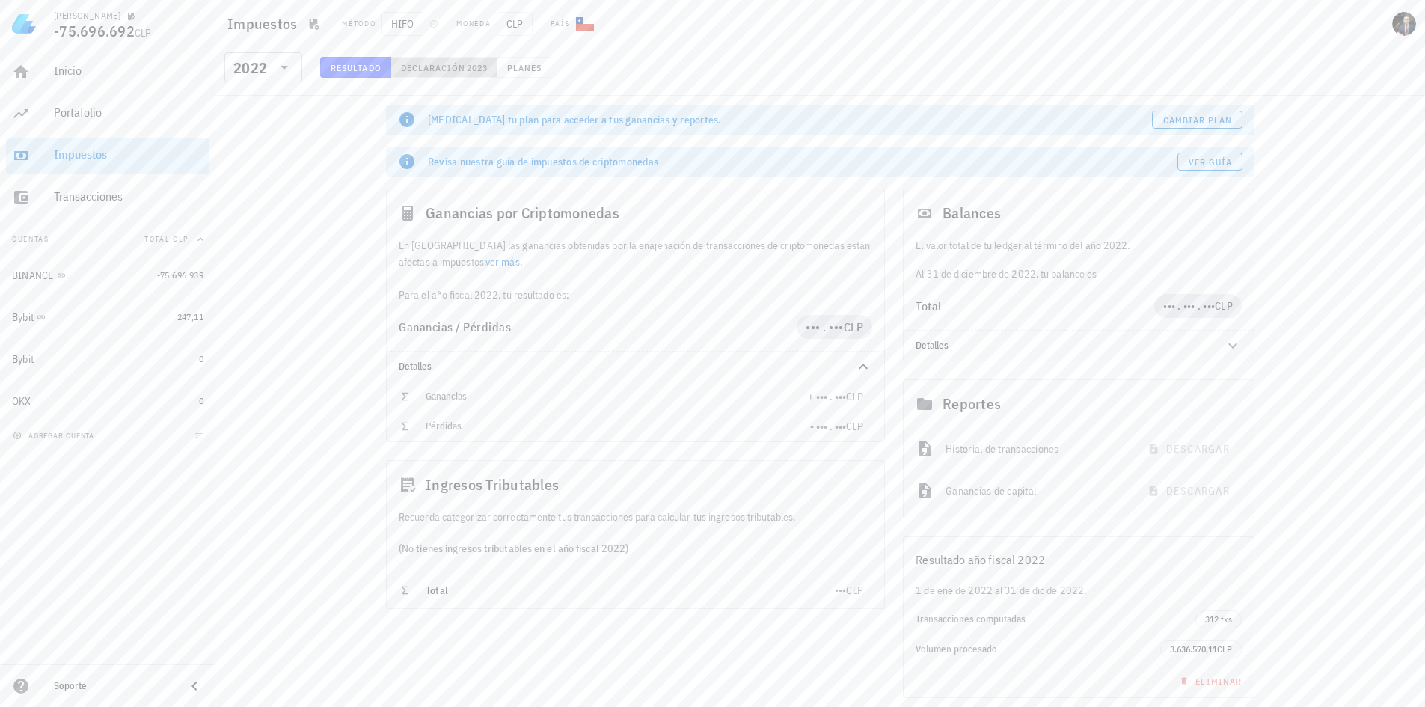
click at [470, 68] on span "2023" at bounding box center [477, 67] width 22 height 11
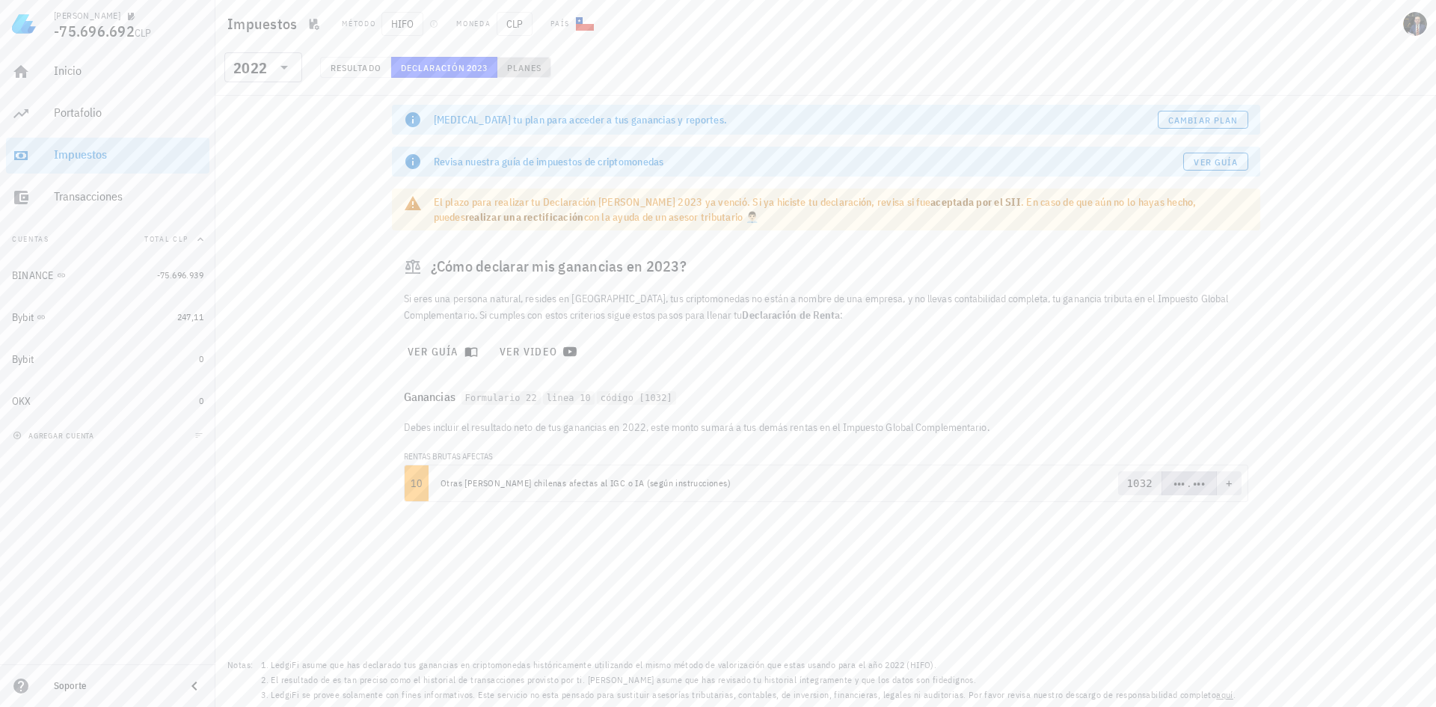
click at [523, 71] on span "Planes" at bounding box center [524, 67] width 36 height 11
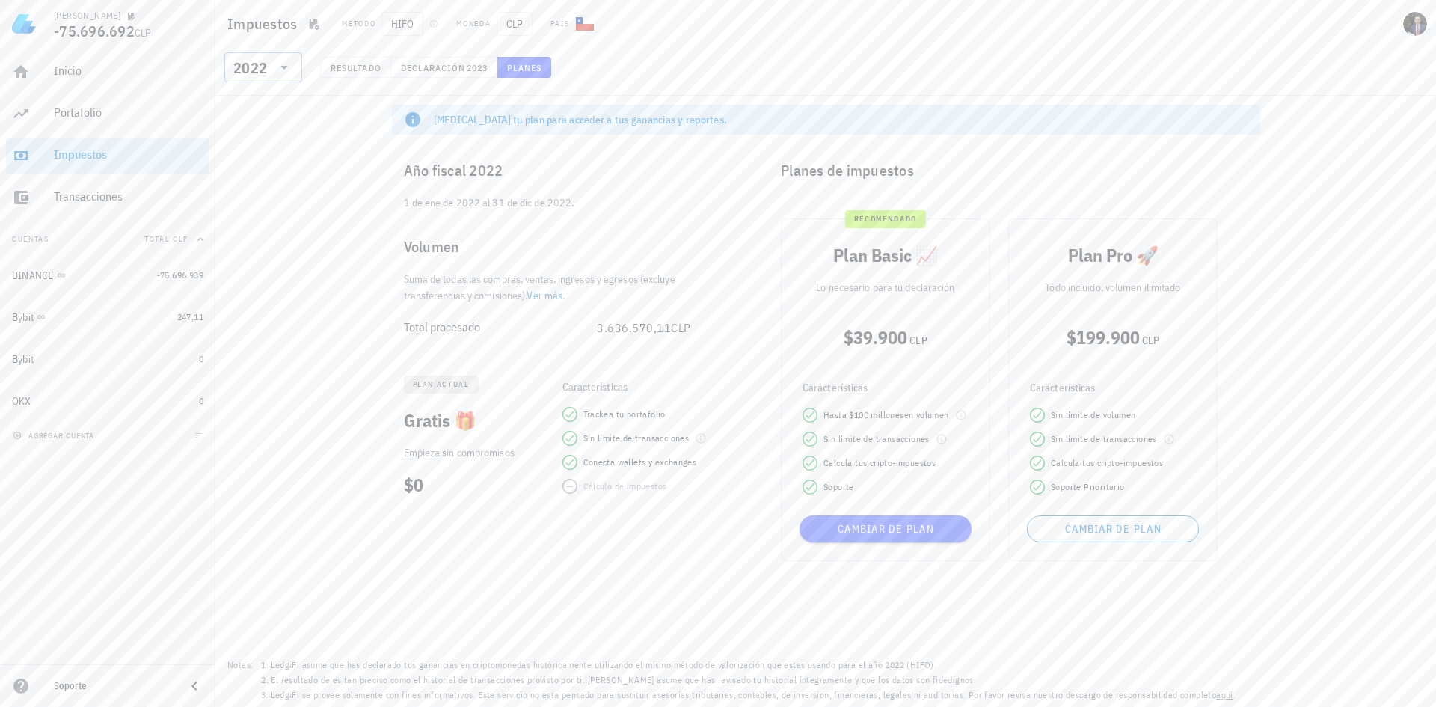
click at [294, 73] on div "​ 2022" at bounding box center [263, 67] width 78 height 30
click at [405, 62] on span "Declaración" at bounding box center [433, 67] width 66 height 11
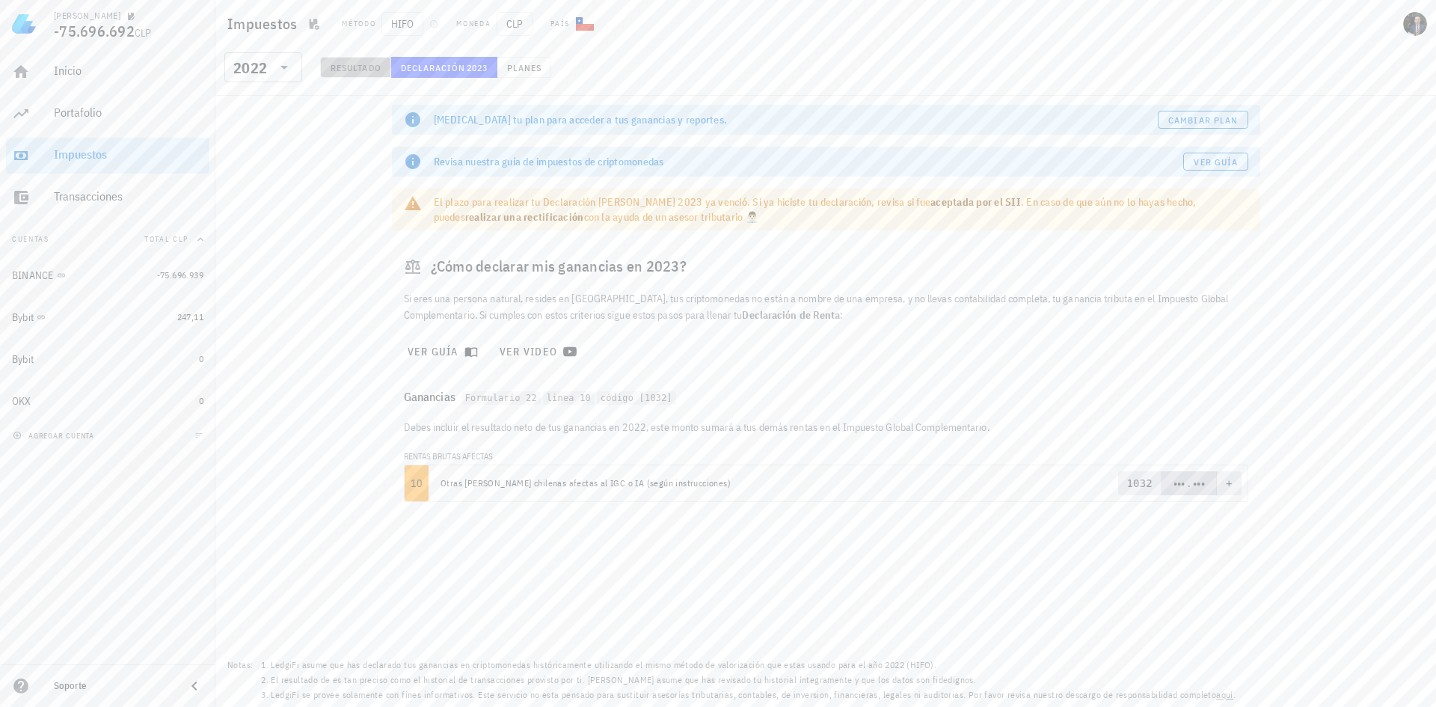
click at [328, 73] on button "Resultado" at bounding box center [355, 67] width 71 height 21
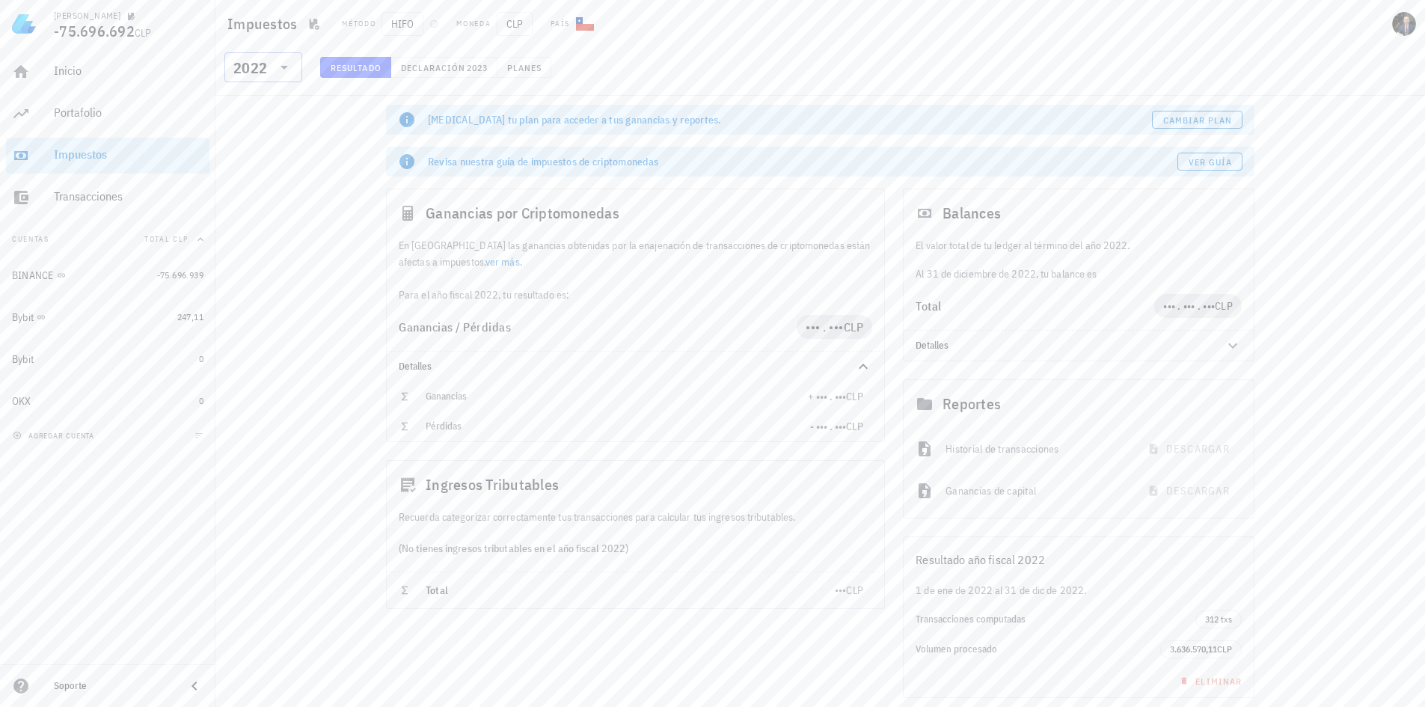
click at [283, 68] on icon at bounding box center [283, 68] width 7 height 4
click at [253, 88] on div "2023" at bounding box center [263, 91] width 54 height 12
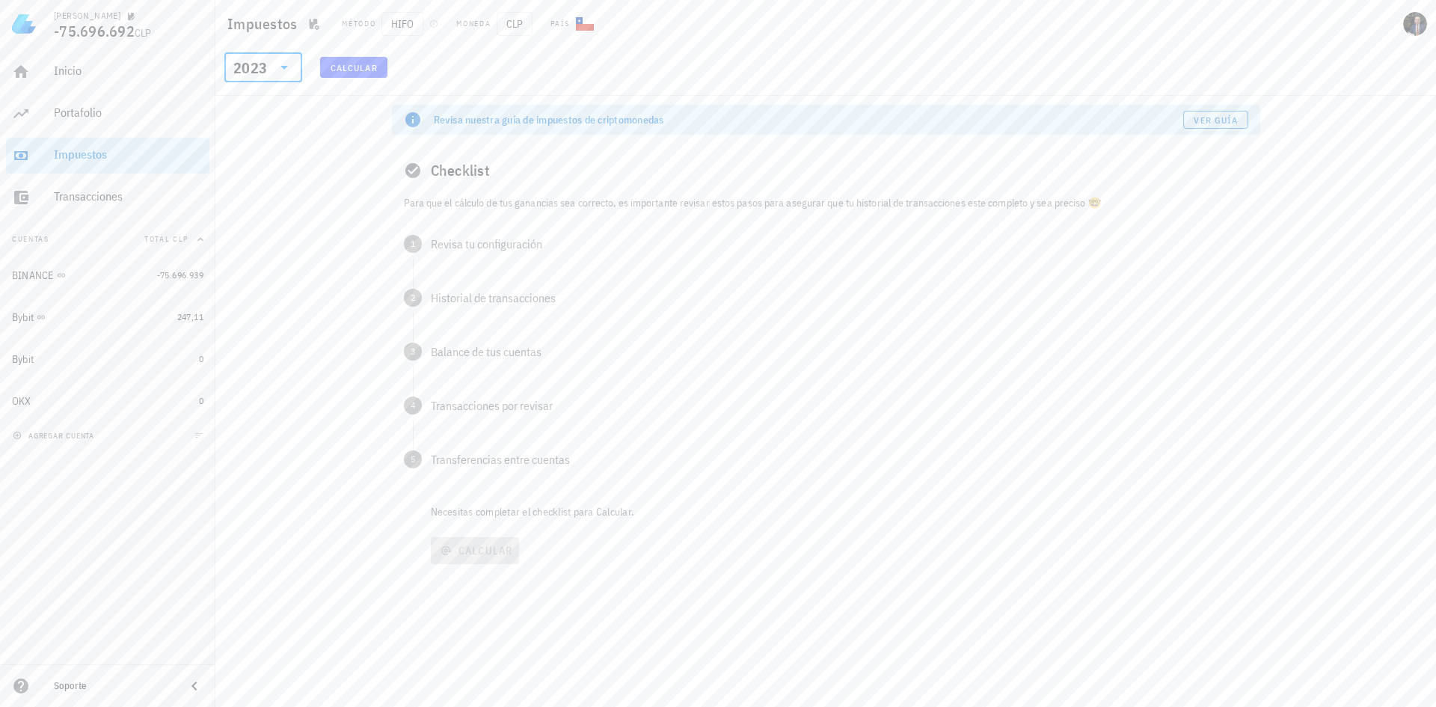
click at [331, 68] on span "Calcular" at bounding box center [354, 67] width 48 height 11
click at [515, 243] on div "Revisa tu configuración" at bounding box center [839, 244] width 817 height 12
click at [460, 310] on span "Confirmar" at bounding box center [466, 308] width 56 height 11
click at [477, 304] on div "Historial de transacciones" at bounding box center [839, 298] width 817 height 12
click at [461, 360] on span "Confirmar" at bounding box center [466, 362] width 56 height 11
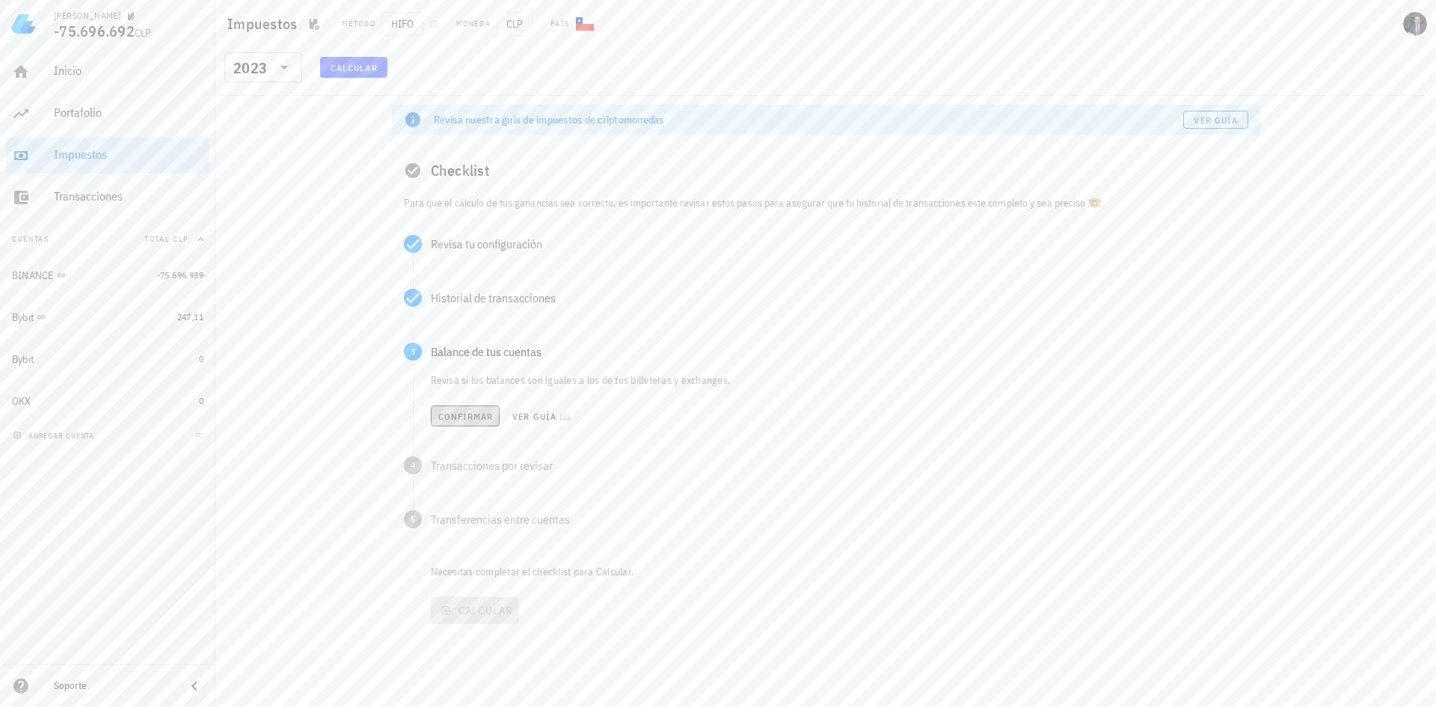
click at [464, 419] on span "Confirmar" at bounding box center [466, 416] width 56 height 11
click at [447, 471] on span "Confirmar" at bounding box center [466, 469] width 56 height 11
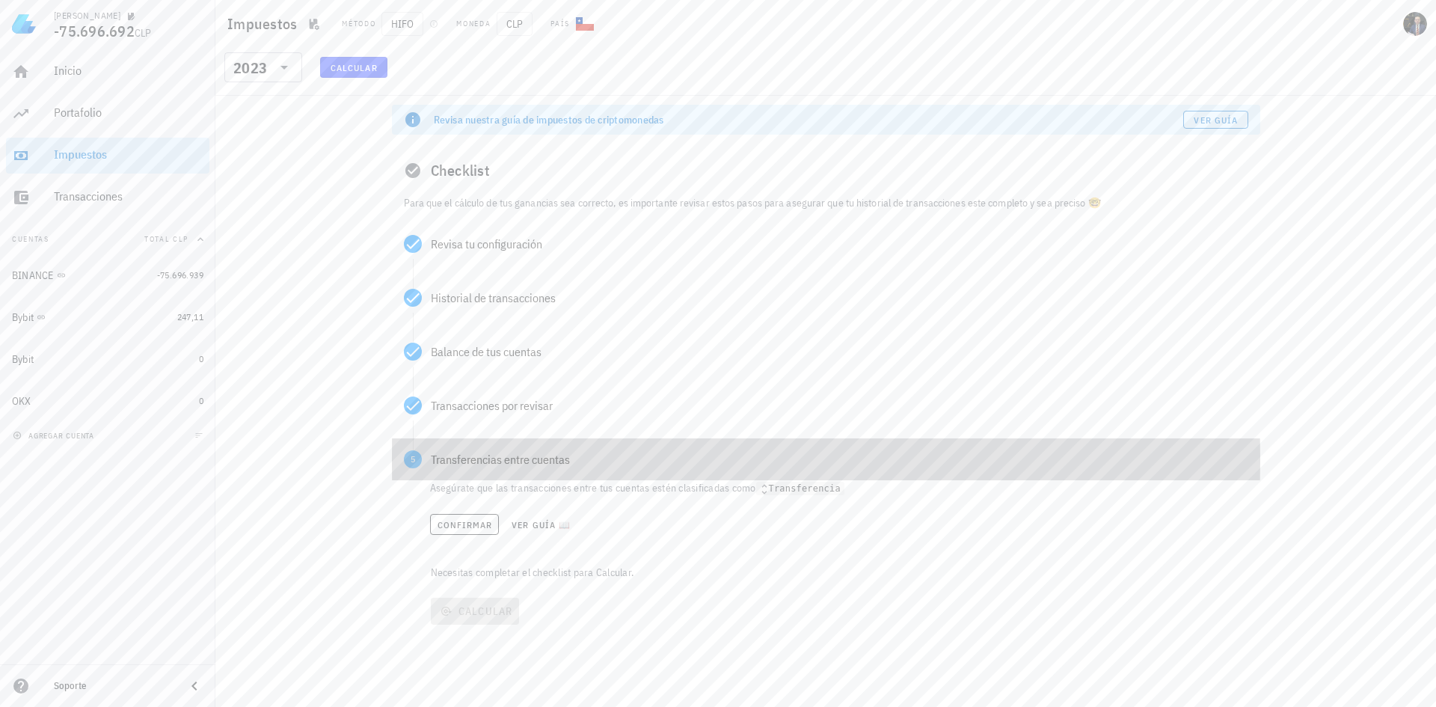
click at [473, 470] on div "5 Transferencias entre cuentas" at bounding box center [826, 459] width 868 height 42
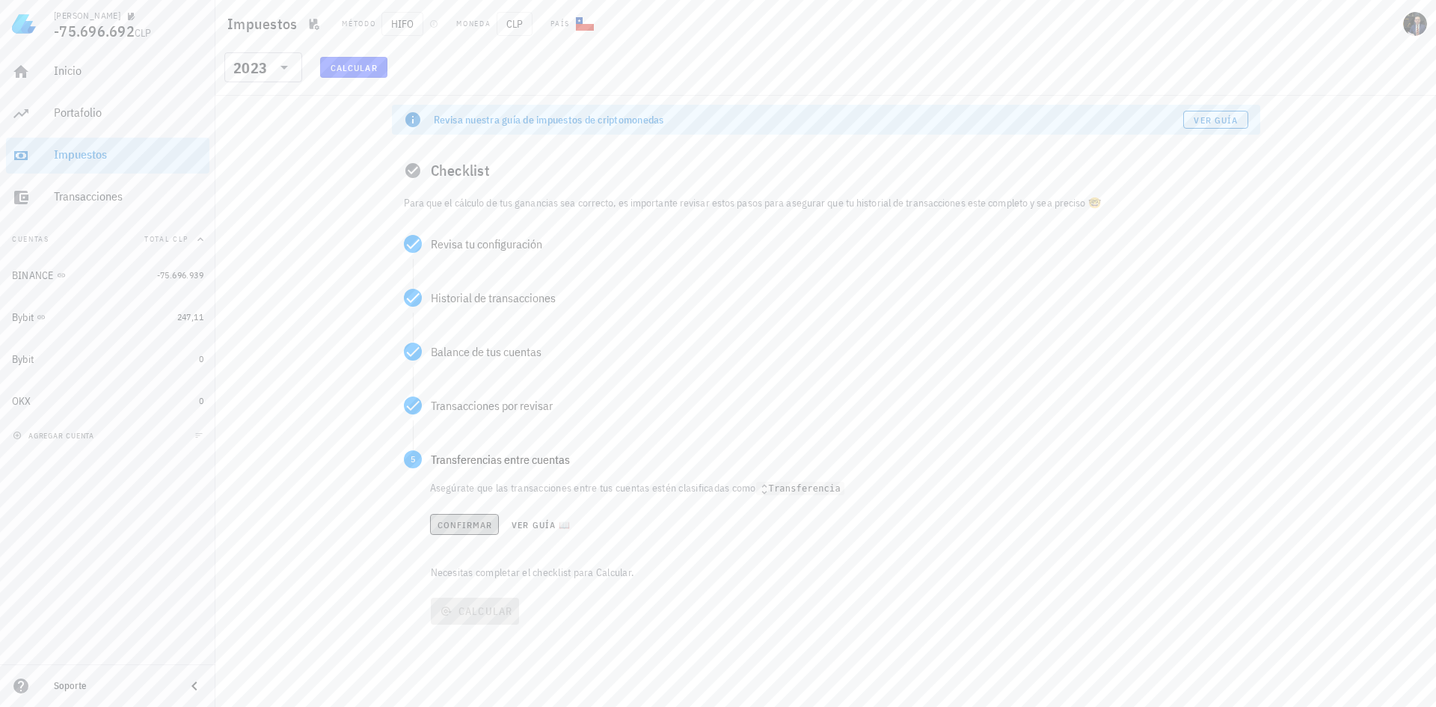
click at [463, 531] on button "Confirmar" at bounding box center [465, 524] width 70 height 21
click at [482, 550] on span "Calcular" at bounding box center [475, 550] width 76 height 13
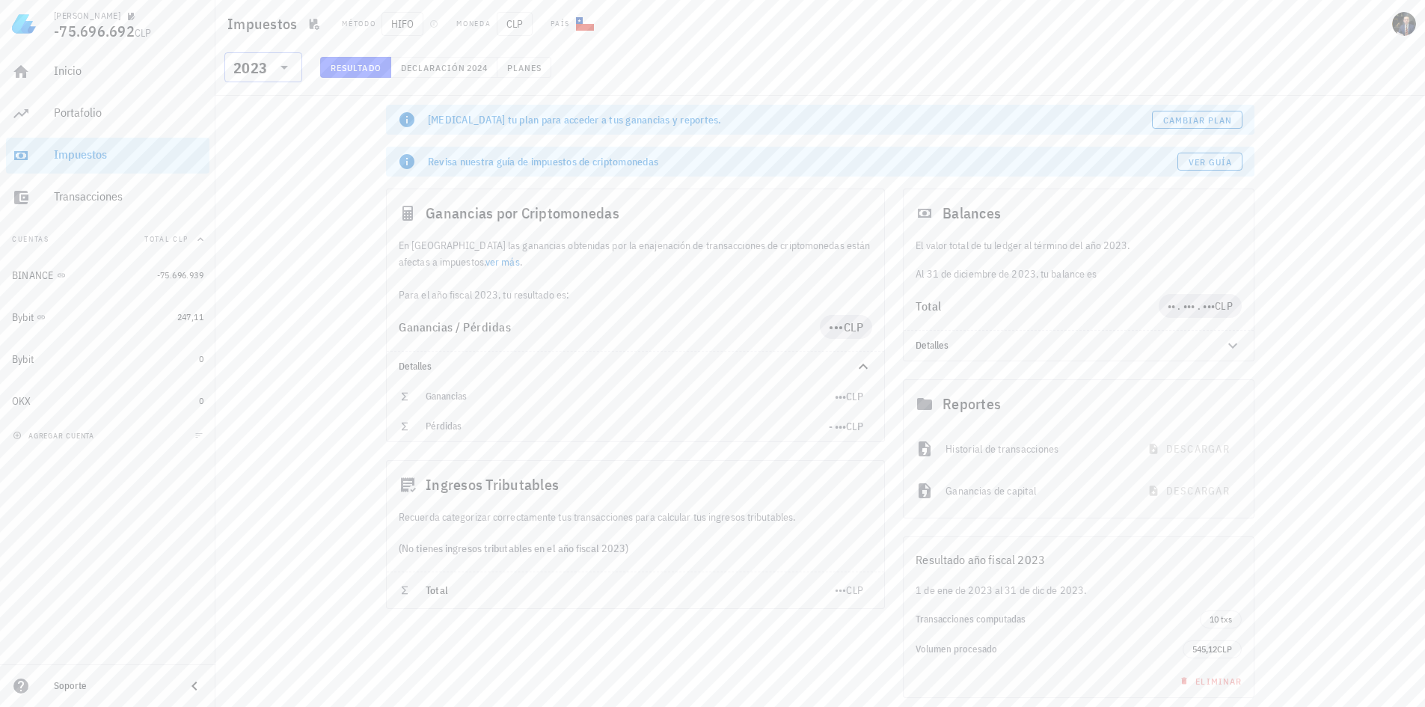
click at [290, 74] on icon at bounding box center [284, 67] width 18 height 18
click at [271, 132] on div "2024" at bounding box center [263, 136] width 54 height 12
click at [357, 72] on span "Resultado" at bounding box center [356, 67] width 52 height 11
click at [289, 121] on div "[MEDICAL_DATA] tu plan para acceder a tus ganancias y reportes. Cambiar plan Re…" at bounding box center [819, 428] width 1209 height 665
click at [104, 129] on div "Portafolio" at bounding box center [129, 113] width 150 height 34
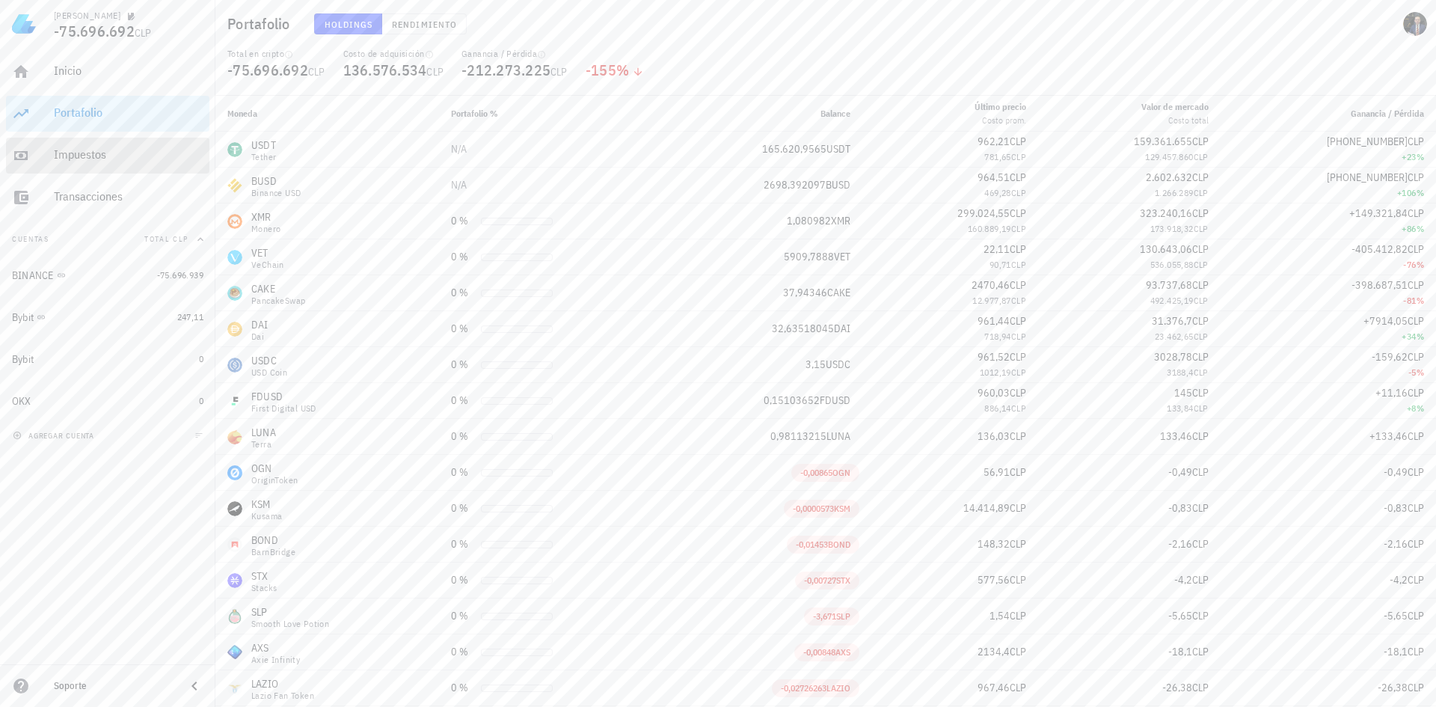
click at [111, 152] on div "Impuestos" at bounding box center [129, 154] width 150 height 14
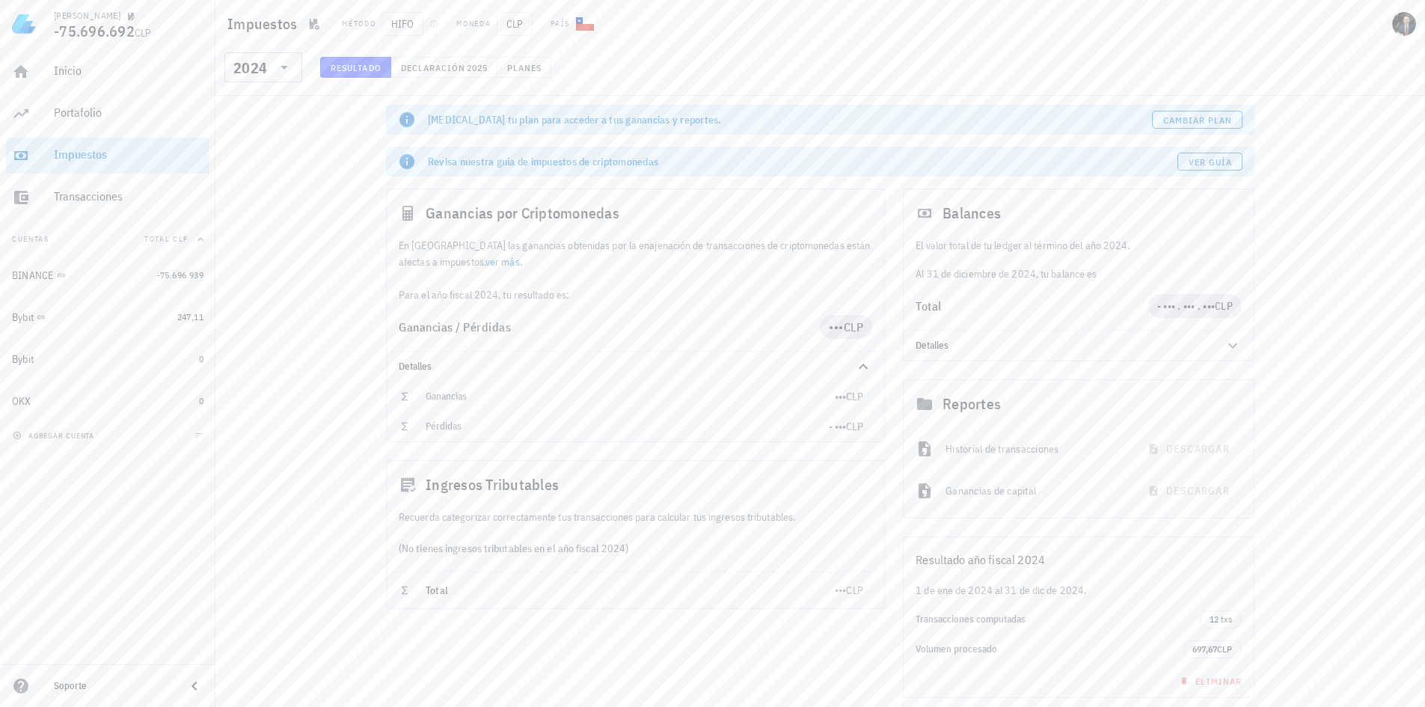
click at [360, 68] on span "Resultado" at bounding box center [356, 67] width 52 height 11
drag, startPoint x: 402, startPoint y: 63, endPoint x: 427, endPoint y: 65, distance: 24.8
click at [404, 64] on span "Declaración" at bounding box center [433, 67] width 66 height 11
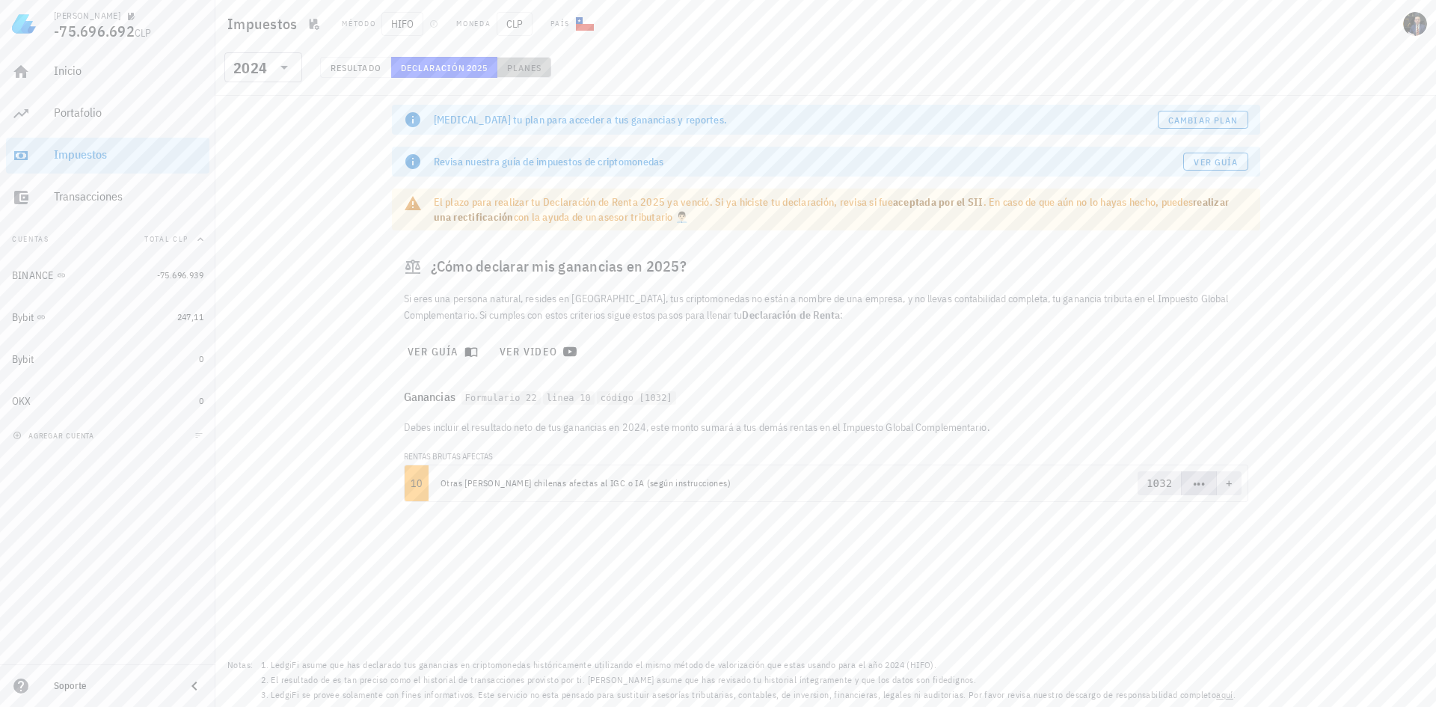
click at [528, 59] on button "Planes" at bounding box center [524, 67] width 55 height 21
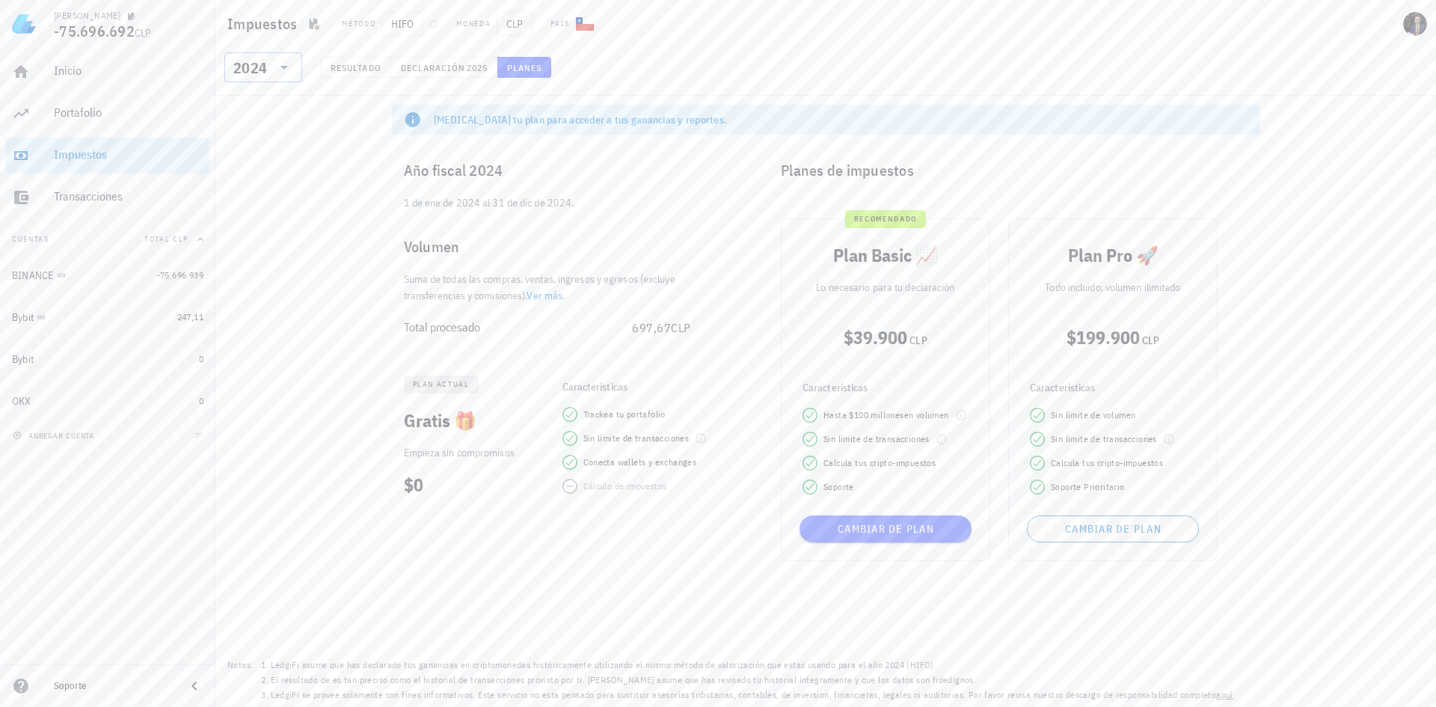
click at [287, 70] on icon at bounding box center [284, 67] width 18 height 18
click at [259, 102] on div "2025" at bounding box center [263, 106] width 54 height 12
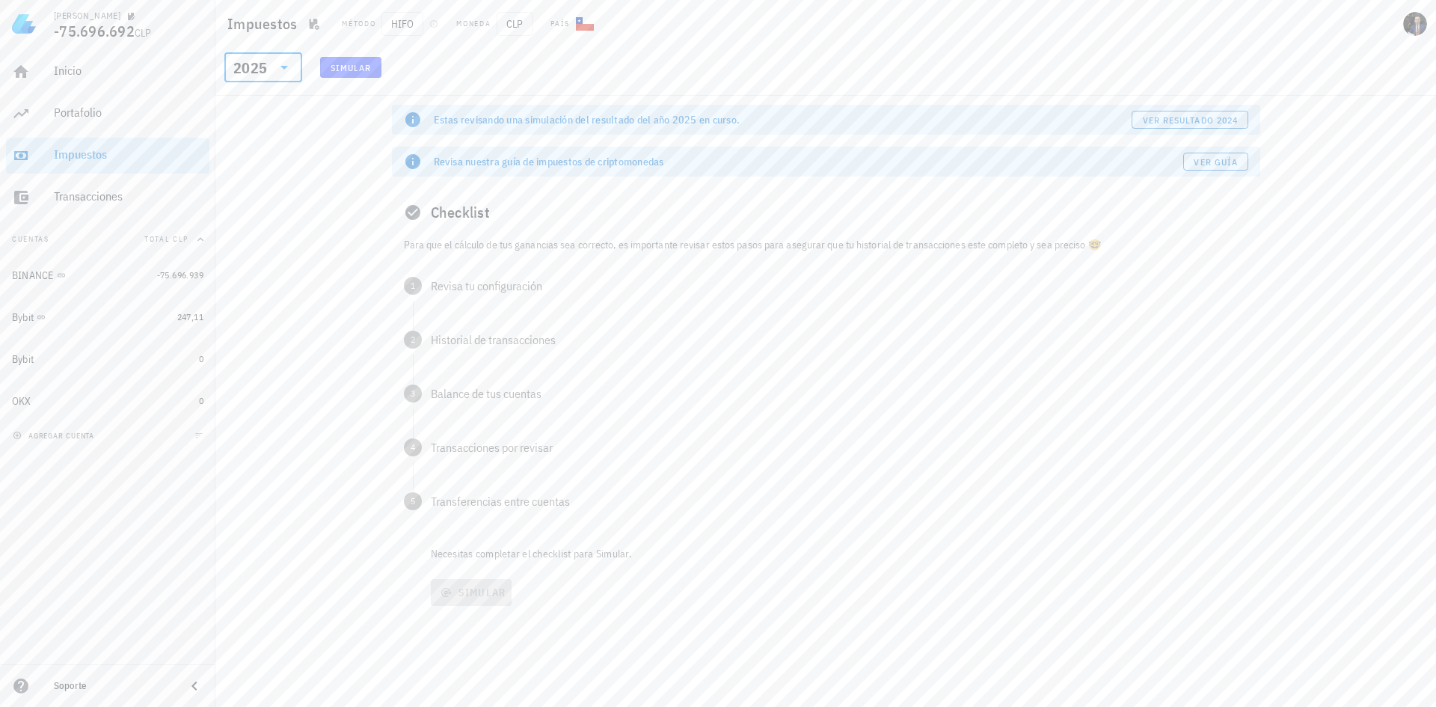
click at [360, 69] on span "Simular" at bounding box center [351, 67] width 42 height 11
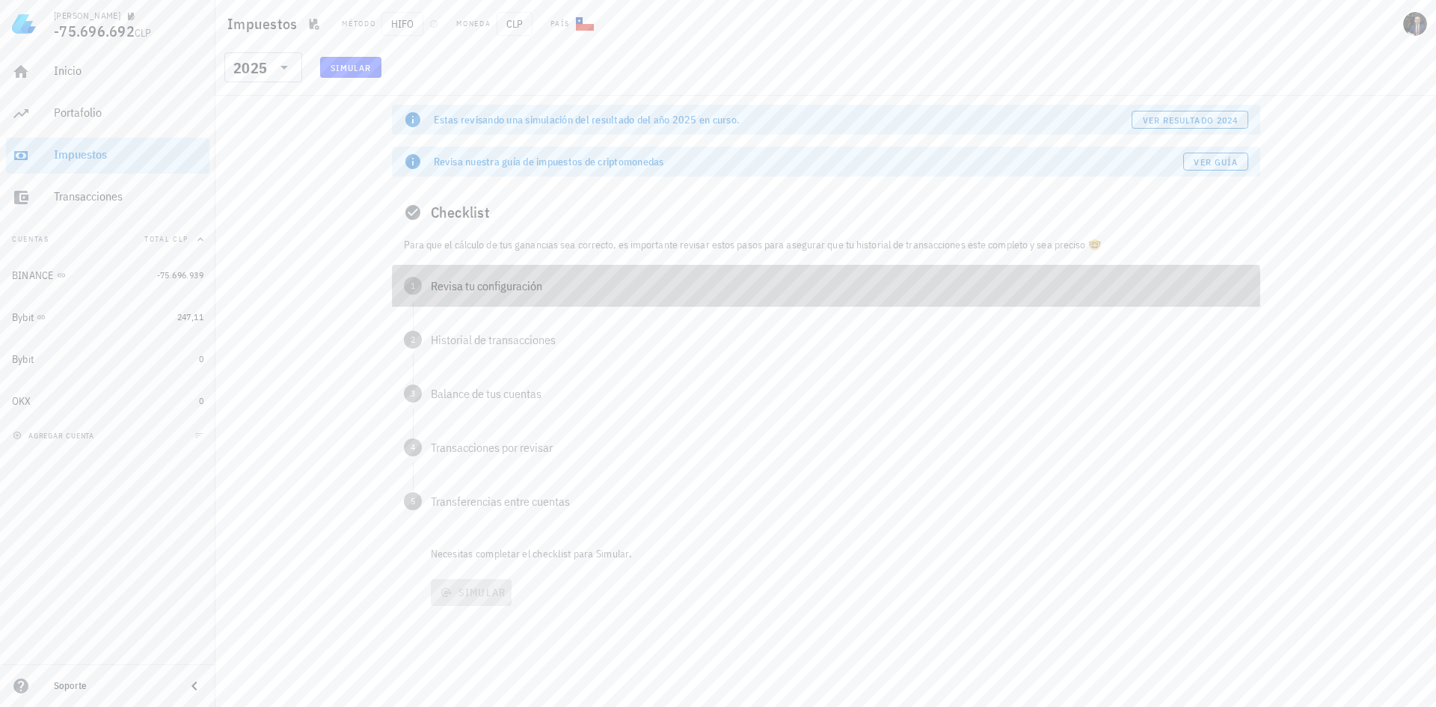
click at [483, 280] on div "Revisa tu configuración" at bounding box center [839, 286] width 817 height 12
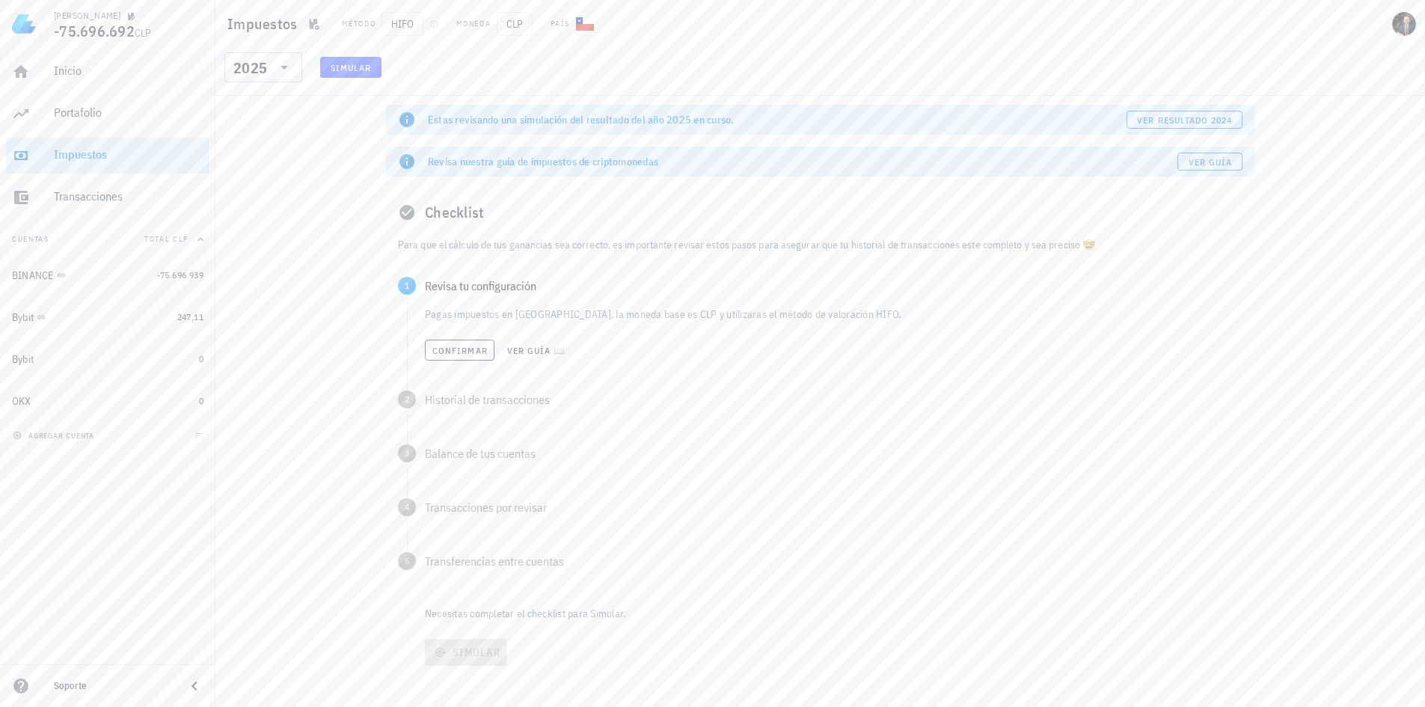
click at [473, 337] on div "Confirmar Ver guía 📖" at bounding box center [833, 350] width 817 height 33
click at [474, 346] on span "Confirmar" at bounding box center [460, 350] width 56 height 11
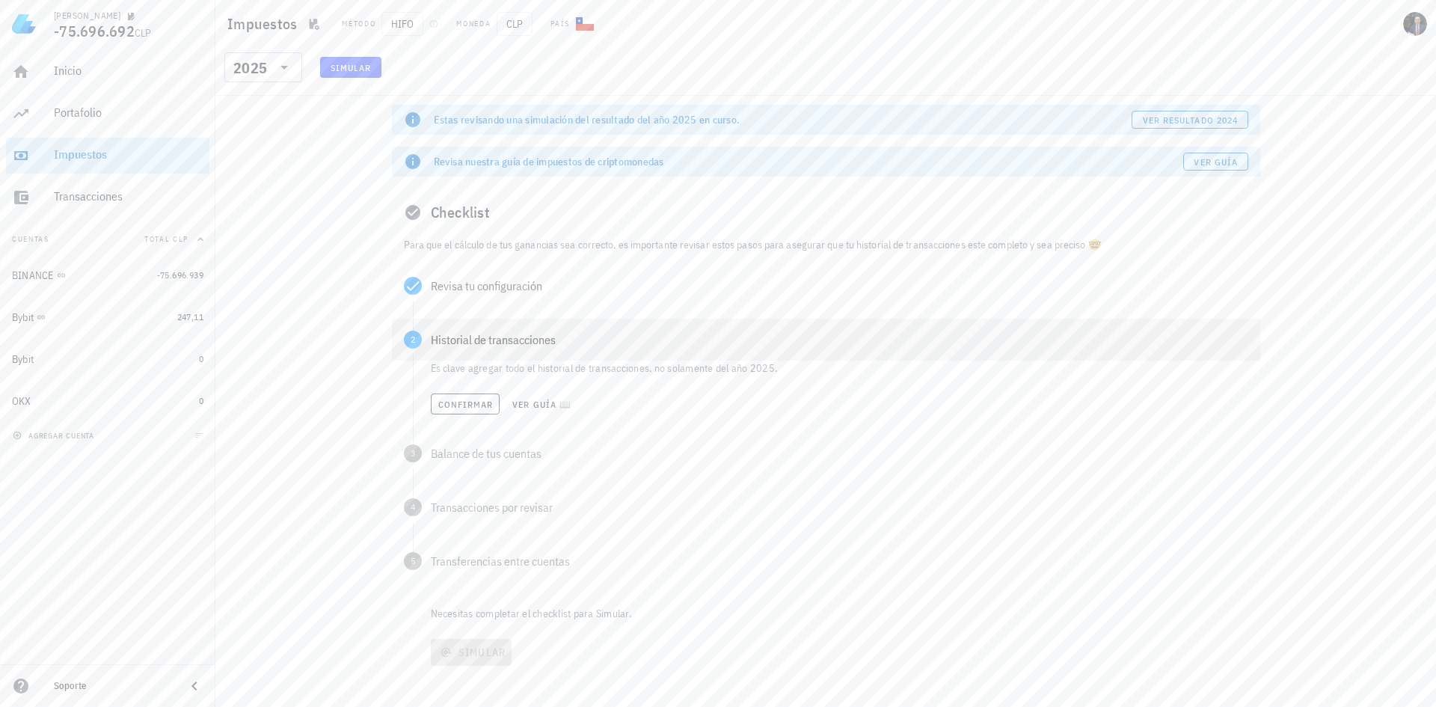
click at [492, 347] on div "2 Historial de transacciones" at bounding box center [826, 340] width 868 height 42
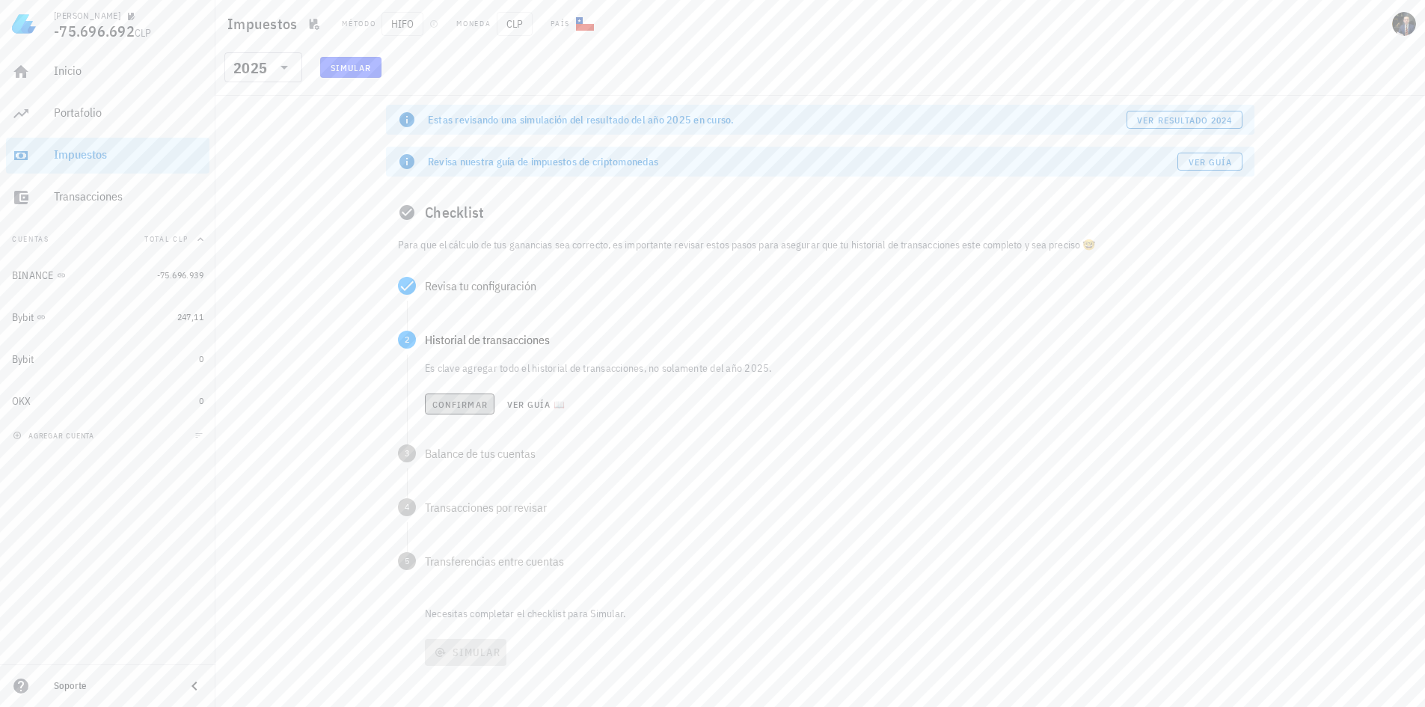
click at [470, 397] on button "Confirmar" at bounding box center [460, 403] width 70 height 21
click at [458, 451] on button "Confirmar" at bounding box center [460, 457] width 70 height 21
click at [461, 510] on span "Confirmar" at bounding box center [460, 511] width 56 height 11
click at [467, 572] on button "Confirmar" at bounding box center [459, 566] width 70 height 21
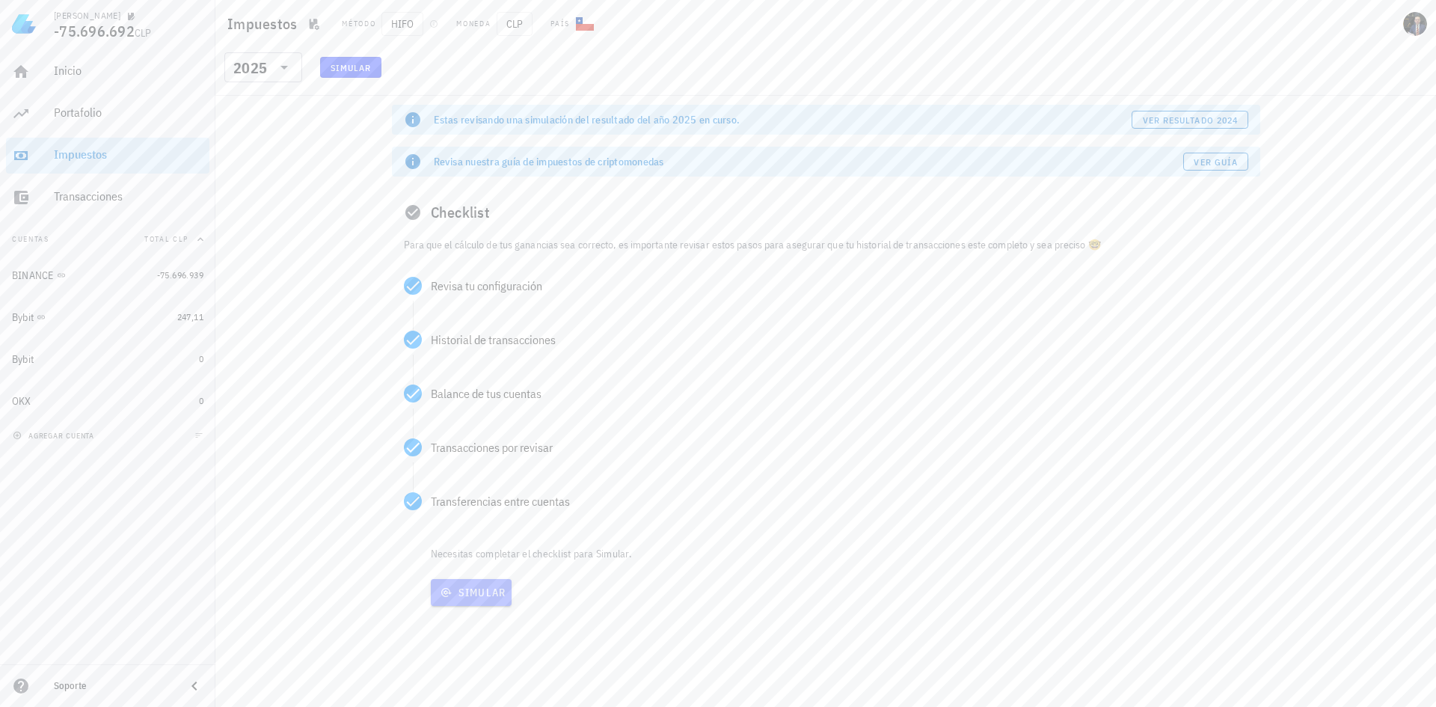
click at [491, 597] on span "Simular" at bounding box center [472, 592] width 70 height 13
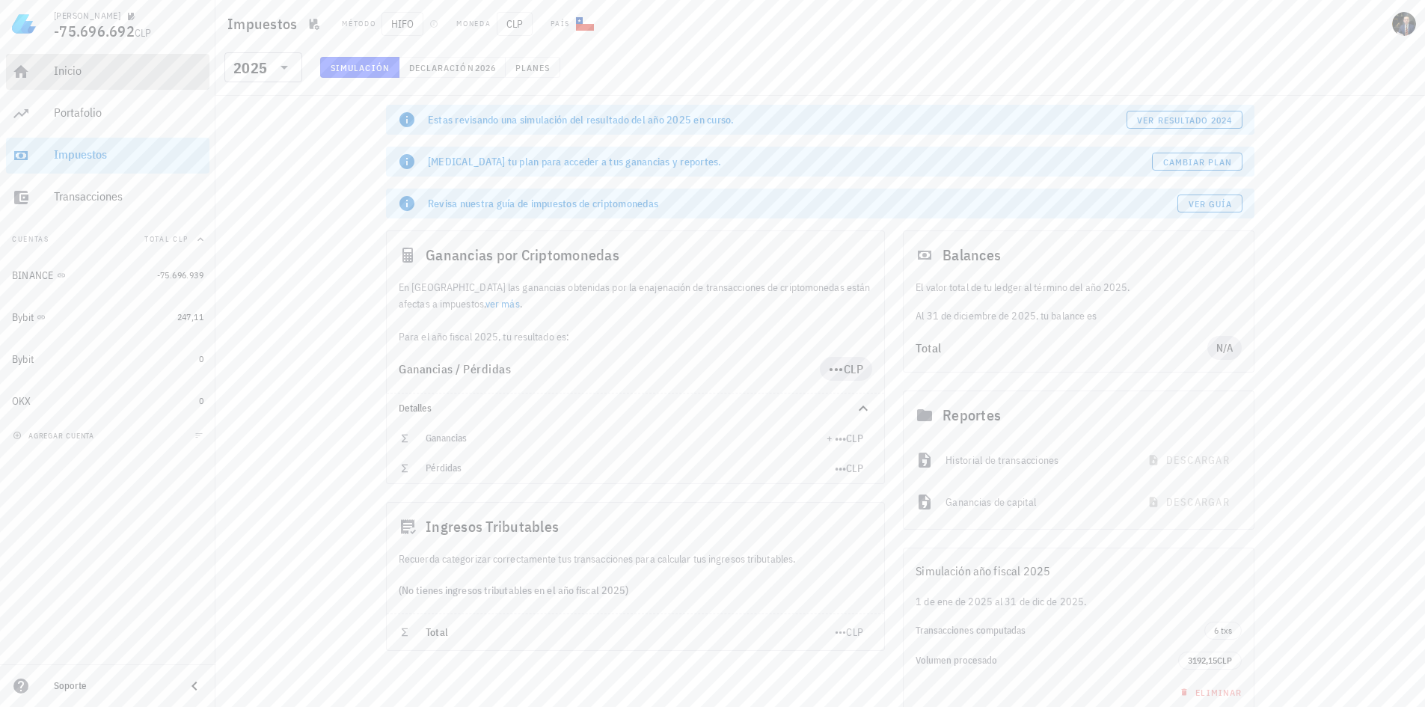
click at [136, 65] on div "Inicio" at bounding box center [129, 71] width 150 height 14
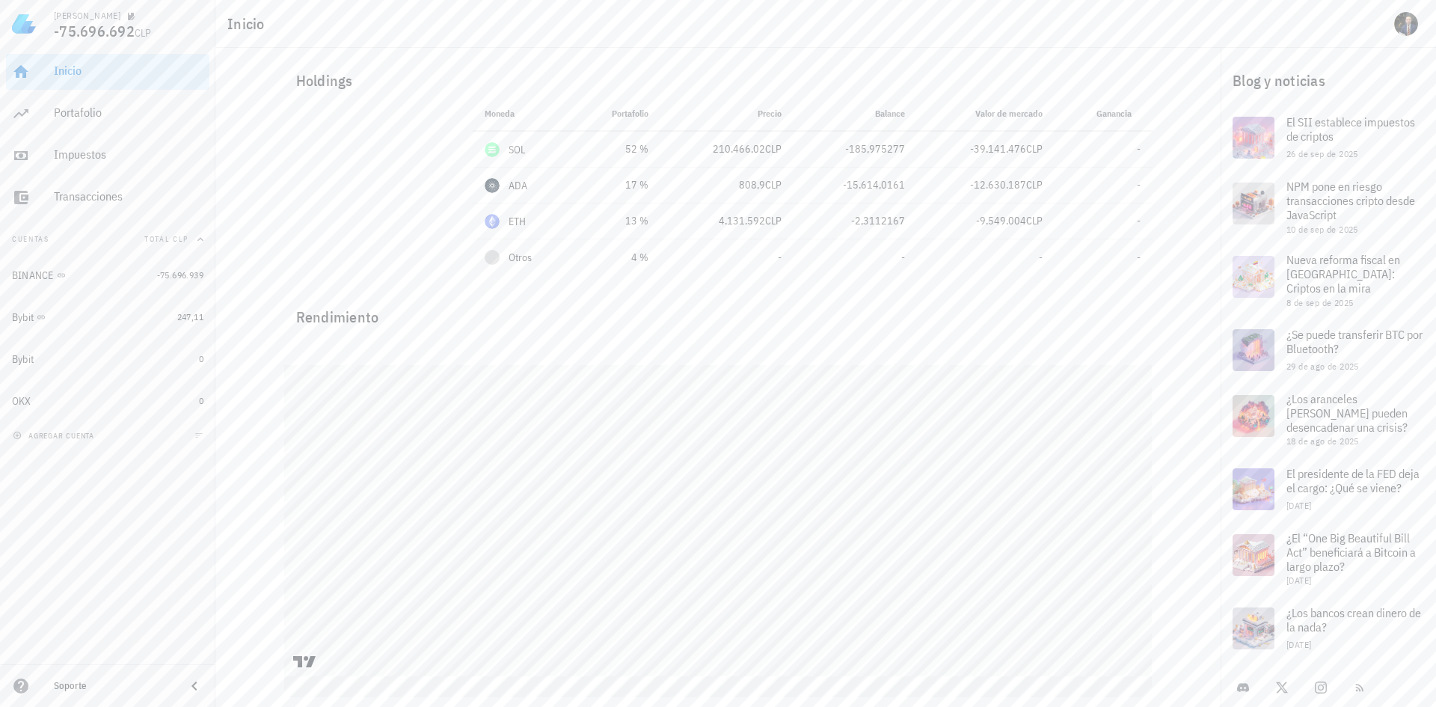
click at [115, 431] on div "agregar cuenta" at bounding box center [107, 435] width 215 height 33
click at [19, 436] on icon "button" at bounding box center [17, 435] width 9 height 9
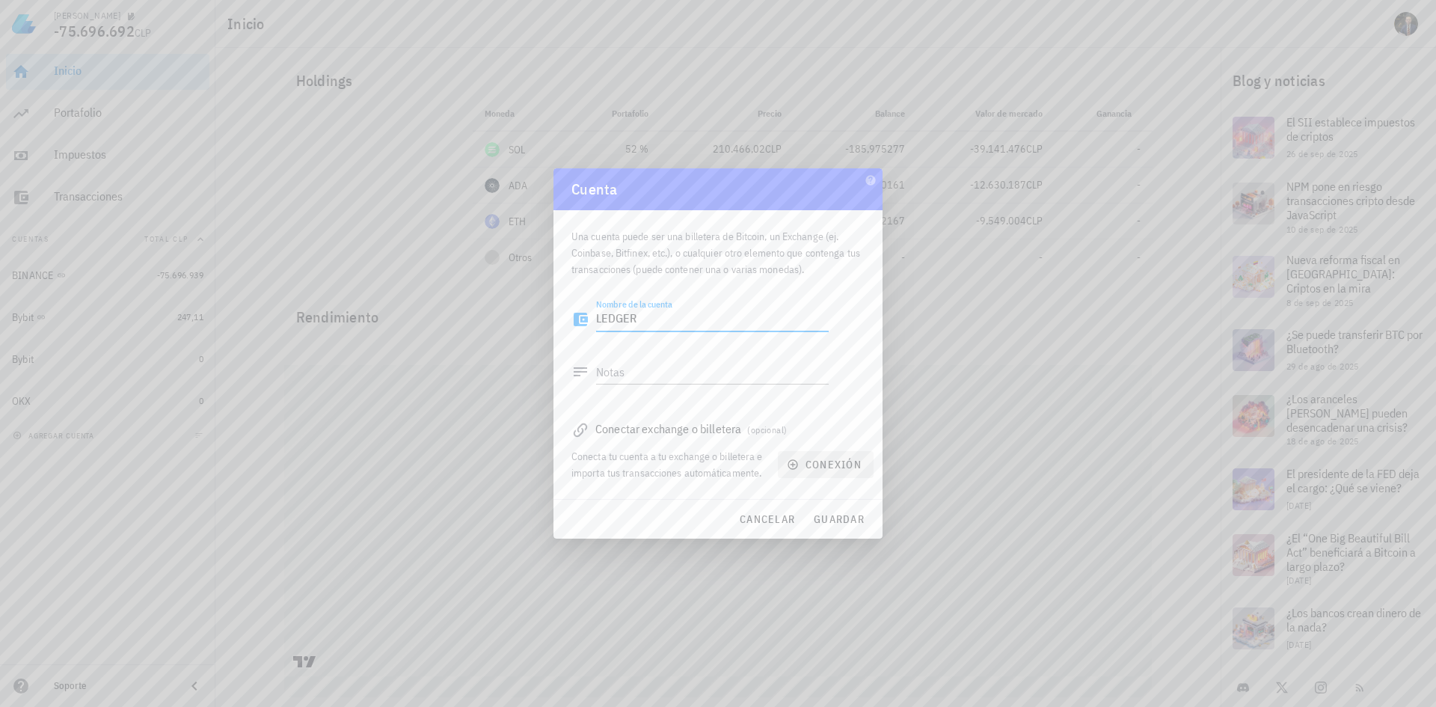
type textarea "LEDGER"
click at [835, 454] on button "conexión" at bounding box center [826, 464] width 96 height 27
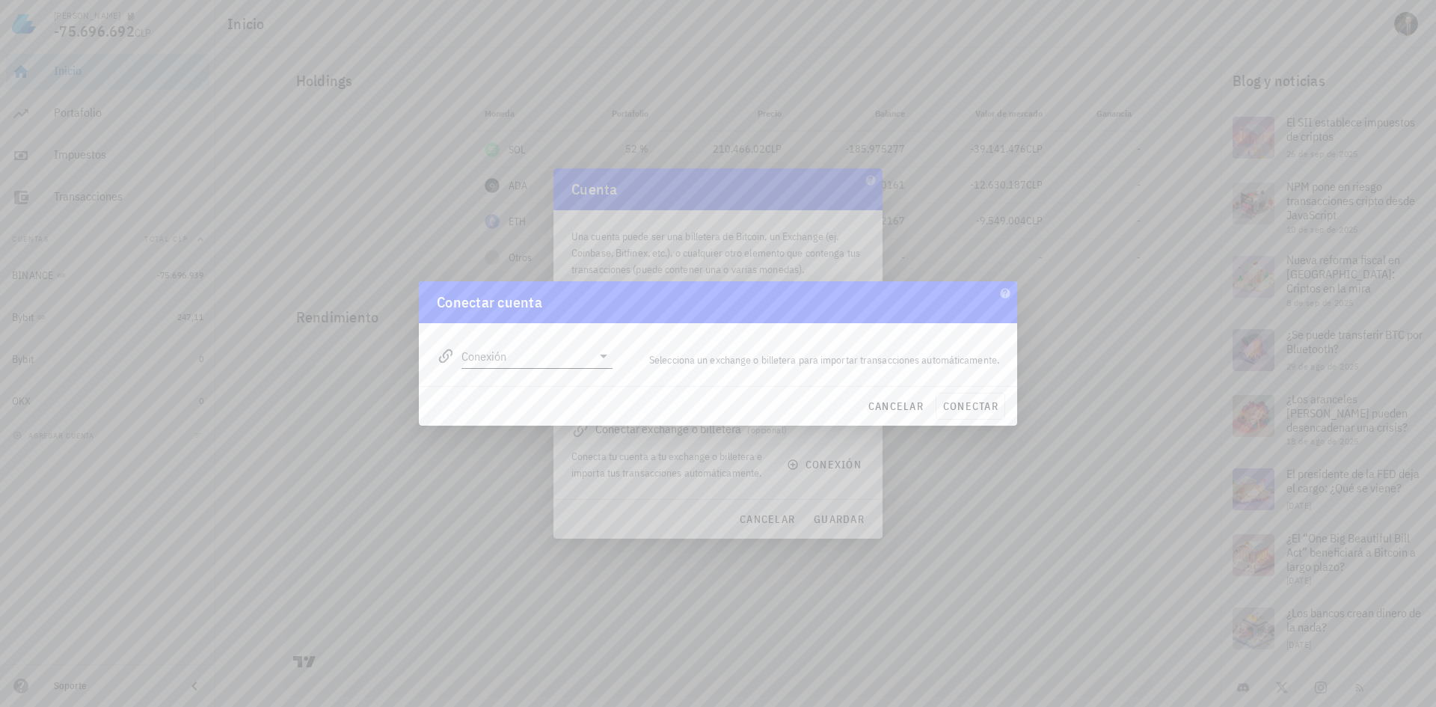
click at [603, 362] on icon at bounding box center [604, 356] width 18 height 18
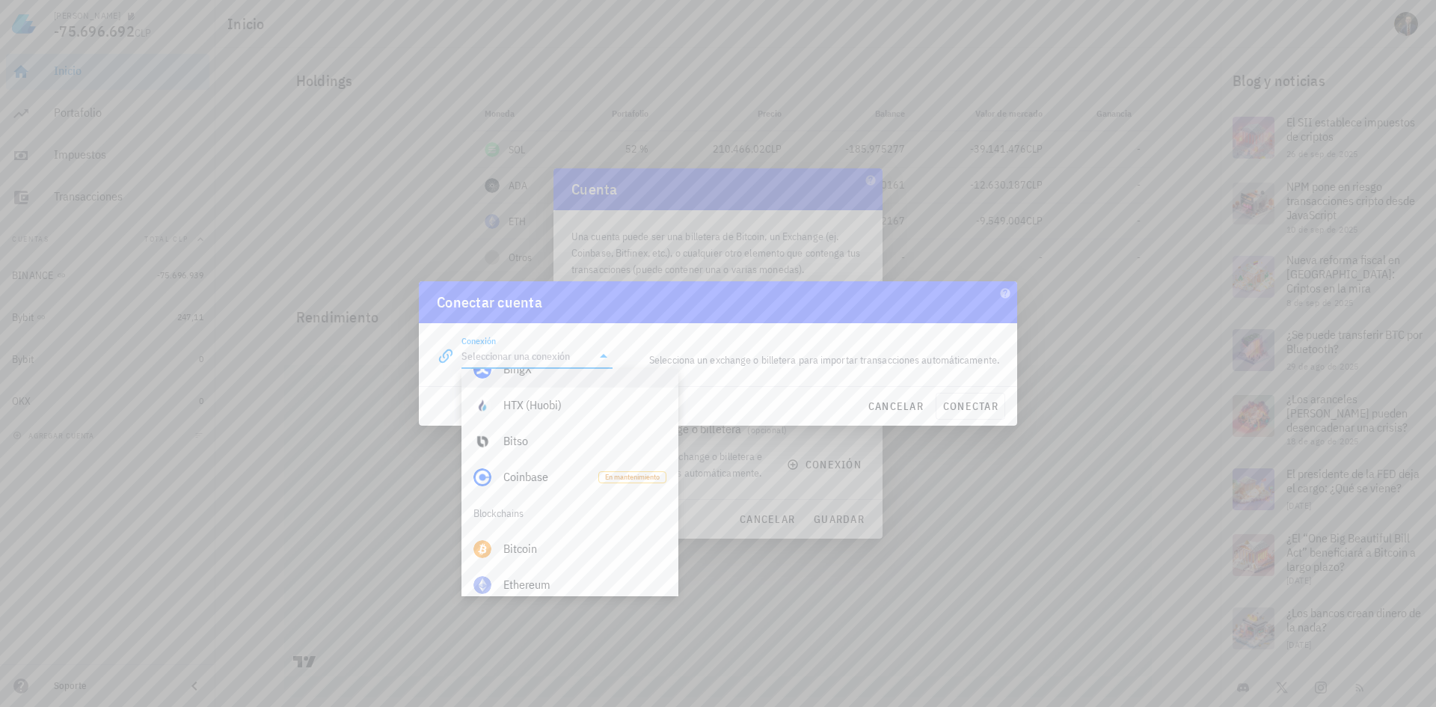
scroll to position [449, 0]
click at [632, 482] on div "Bitcoin" at bounding box center [584, 482] width 163 height 14
type input "Bitcoin"
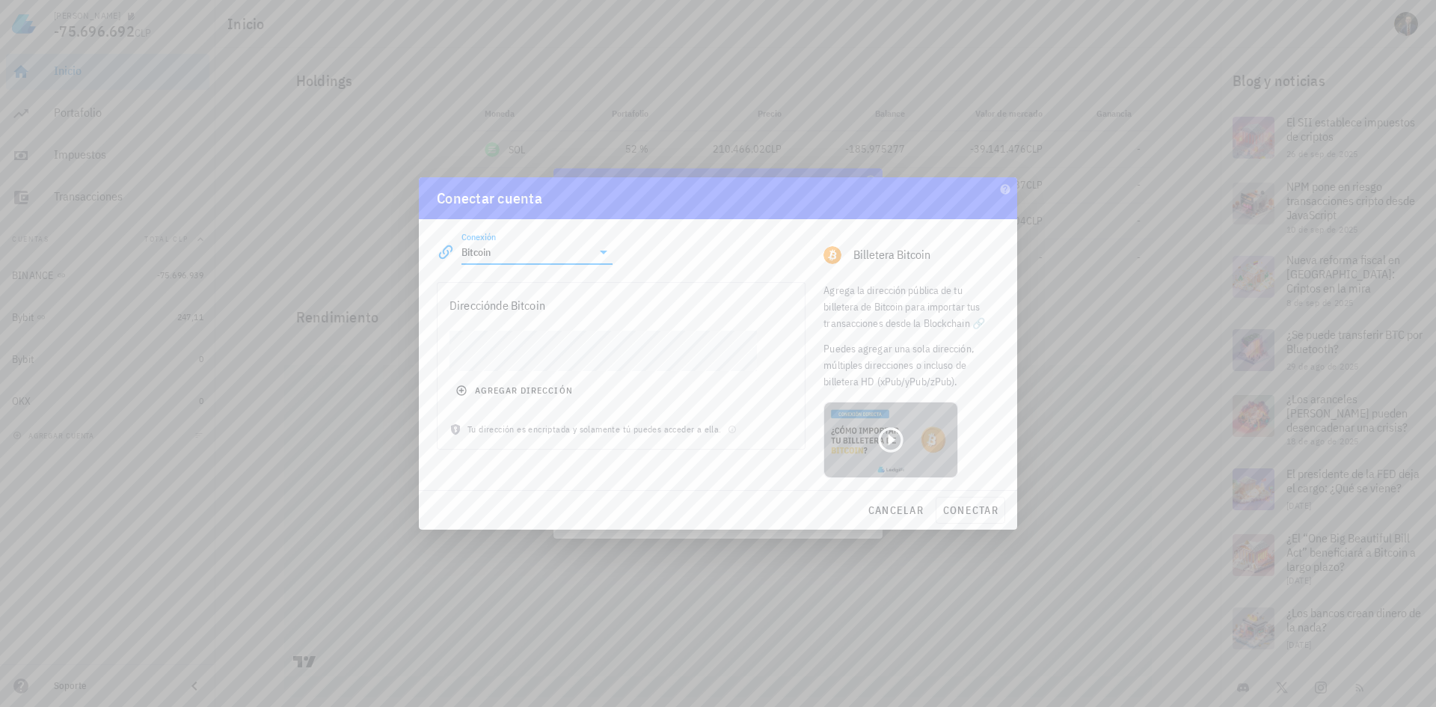
click at [890, 437] on icon at bounding box center [891, 439] width 25 height 25
